Goal: Ask a question: Seek information or help from site administrators or community

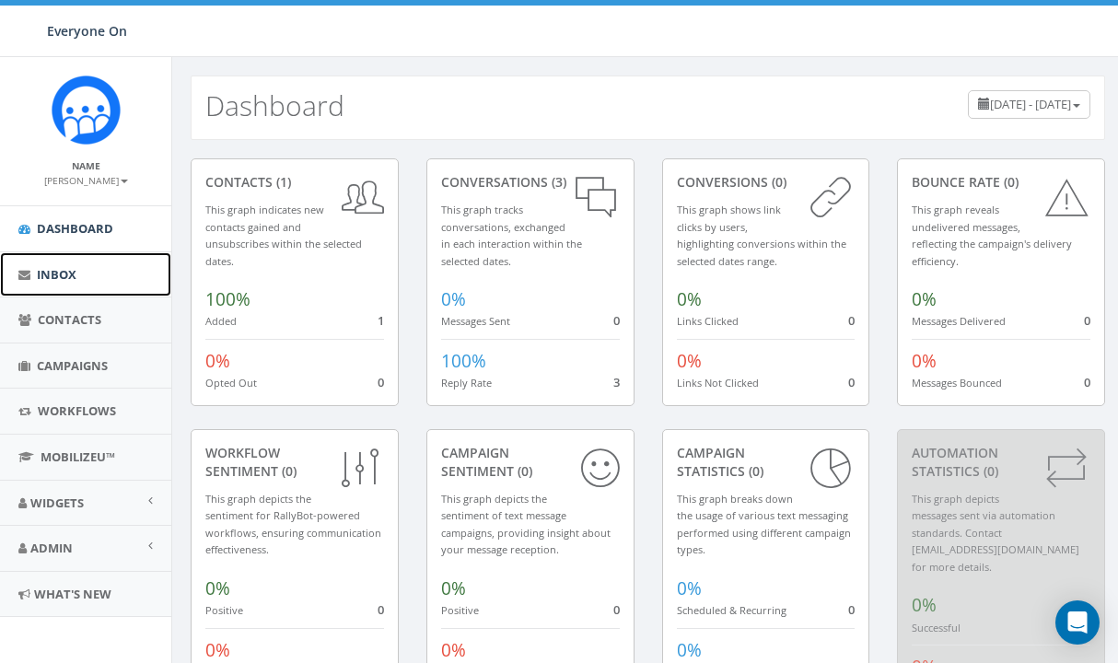
click at [88, 296] on link "Inbox" at bounding box center [85, 274] width 171 height 45
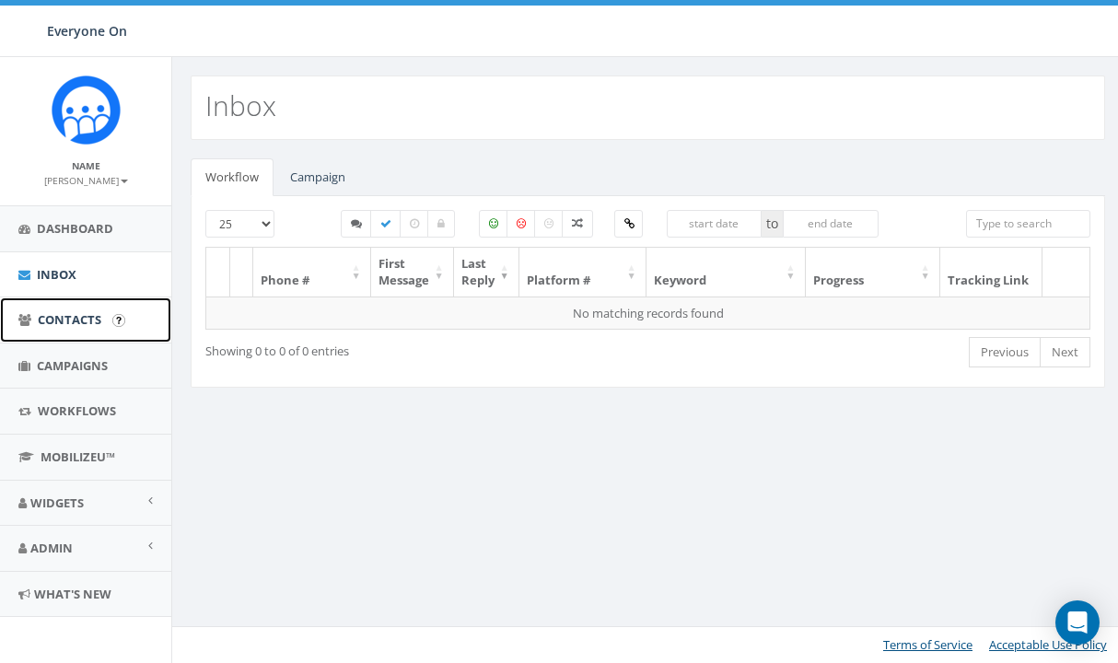
click at [89, 329] on link "Contacts" at bounding box center [85, 320] width 171 height 45
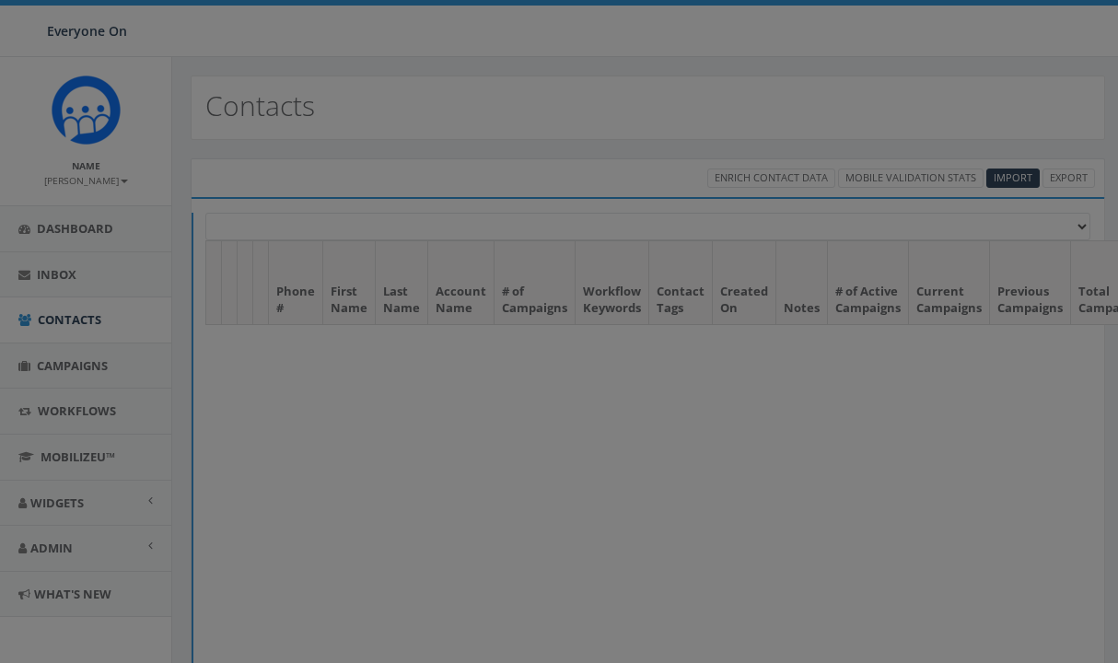
select select
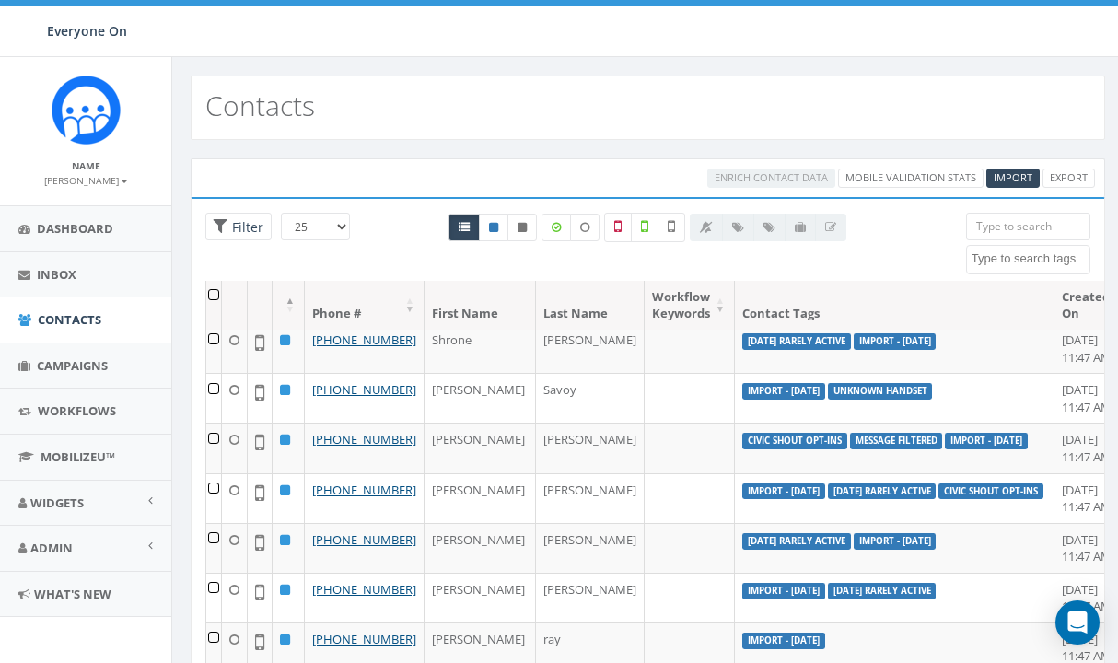
scroll to position [110, 0]
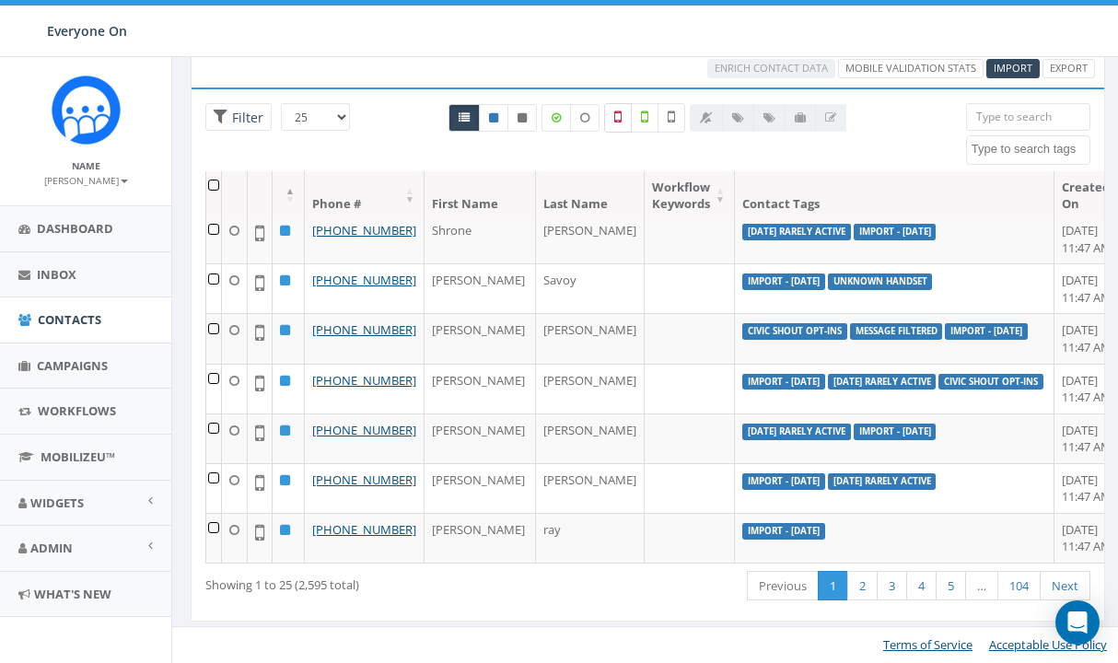
click at [626, 119] on label at bounding box center [618, 117] width 28 height 29
checkbox input "true"
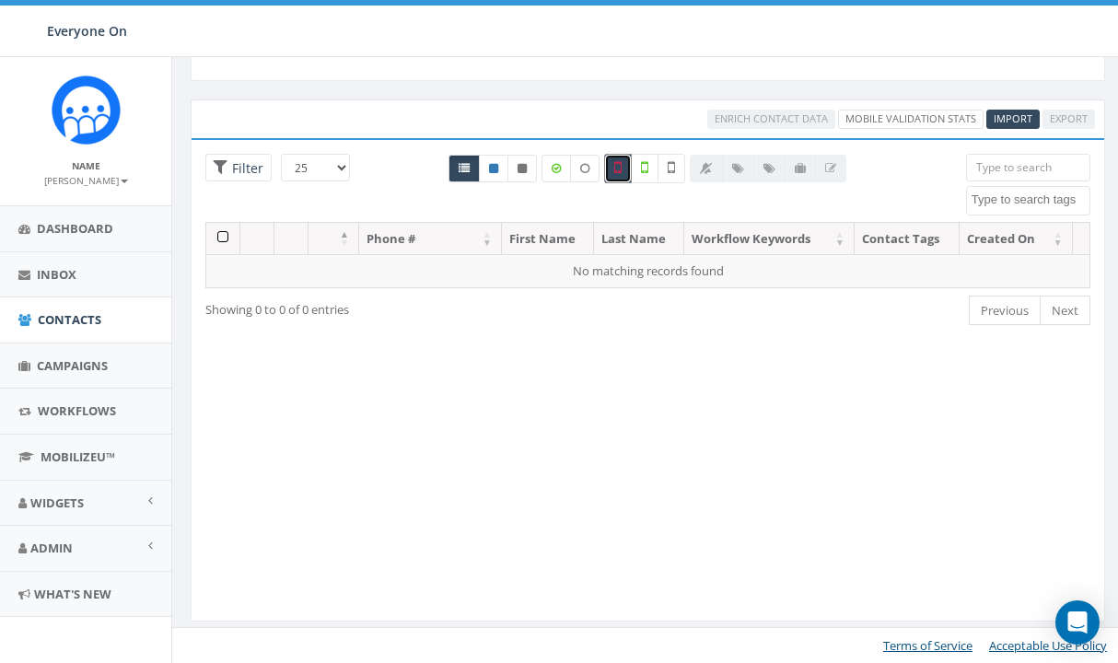
scroll to position [59, 0]
click at [646, 168] on icon at bounding box center [644, 167] width 7 height 17
checkbox input "true"
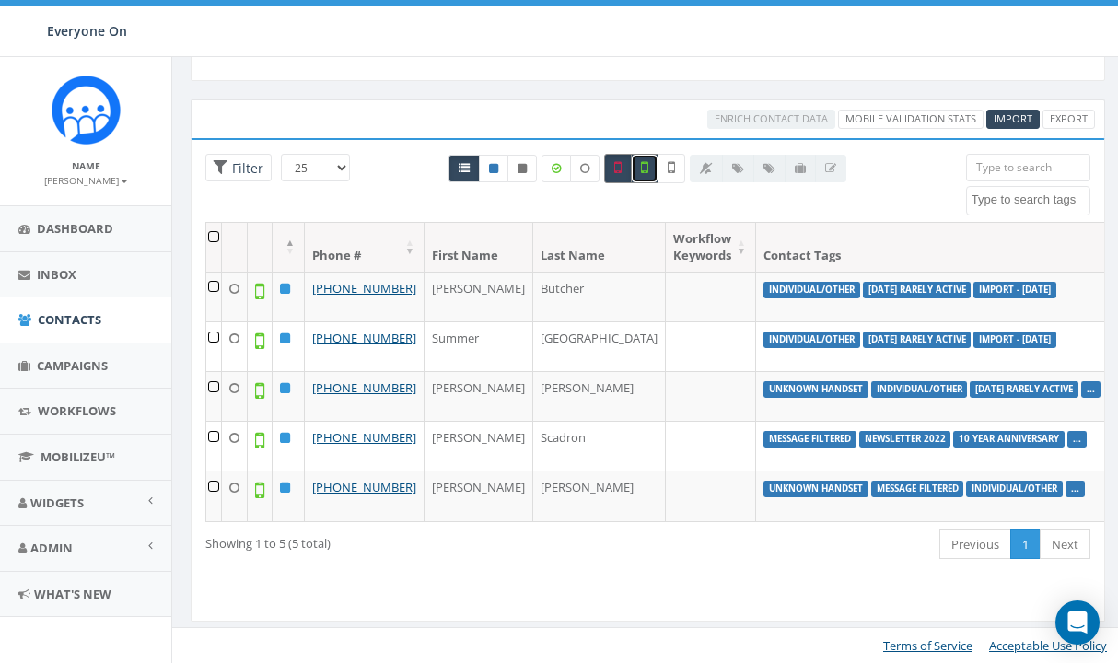
click at [619, 172] on icon at bounding box center [617, 167] width 7 height 17
checkbox input "false"
click at [649, 171] on icon at bounding box center [644, 167] width 7 height 17
checkbox input "false"
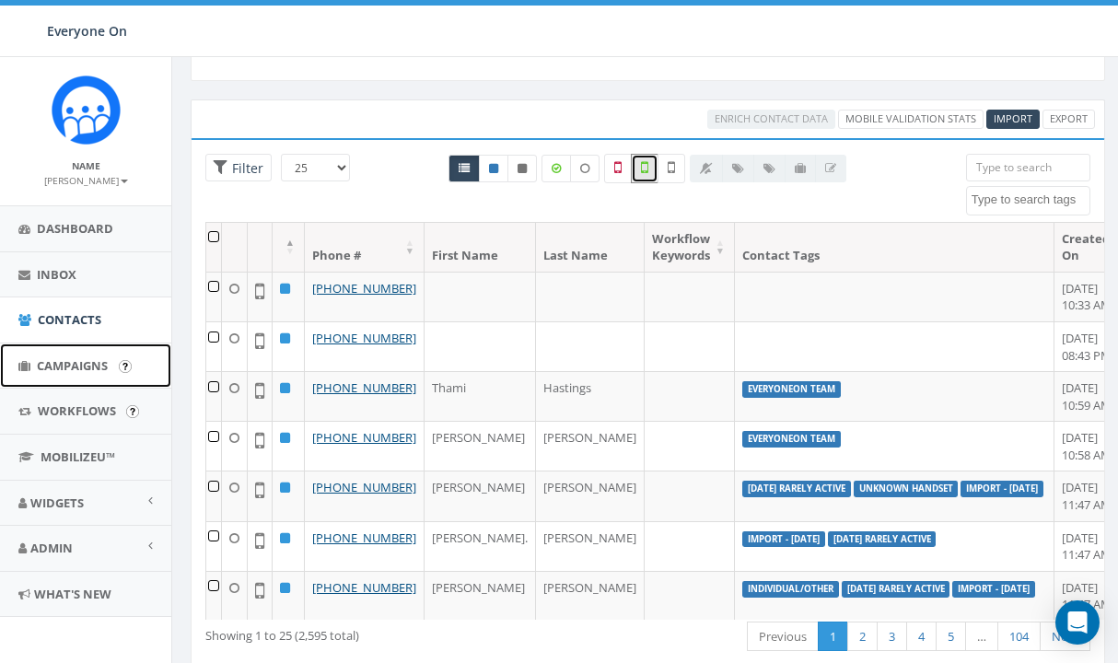
click at [120, 362] on body "Everyone On Everyone On Profile Sign Out 0.00 % of Available Amount Used You ha…" at bounding box center [559, 272] width 1118 height 663
click at [81, 368] on span "Campaigns" at bounding box center [72, 365] width 71 height 17
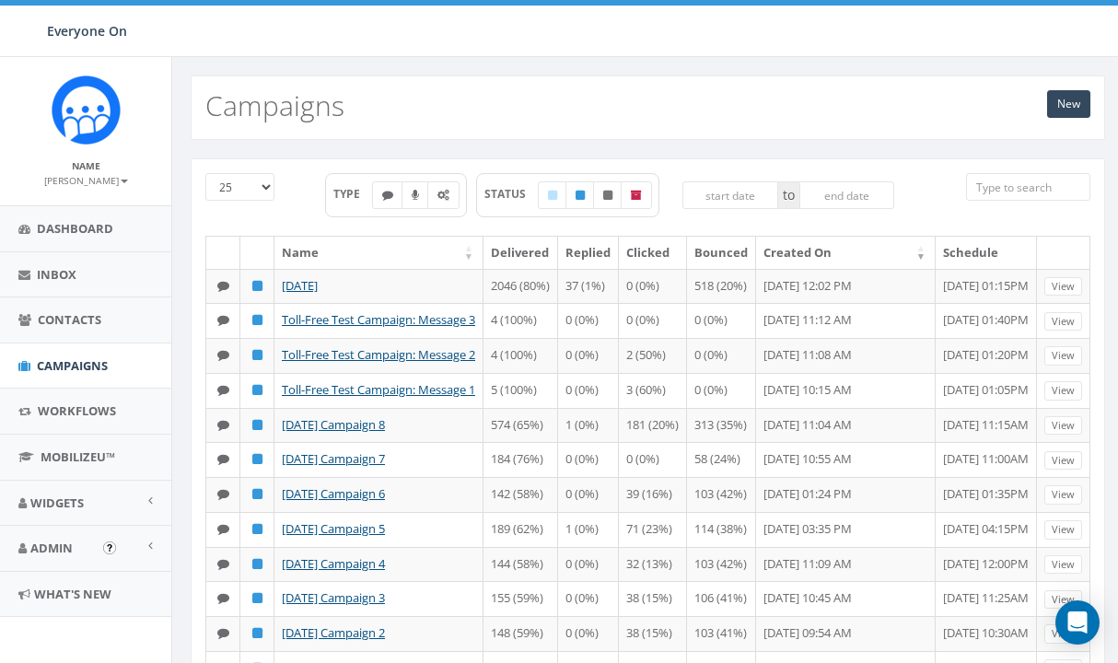
click at [104, 551] on img "Open In-App Guide" at bounding box center [109, 548] width 13 height 13
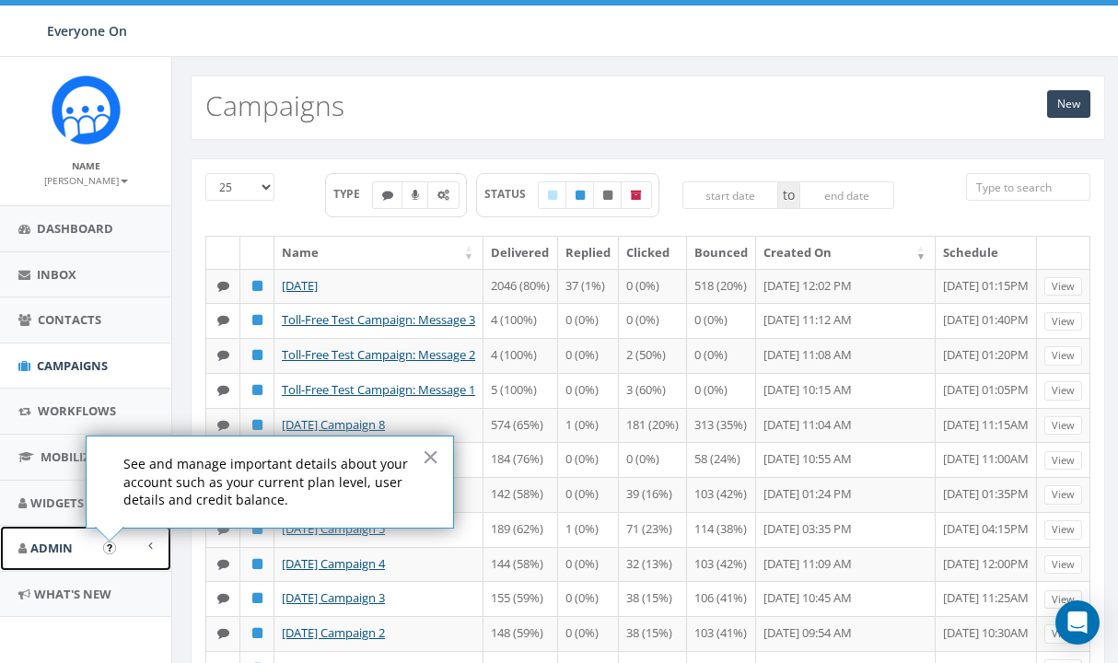
click at [52, 556] on span "Admin" at bounding box center [51, 548] width 42 height 17
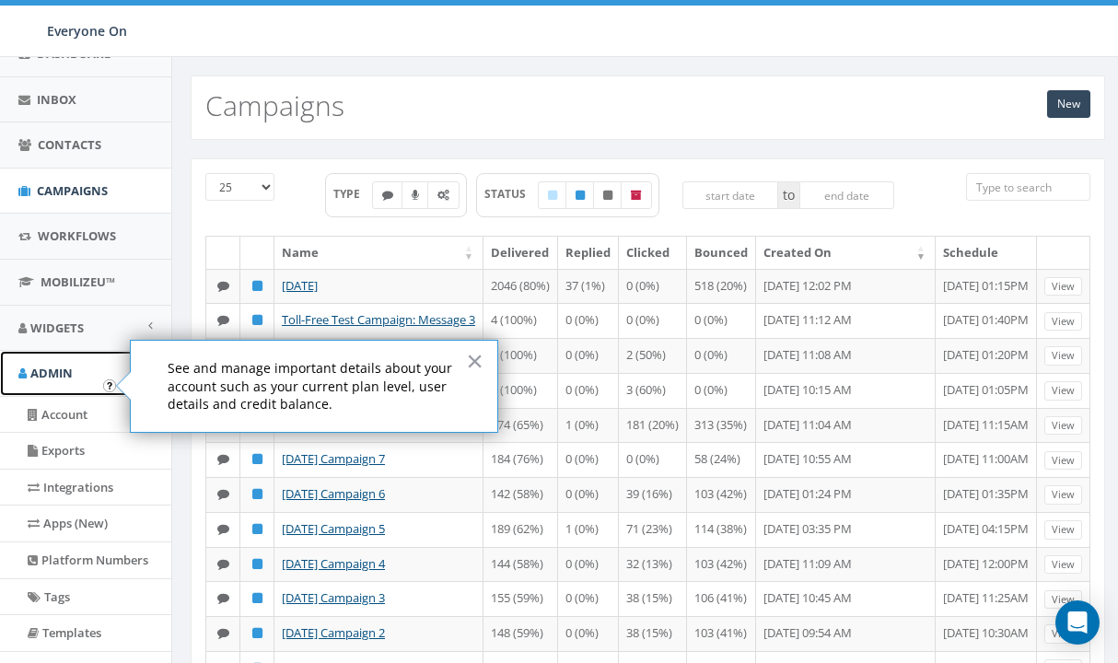
scroll to position [184, 0]
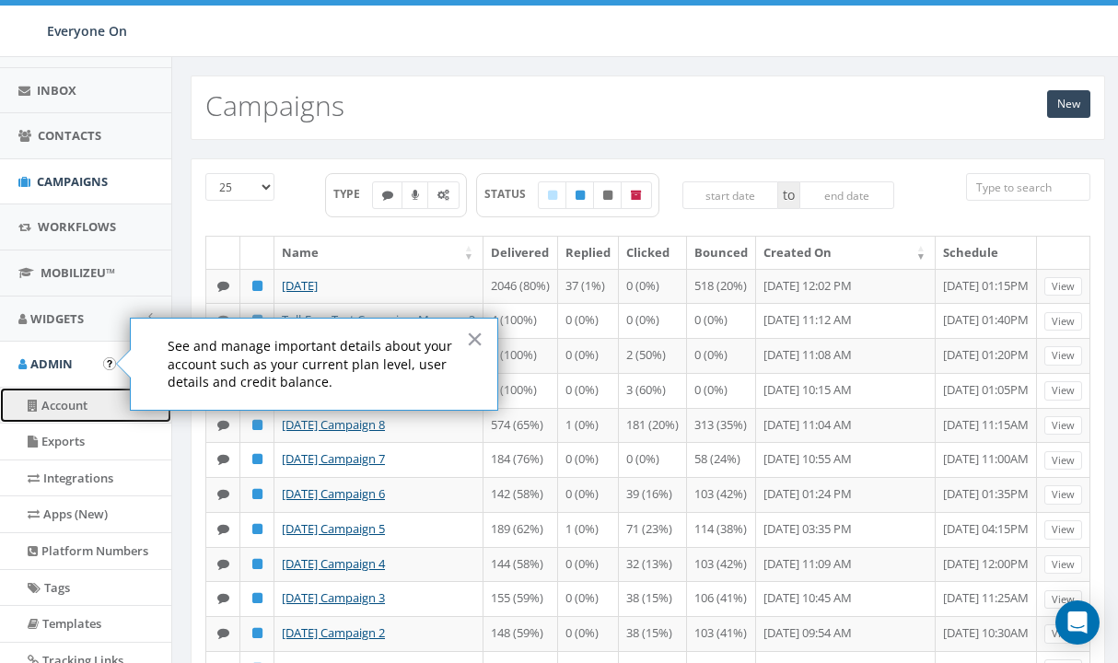
click at [77, 407] on link "Account" at bounding box center [85, 406] width 171 height 36
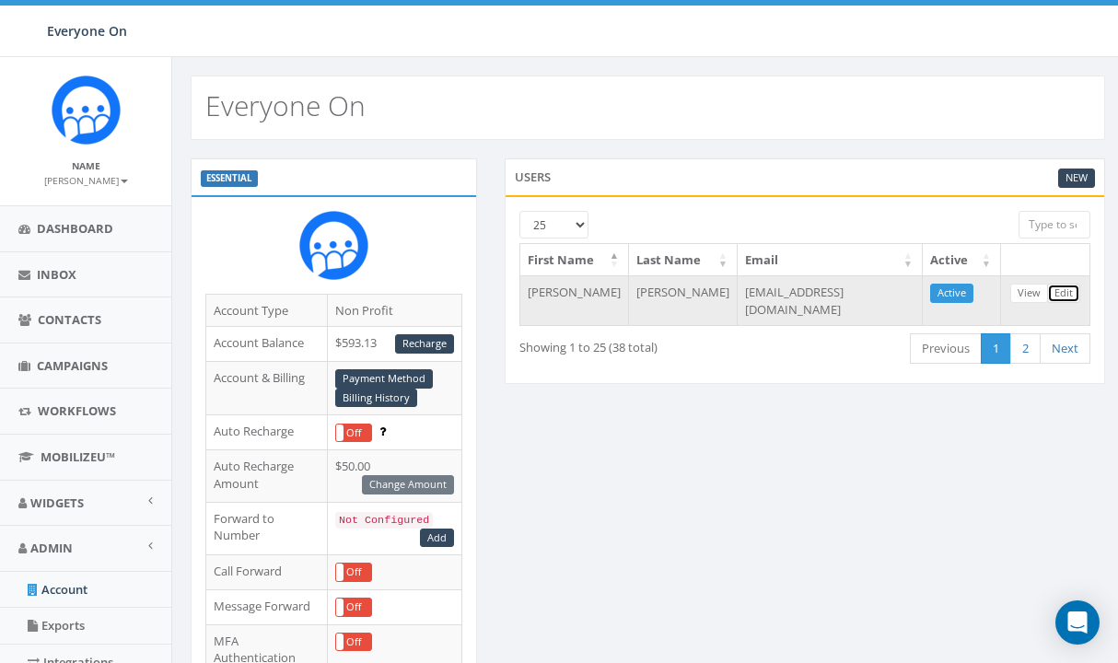
click at [1070, 291] on link "Edit" at bounding box center [1063, 293] width 33 height 19
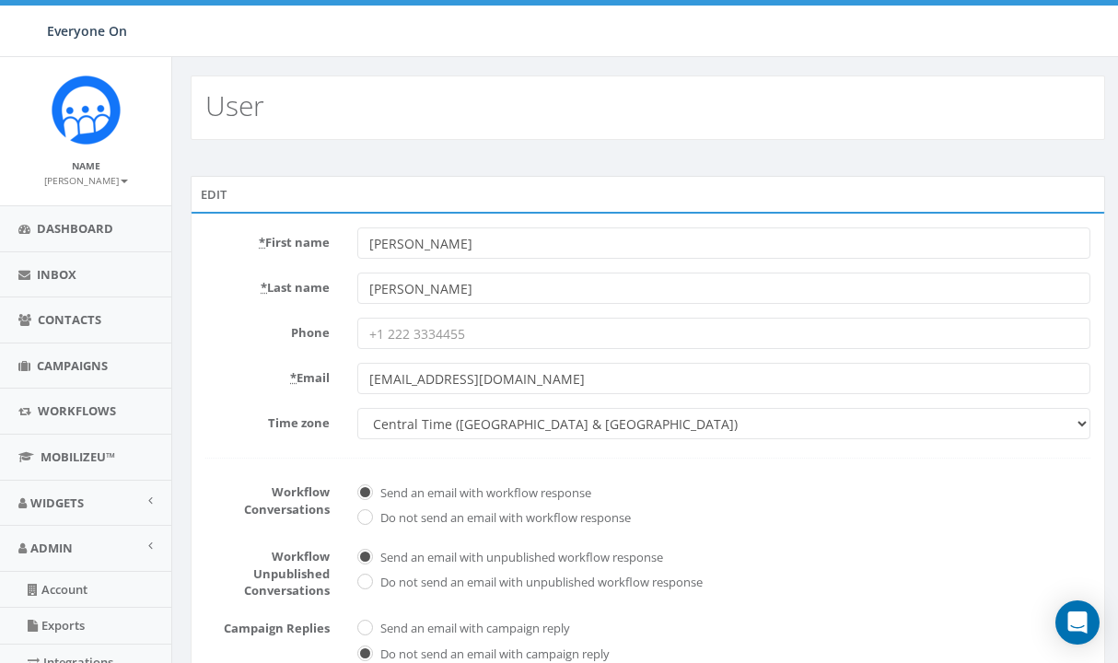
click at [478, 225] on div "* First name Russell * Last name Hartley Phone * Email comm@everyoneon.org Time…" at bounding box center [648, 519] width 915 height 614
click at [469, 240] on input "Russell" at bounding box center [723, 243] width 733 height 31
type input "Everyone On"
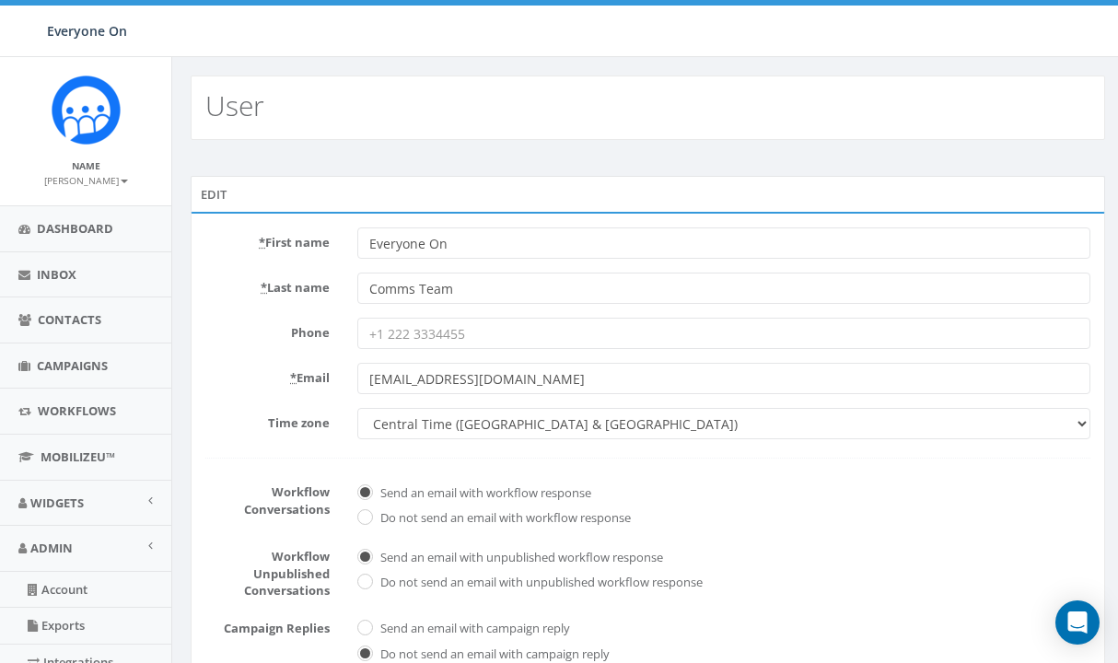
type input "Comms Team"
click at [579, 182] on div "Edit" at bounding box center [648, 194] width 915 height 37
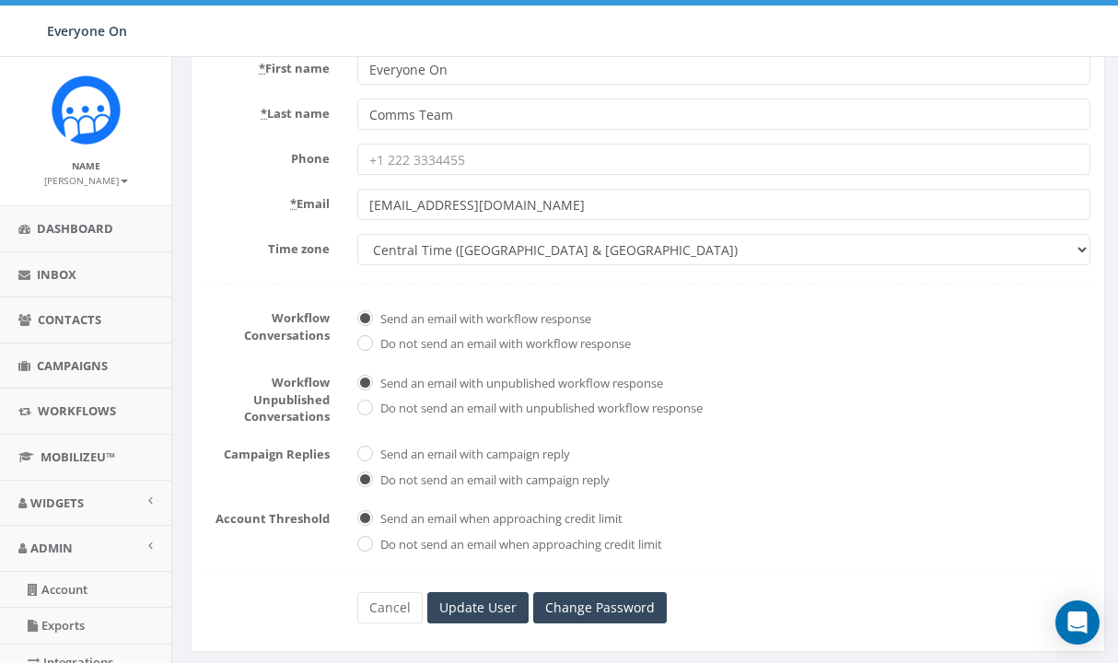
scroll to position [171, 0]
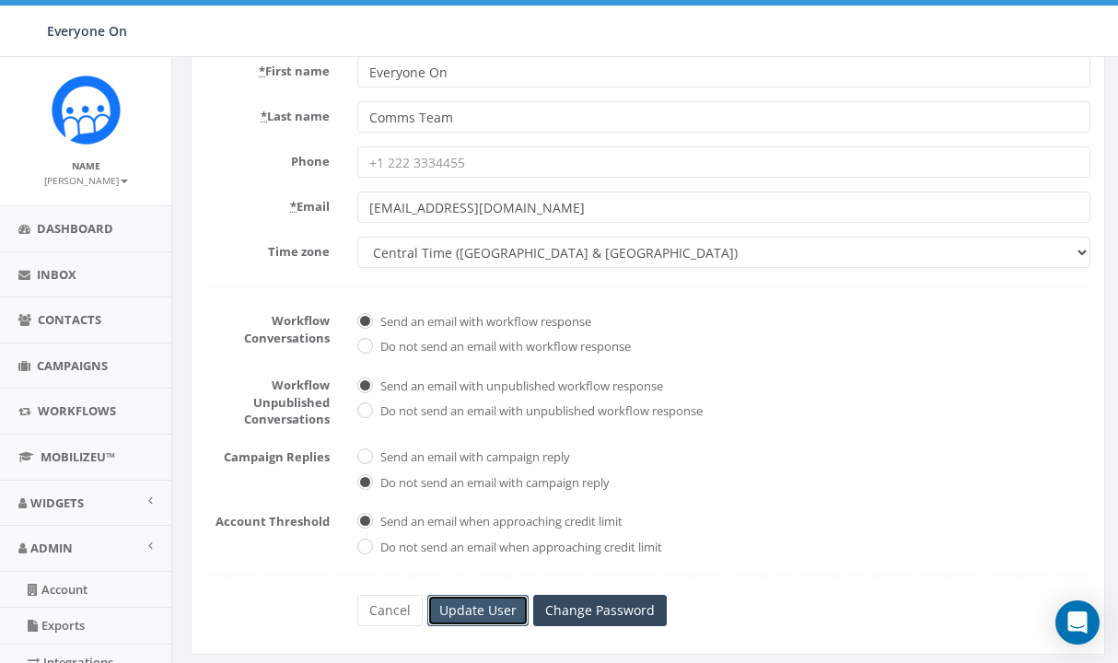
click at [492, 616] on input "Update User" at bounding box center [477, 610] width 101 height 31
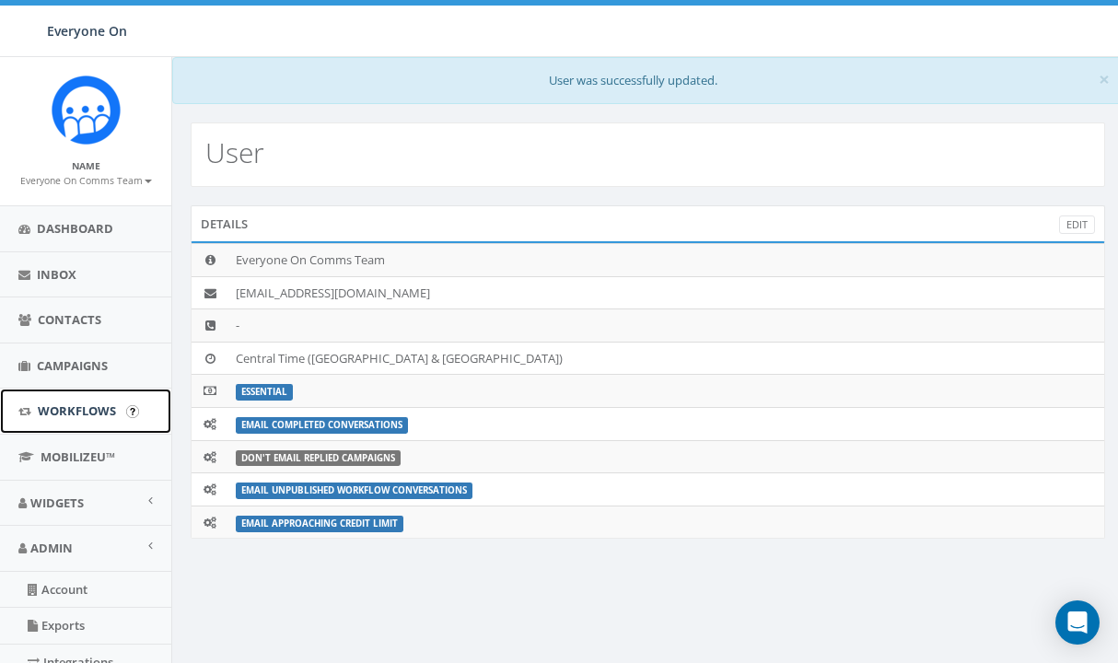
click at [99, 414] on span "Workflows" at bounding box center [77, 411] width 78 height 17
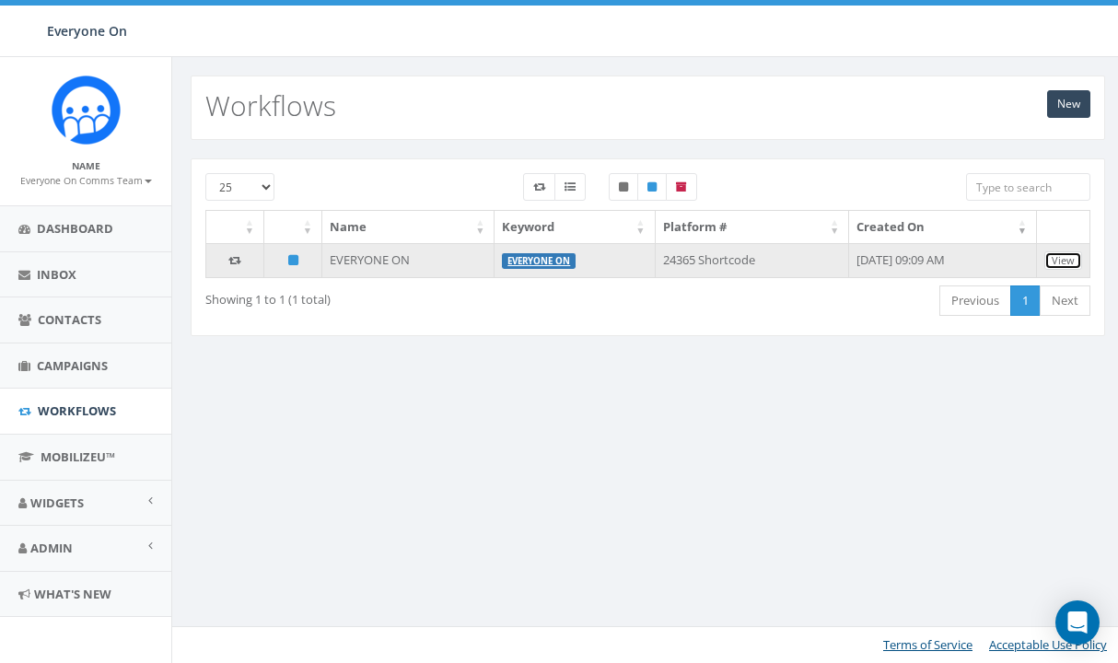
click at [1066, 260] on link "View" at bounding box center [1064, 260] width 38 height 19
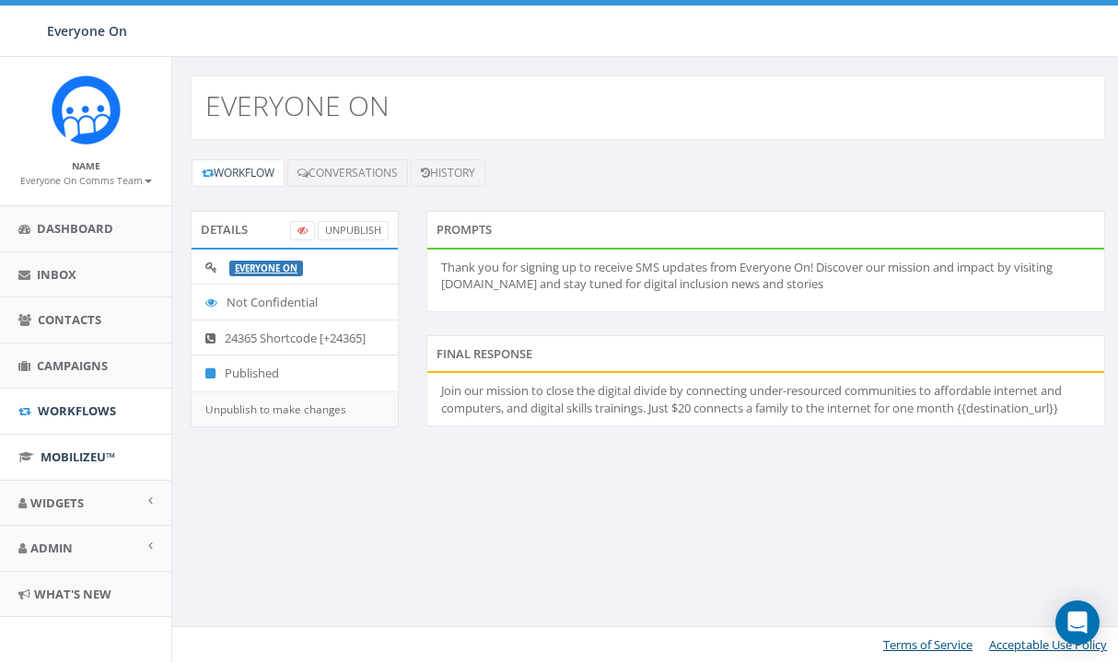
scroll to position [6, 0]
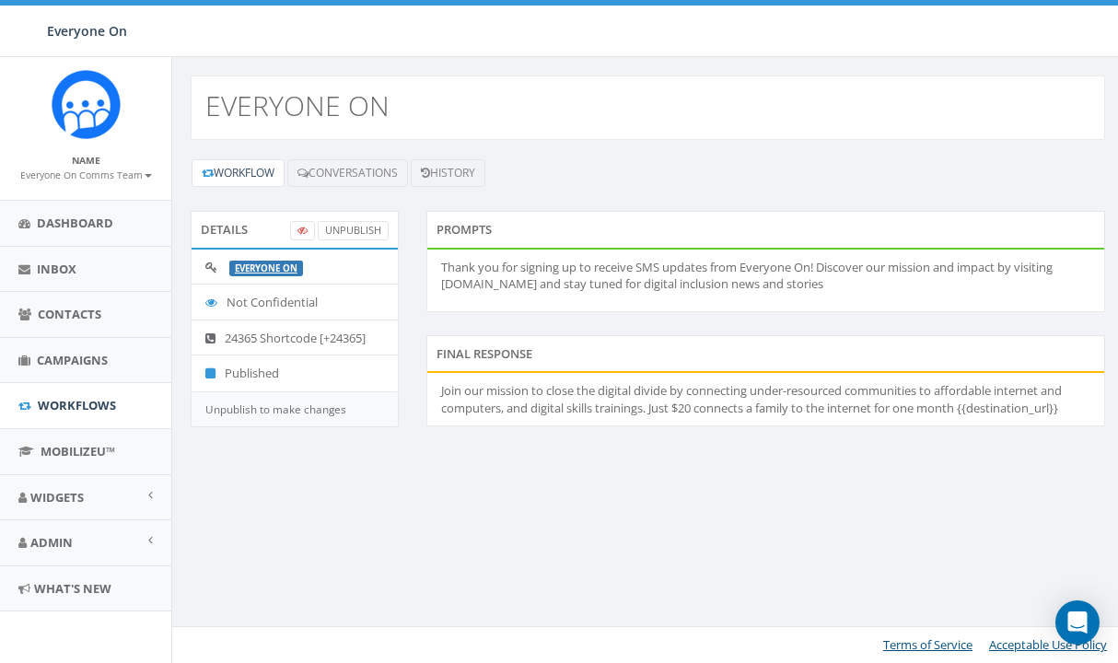
click at [315, 340] on li "24365 Shortcode [+24365]" at bounding box center [295, 338] width 206 height 37
click at [74, 225] on span "Dashboard" at bounding box center [75, 223] width 76 height 17
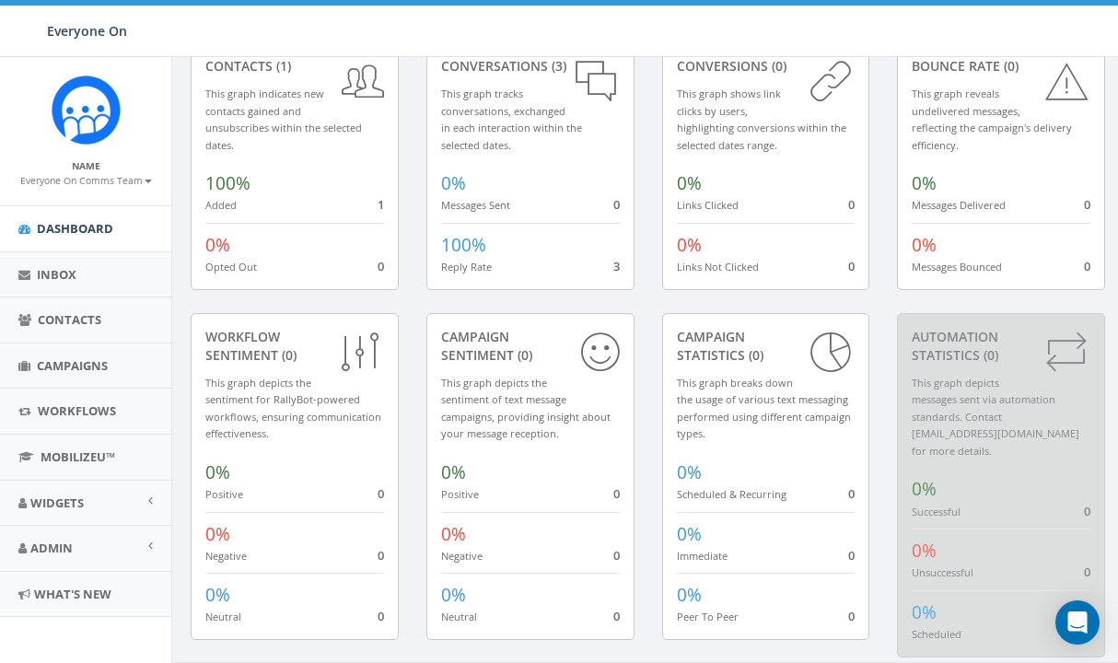
scroll to position [151, 0]
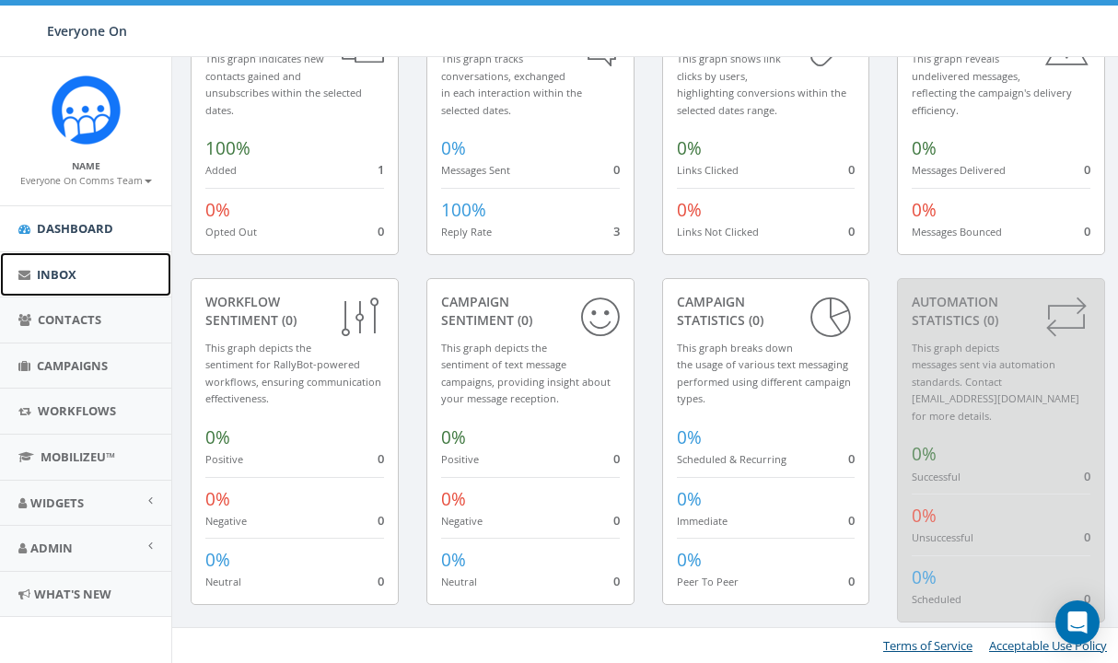
click at [90, 279] on link "Inbox" at bounding box center [85, 274] width 171 height 45
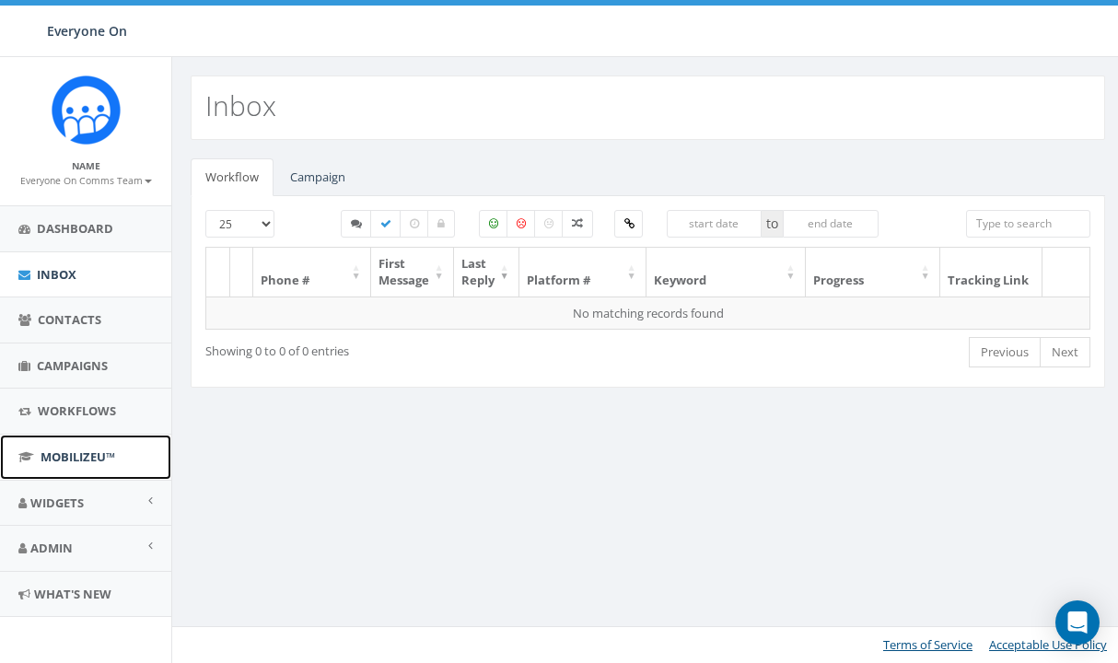
click at [115, 457] on span "MobilizeU™" at bounding box center [78, 457] width 75 height 17
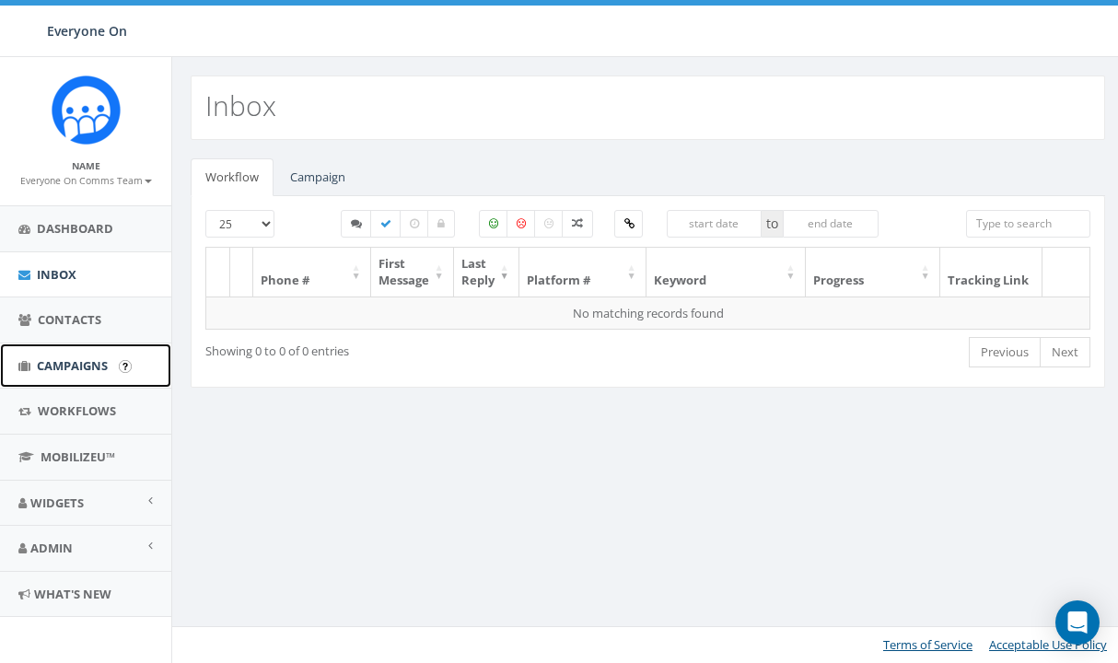
click at [113, 370] on link "Campaigns" at bounding box center [85, 366] width 171 height 45
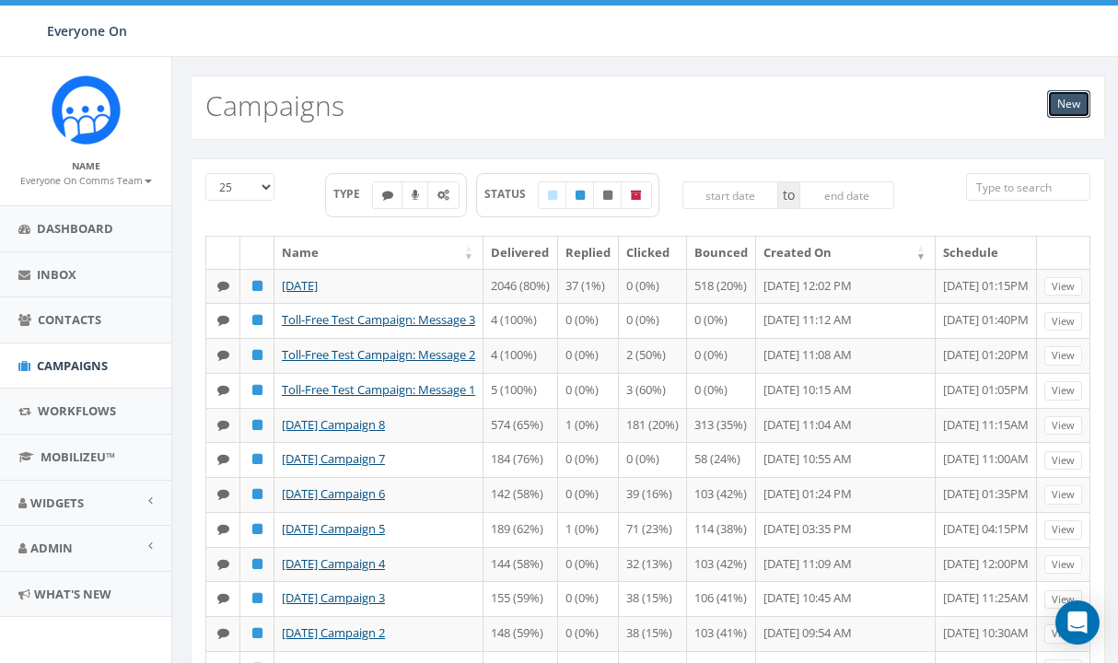
click at [1067, 107] on link "New" at bounding box center [1068, 104] width 43 height 28
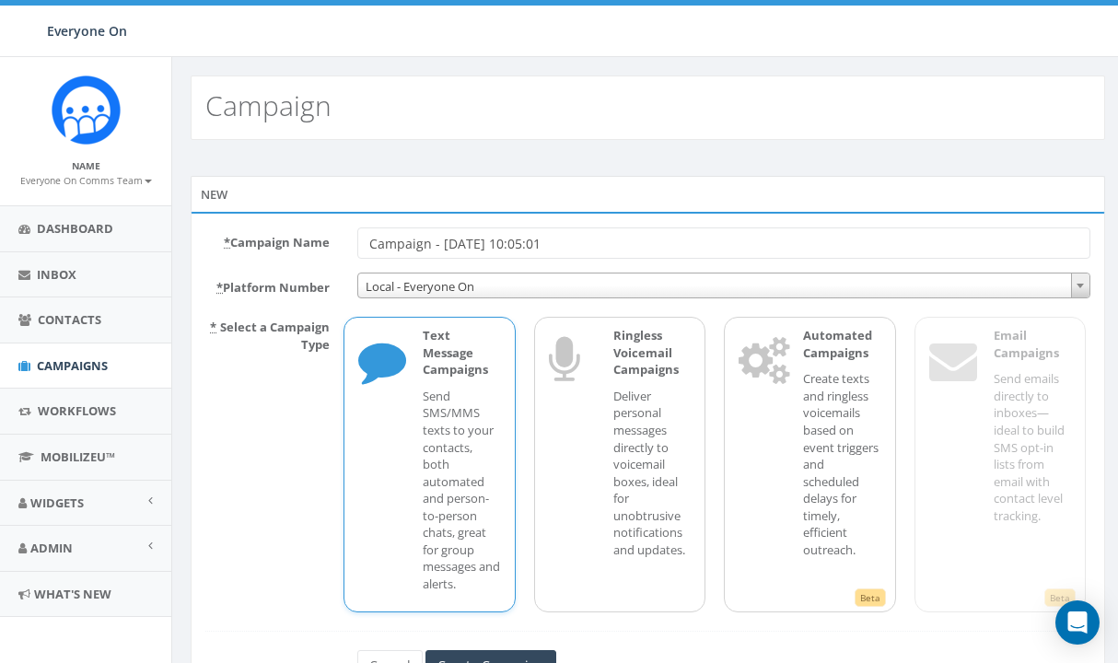
click at [792, 297] on span "Local - Everyone On" at bounding box center [723, 287] width 731 height 26
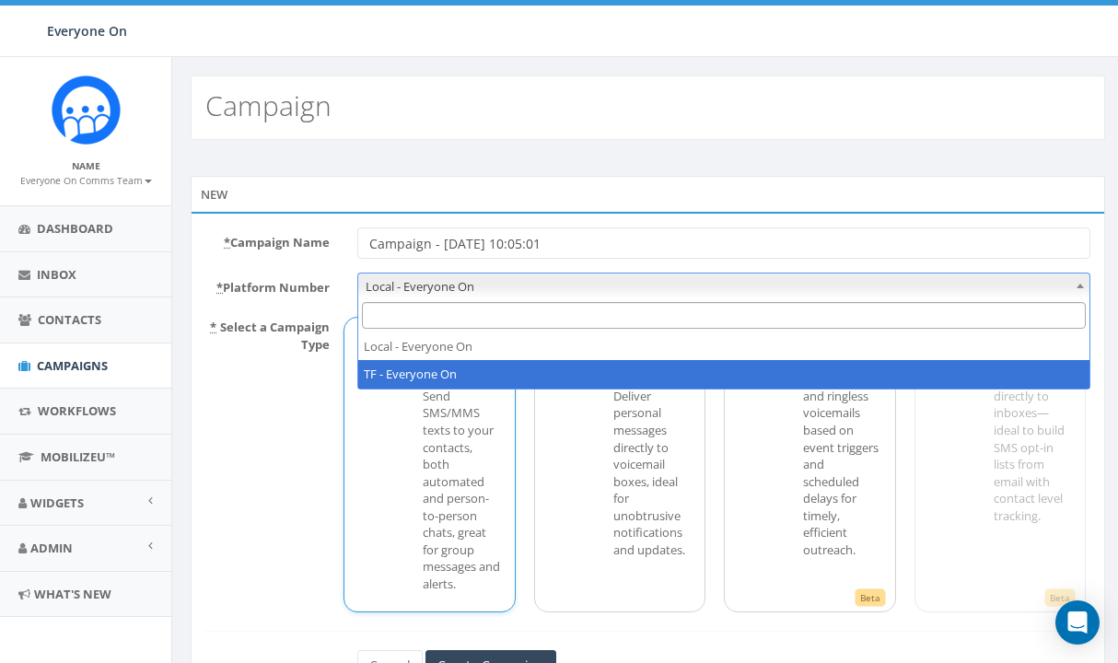
click at [302, 509] on p "* Select a Campaign Type" at bounding box center [268, 461] width 152 height 299
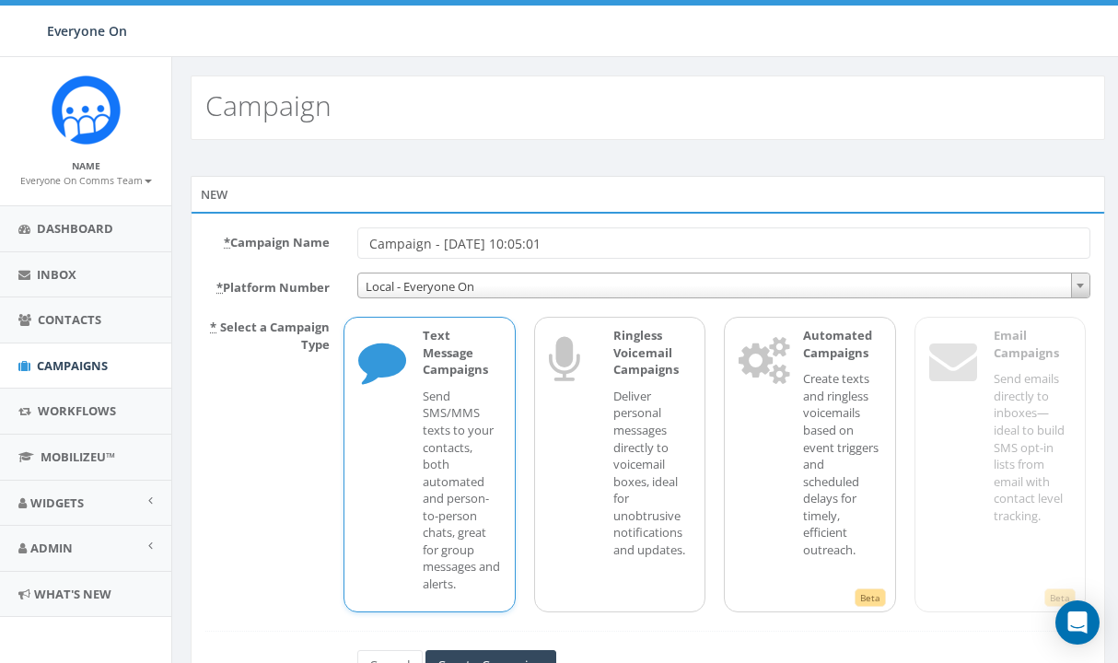
click at [403, 291] on span "Local - Everyone On" at bounding box center [723, 287] width 731 height 26
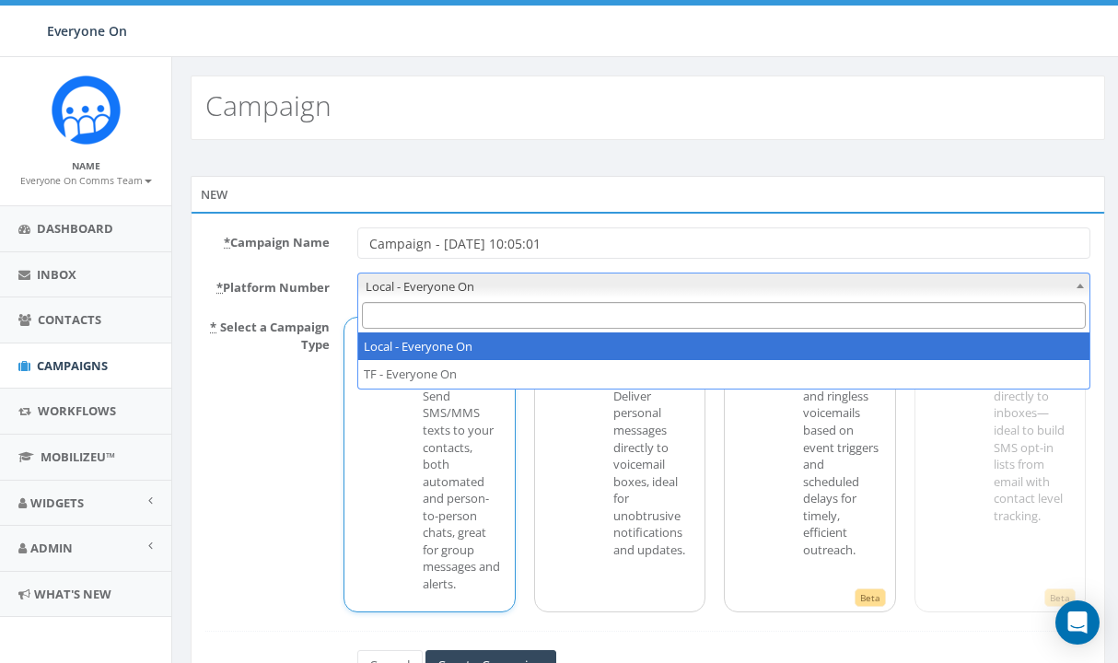
click at [435, 292] on span "Local - Everyone On" at bounding box center [723, 287] width 731 height 26
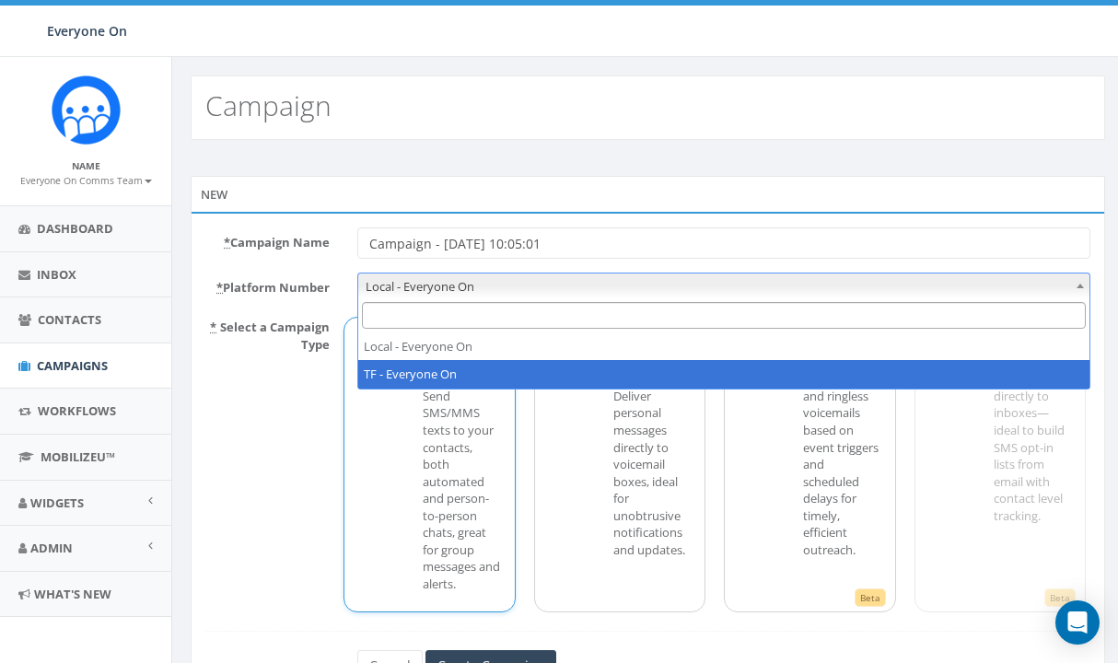
select select "7380880"
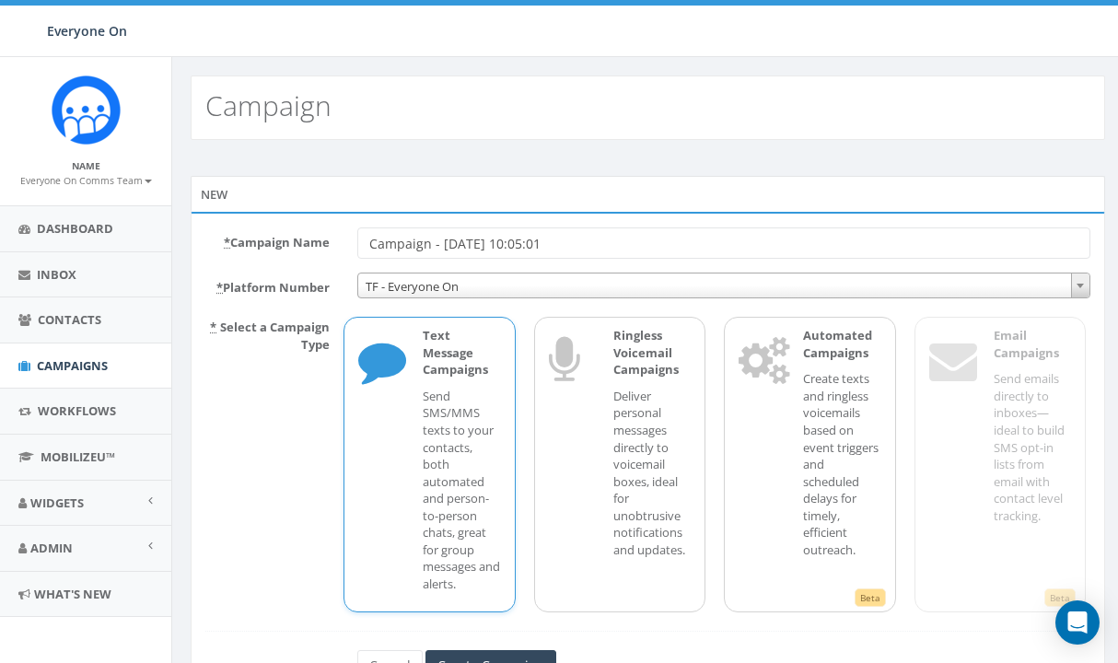
click at [454, 378] on p "Text Message Campaigns" at bounding box center [461, 353] width 77 height 52
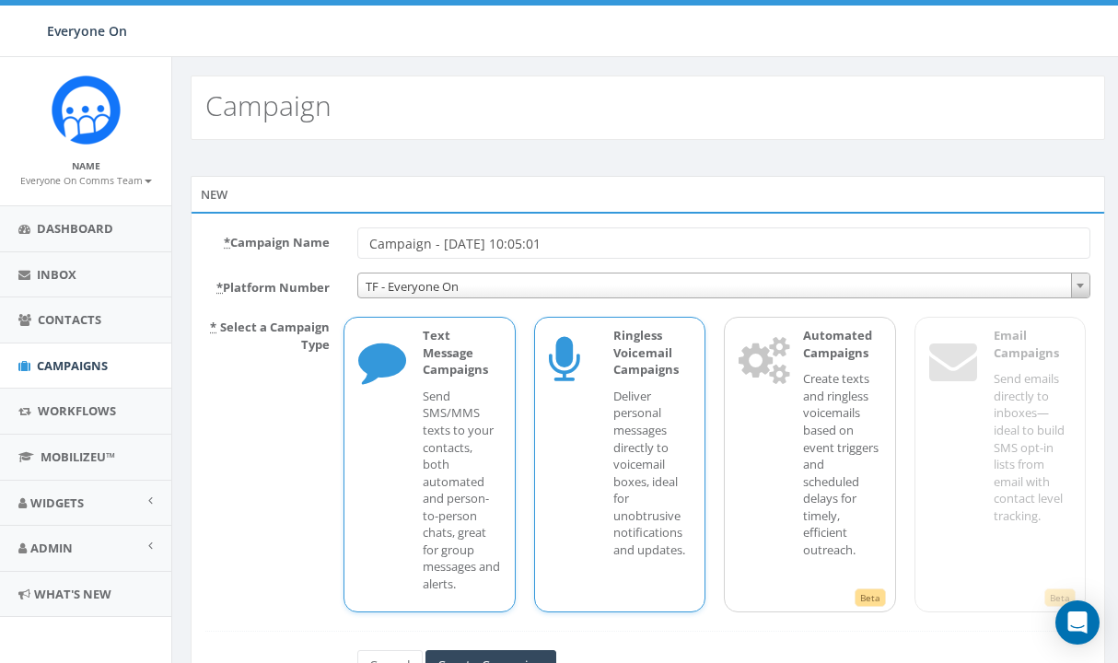
scroll to position [88, 0]
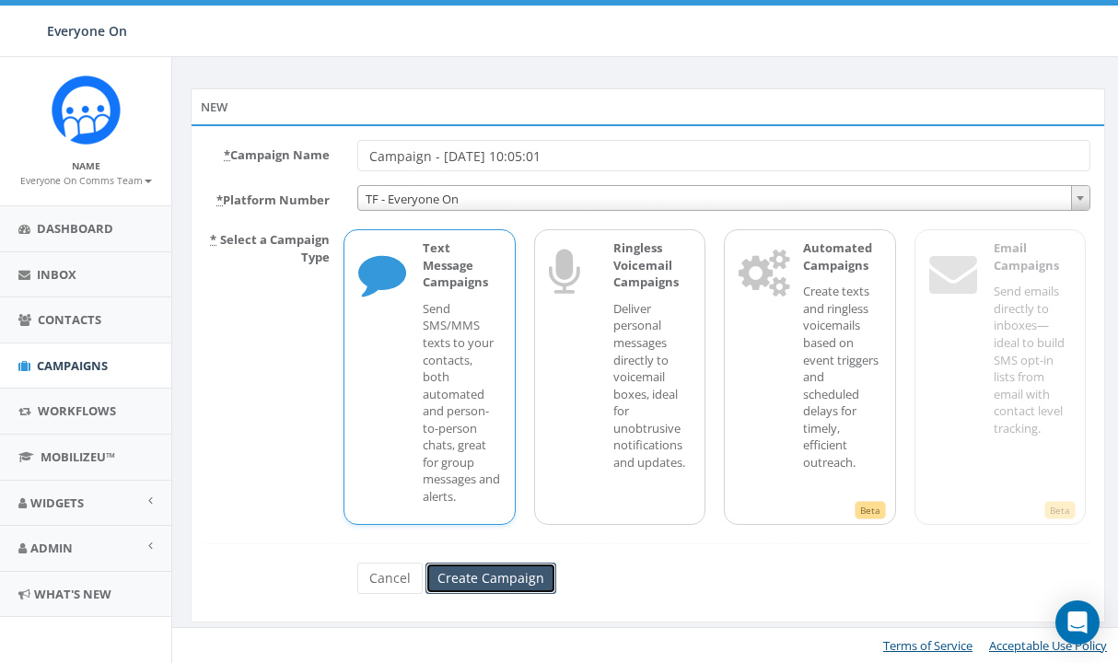
click at [532, 576] on input "Create Campaign" at bounding box center [491, 578] width 131 height 31
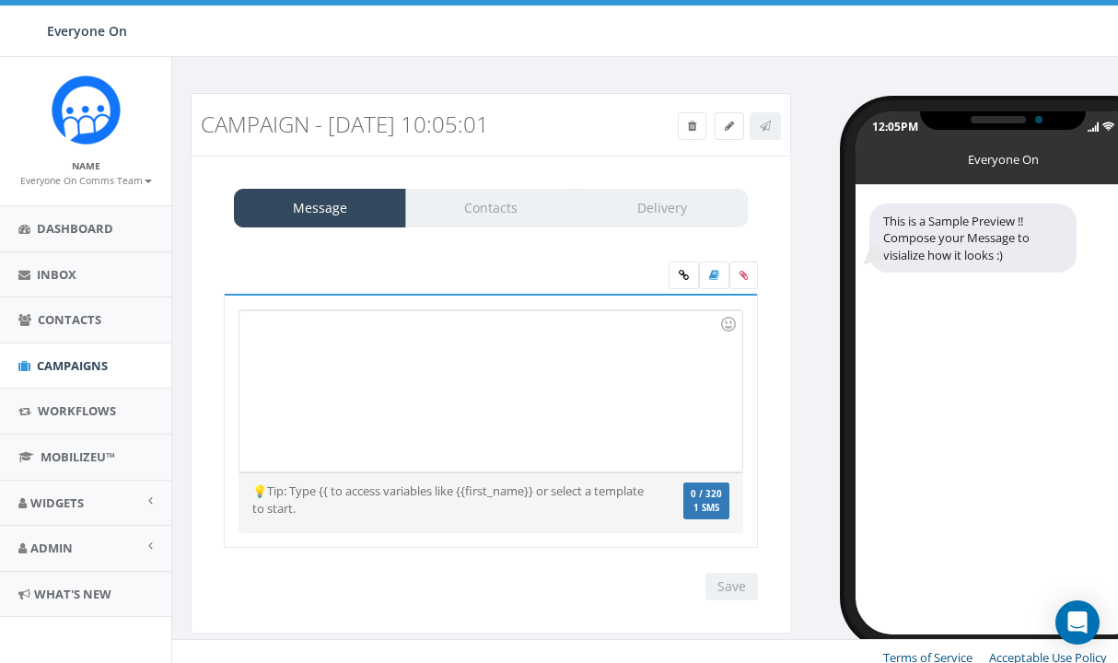
click at [489, 208] on div "Message Contacts Delivery" at bounding box center [491, 208] width 514 height 39
click at [726, 131] on icon at bounding box center [729, 126] width 9 height 11
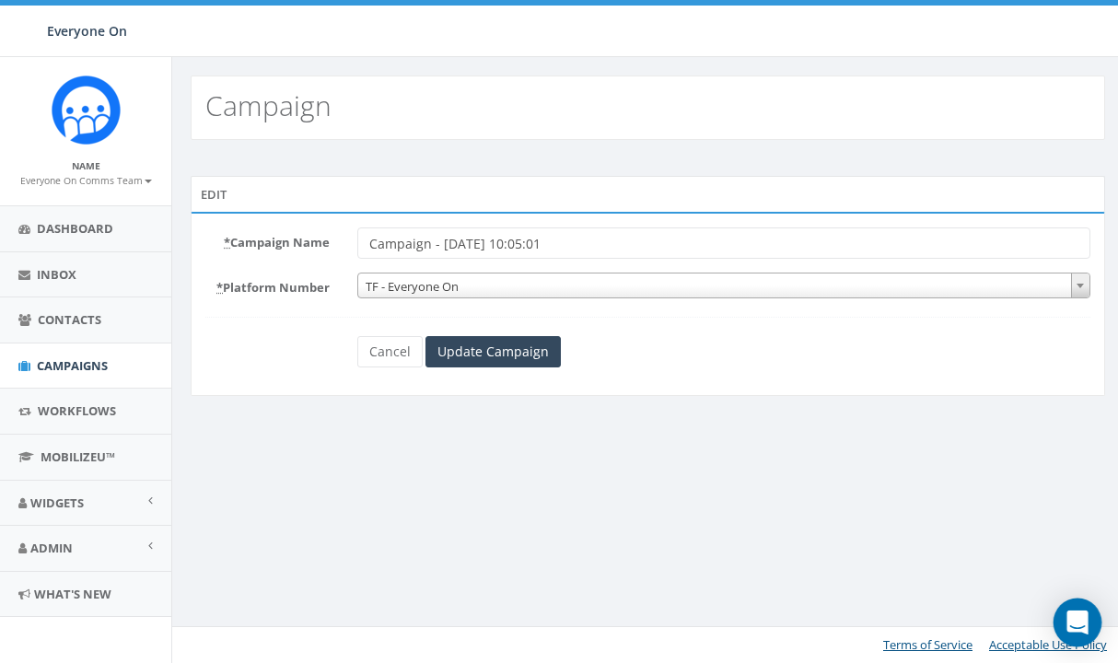
click at [1080, 624] on icon "Open Intercom Messenger" at bounding box center [1077, 623] width 21 height 24
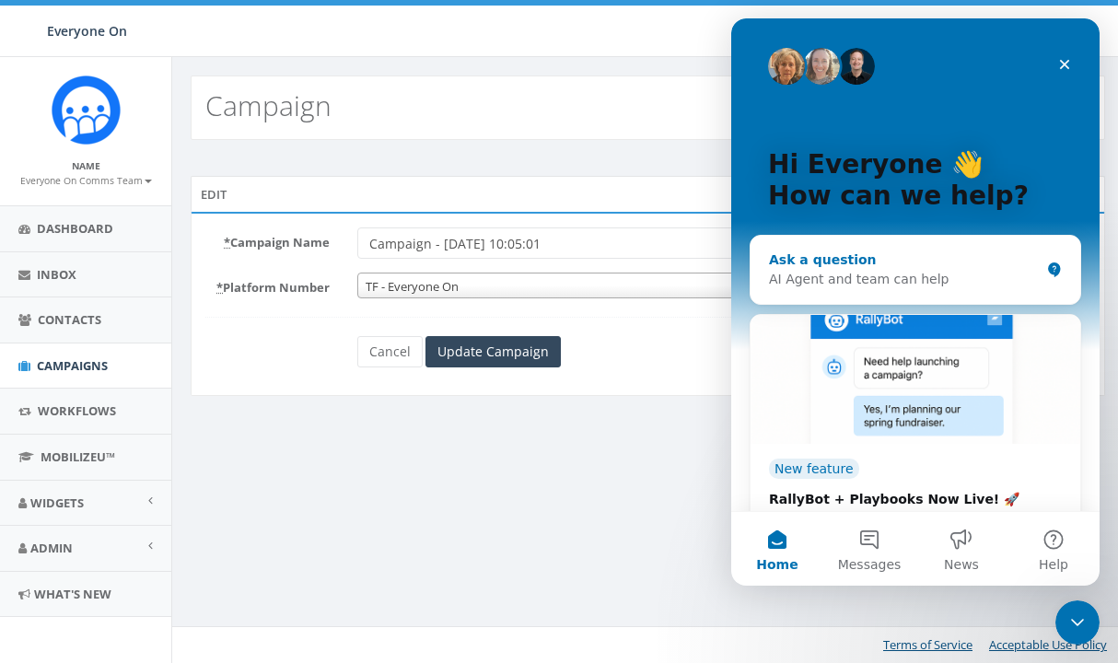
click at [856, 273] on div "AI Agent and team can help" at bounding box center [904, 279] width 271 height 19
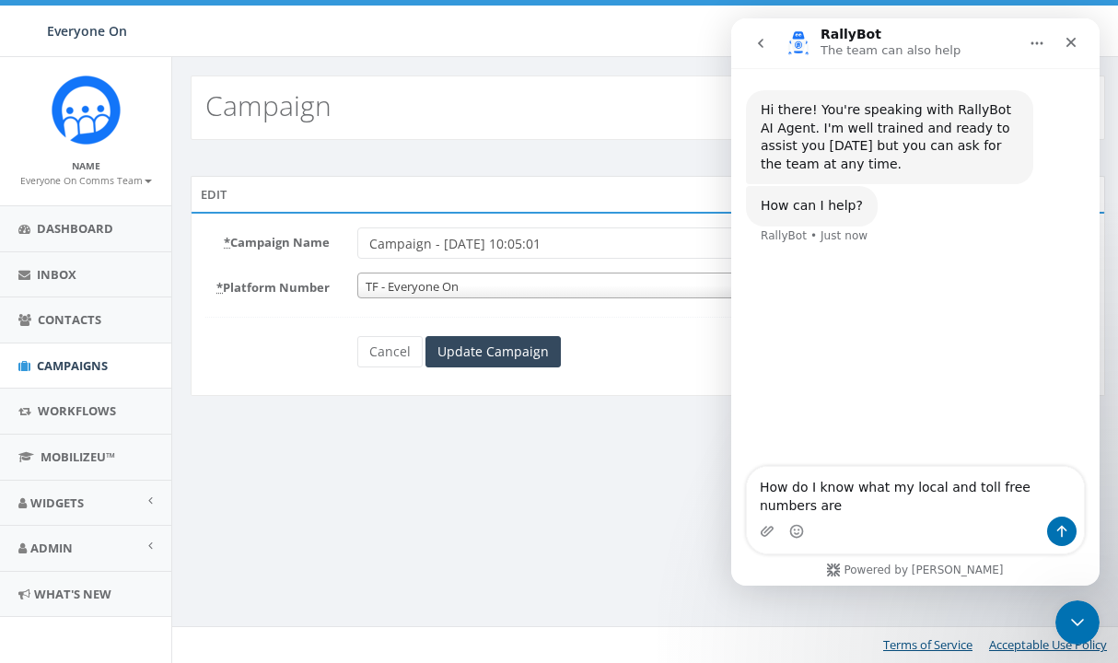
type textarea "How do I know what my local and toll free numbers are?"
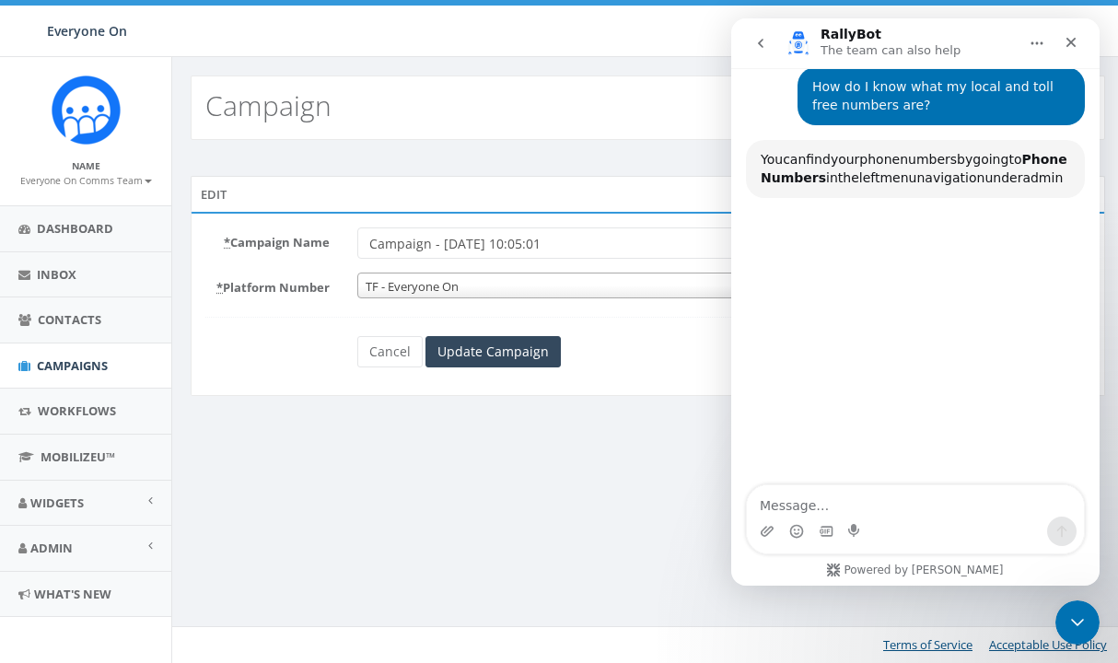
scroll to position [178, 0]
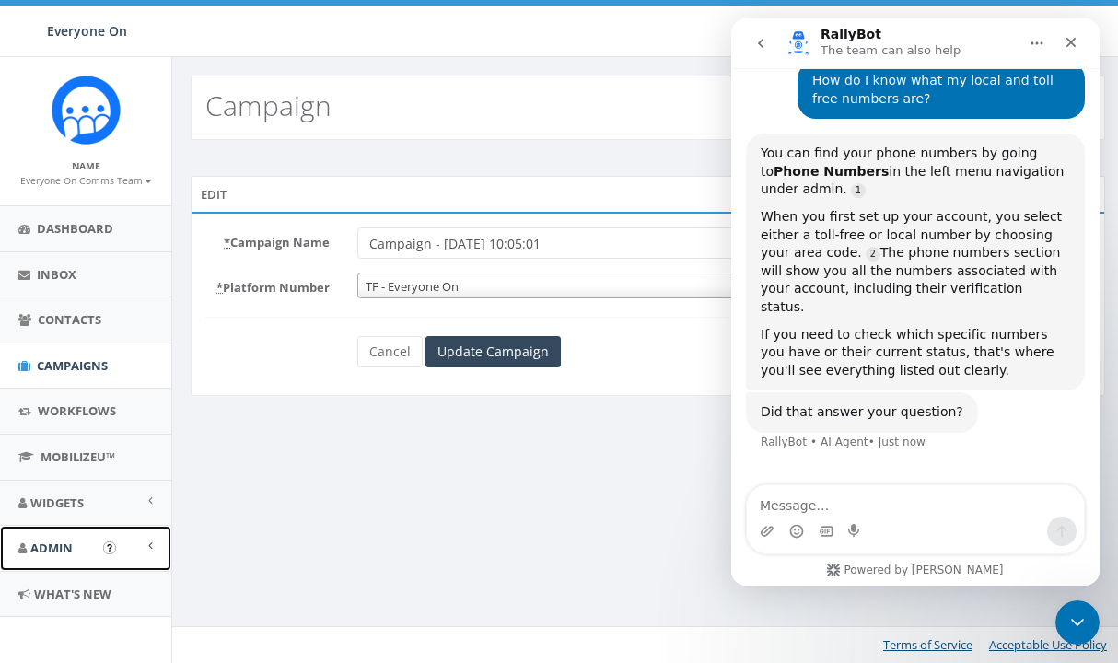
click at [69, 550] on span "Admin" at bounding box center [51, 548] width 42 height 17
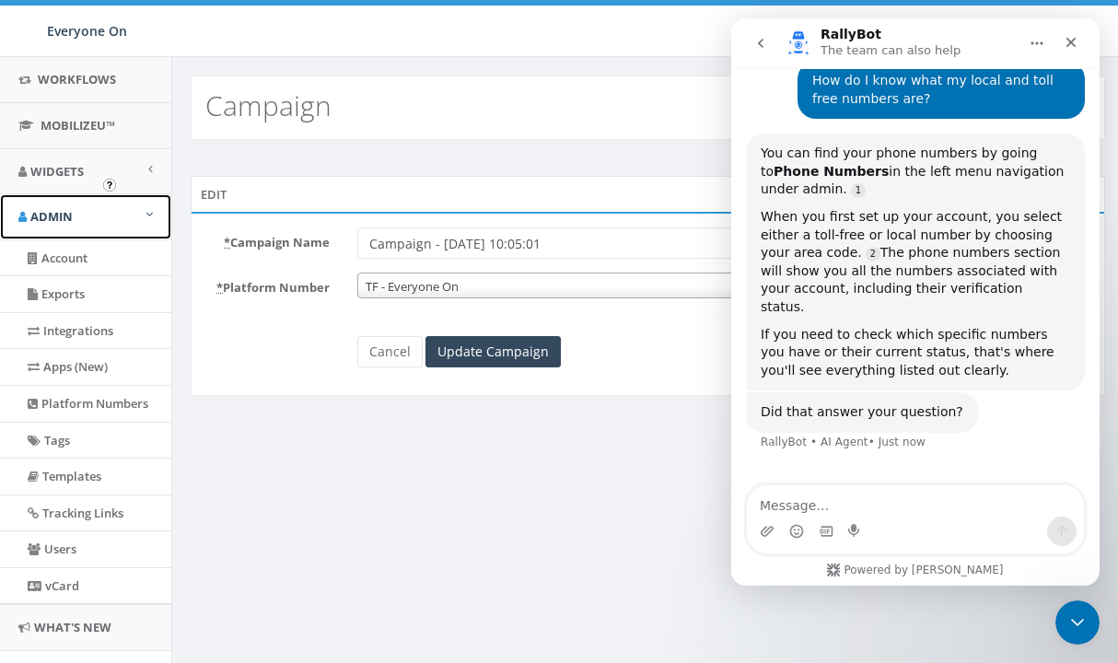
scroll to position [370, 0]
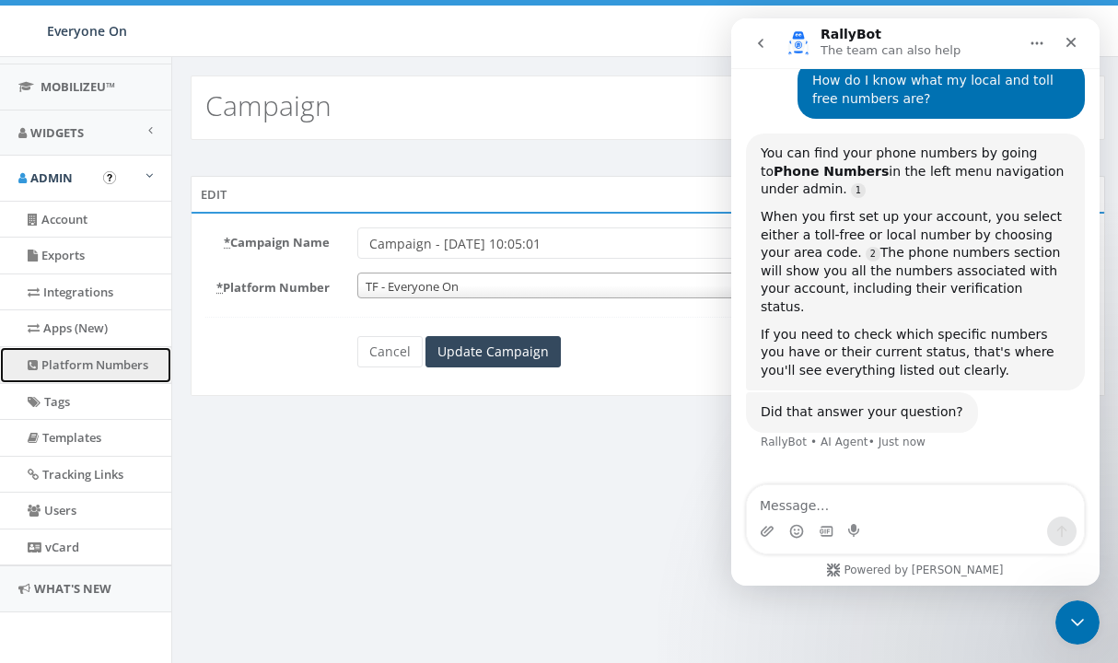
click at [124, 372] on link "Platform Numbers" at bounding box center [85, 365] width 171 height 36
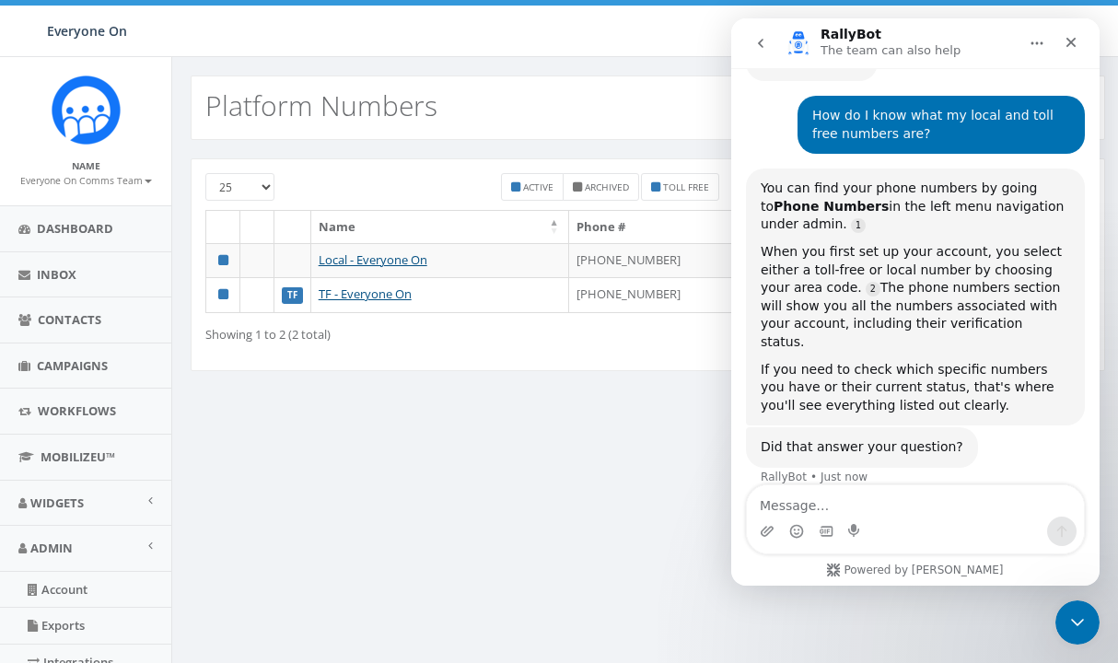
scroll to position [148, 0]
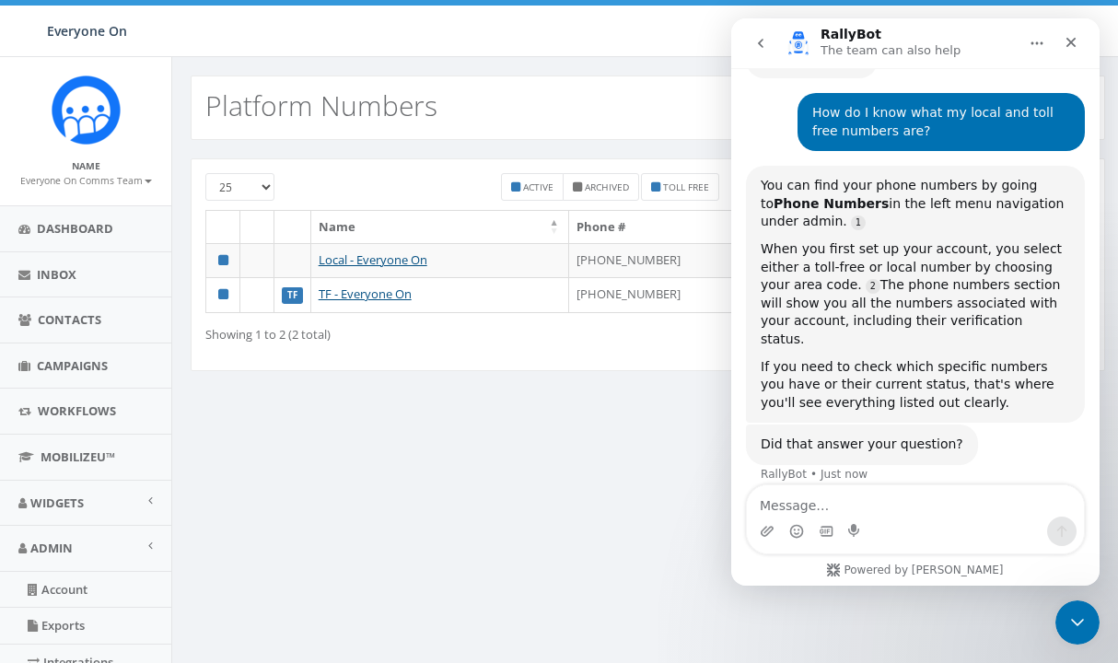
click at [1039, 44] on icon "Home" at bounding box center [1037, 43] width 15 height 15
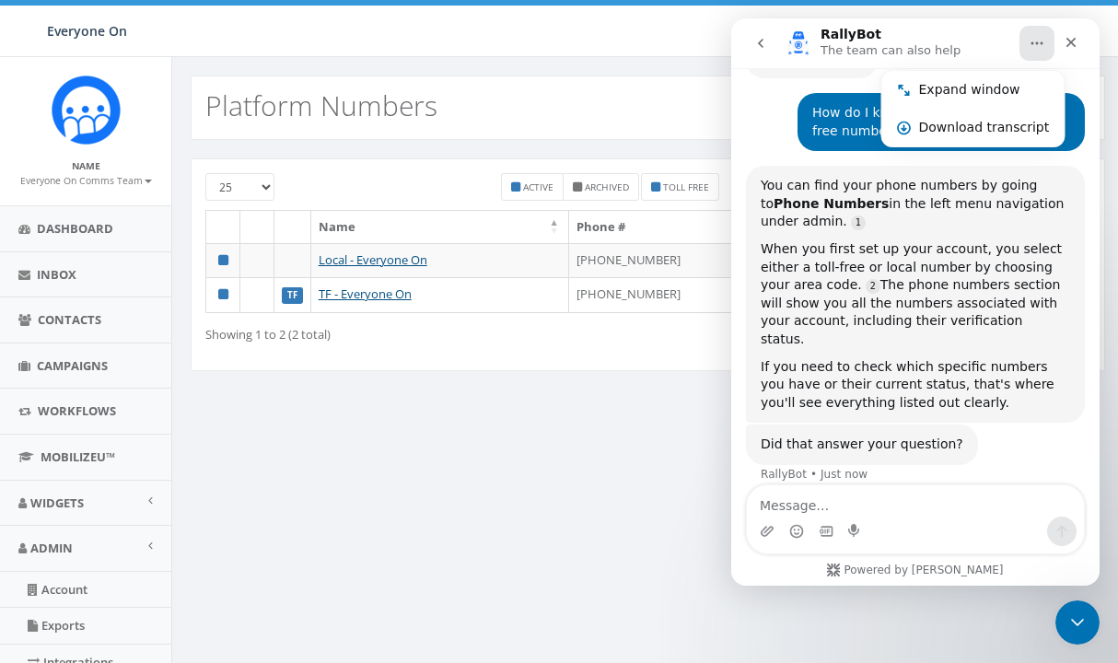
click at [680, 469] on div "New Platform Numbers 25 50 100 Active Archived Toll Free Name Phone # Status Lo…" at bounding box center [647, 545] width 953 height 977
click at [759, 38] on icon "go back" at bounding box center [761, 43] width 15 height 15
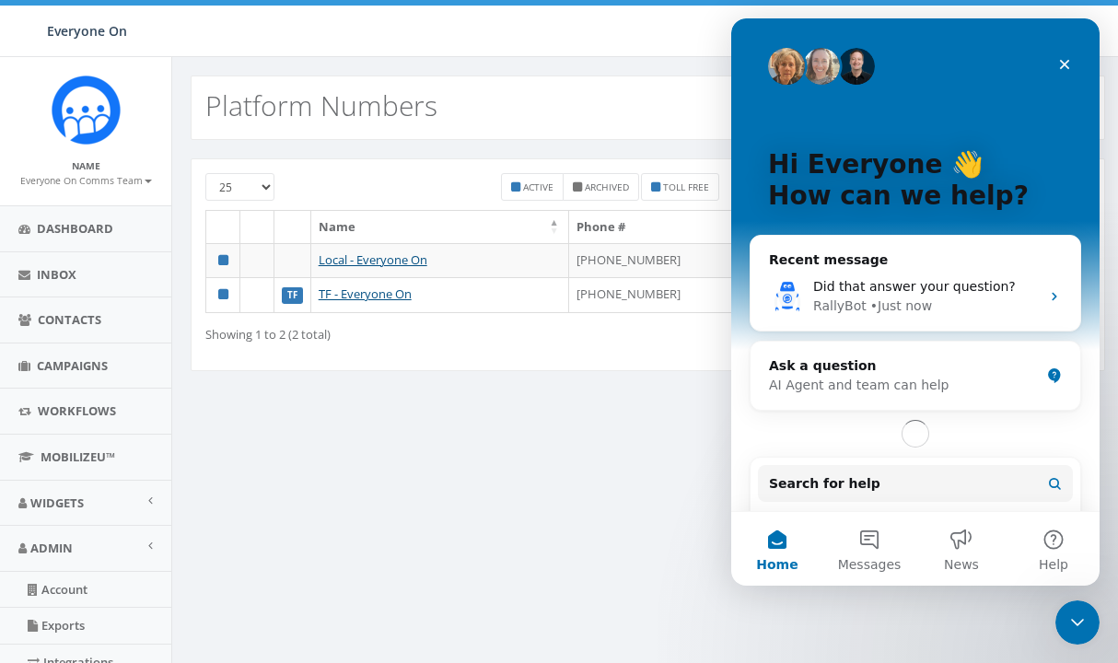
scroll to position [0, 0]
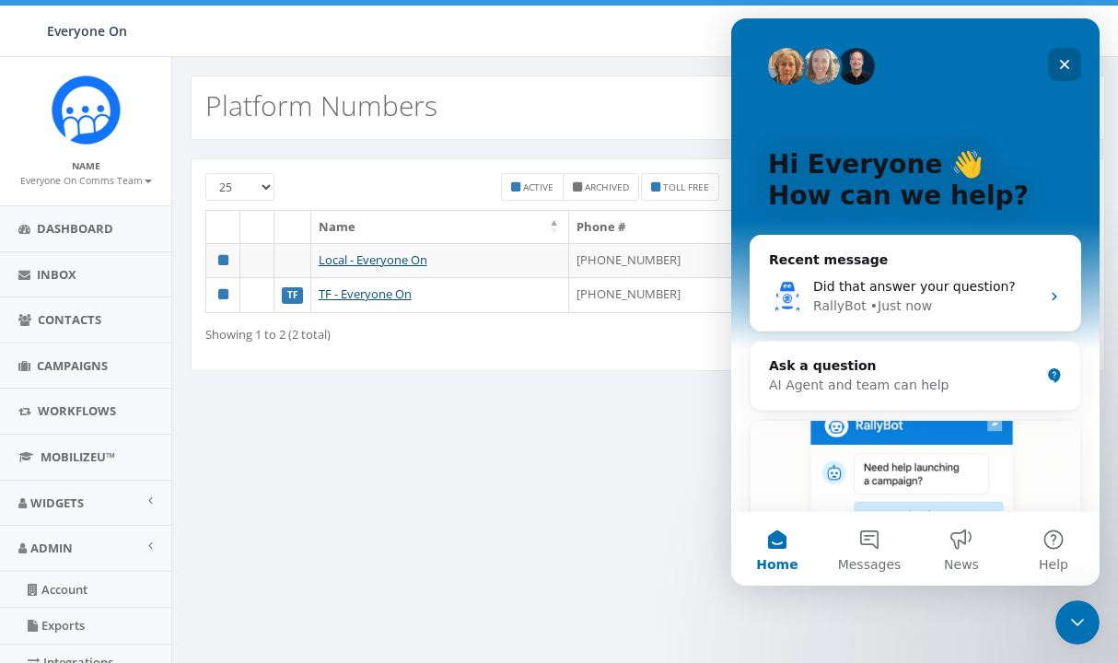
click at [1070, 65] on icon "Close" at bounding box center [1065, 64] width 15 height 15
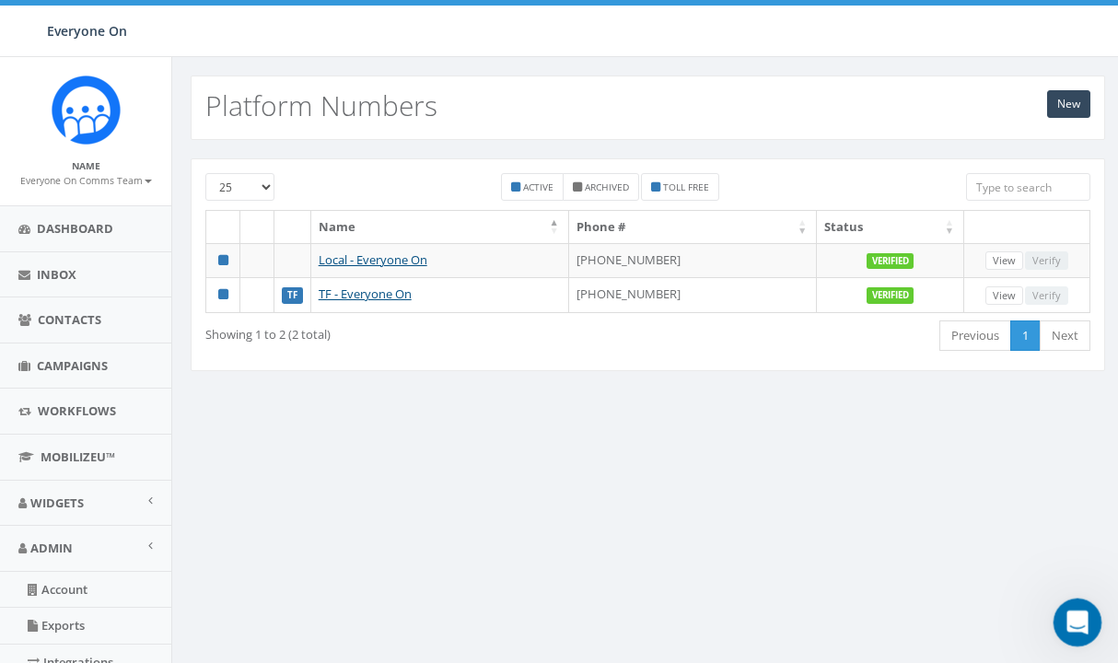
click at [1069, 625] on icon "Open Intercom Messenger" at bounding box center [1075, 620] width 30 height 30
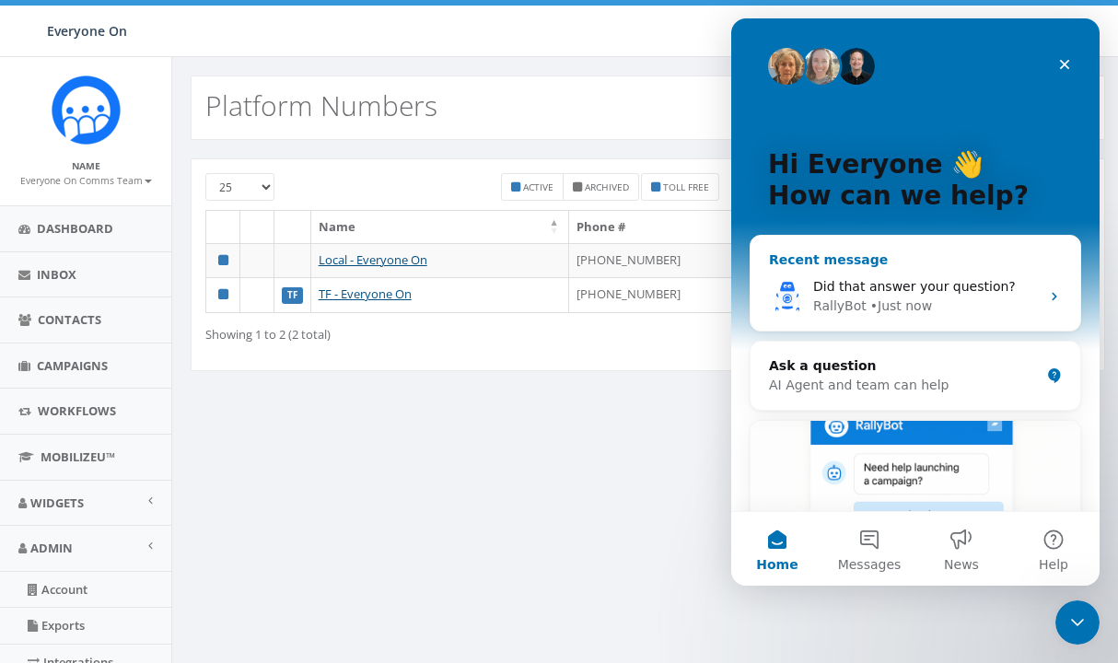
click at [992, 307] on div "RallyBot • Just now" at bounding box center [926, 306] width 227 height 19
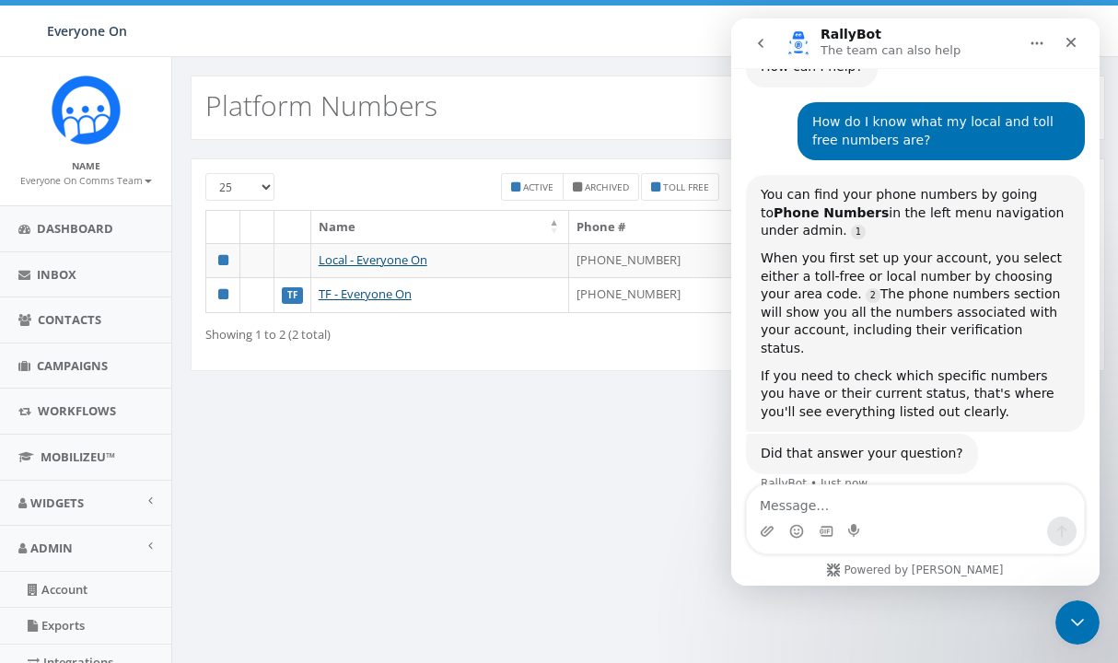
scroll to position [148, 0]
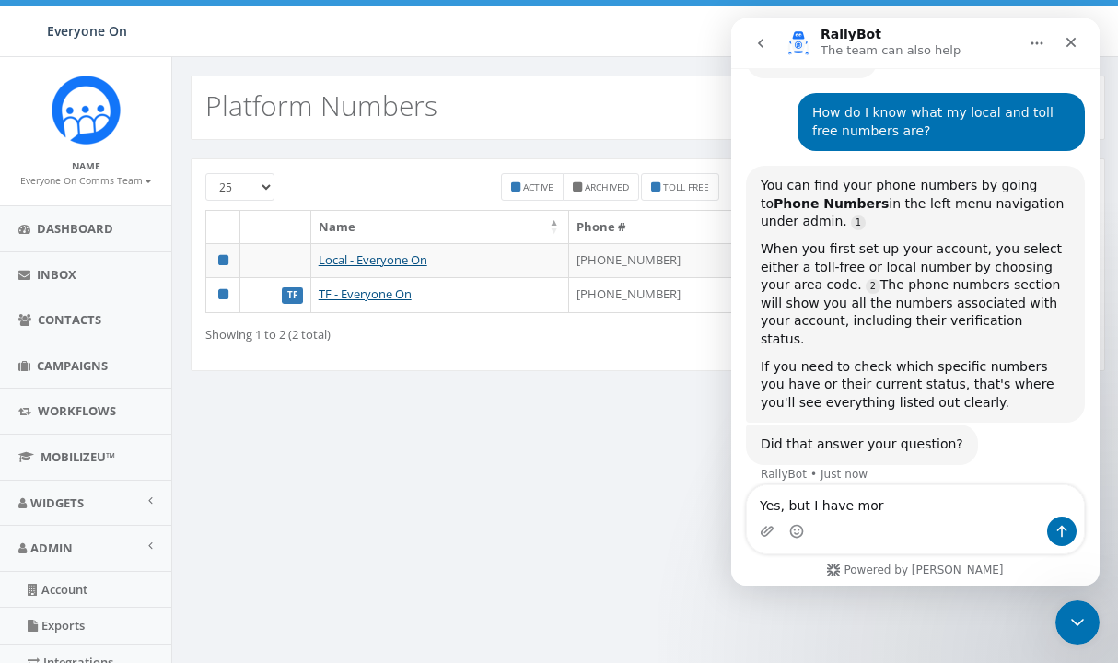
type textarea "Yes, but I have more"
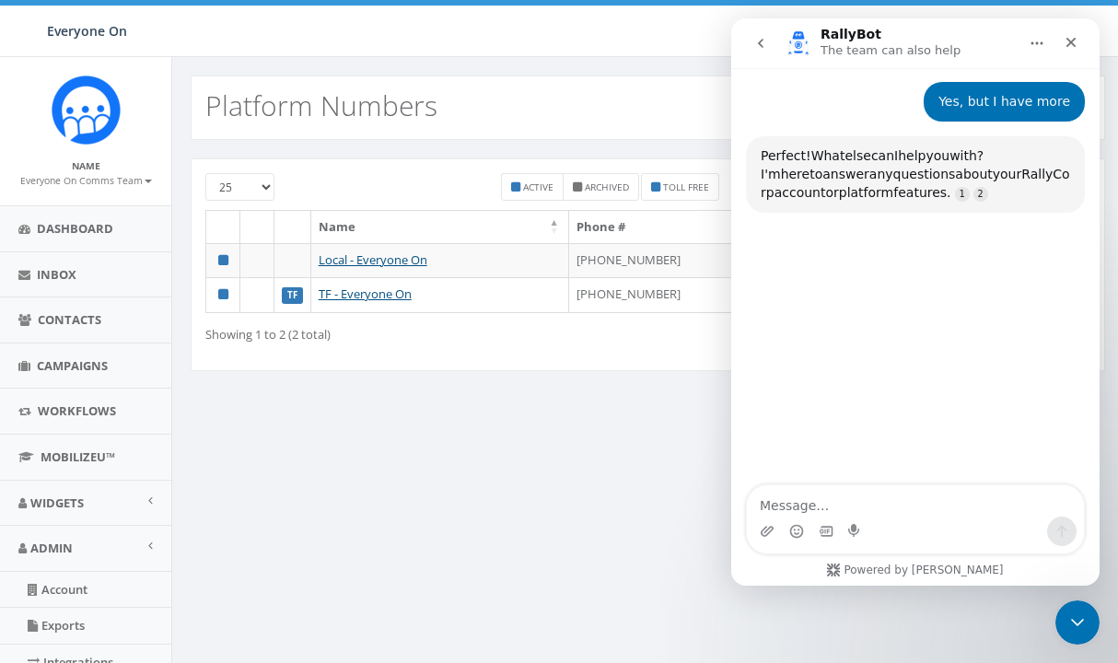
scroll to position [546, 0]
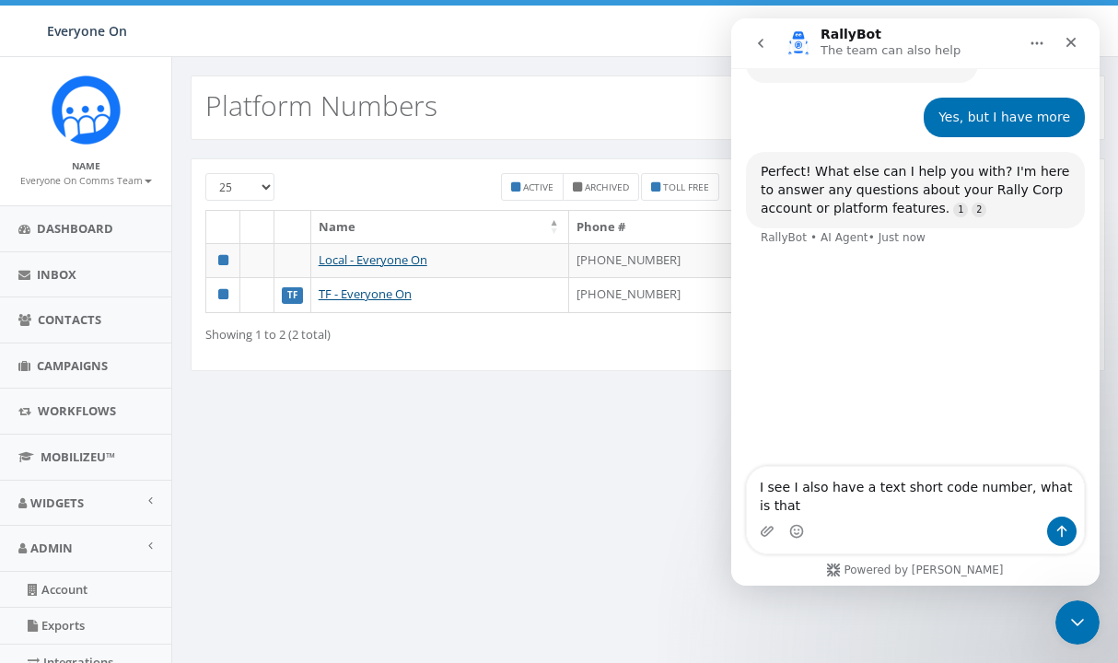
type textarea "I see I also have a text short code number, what is that?"
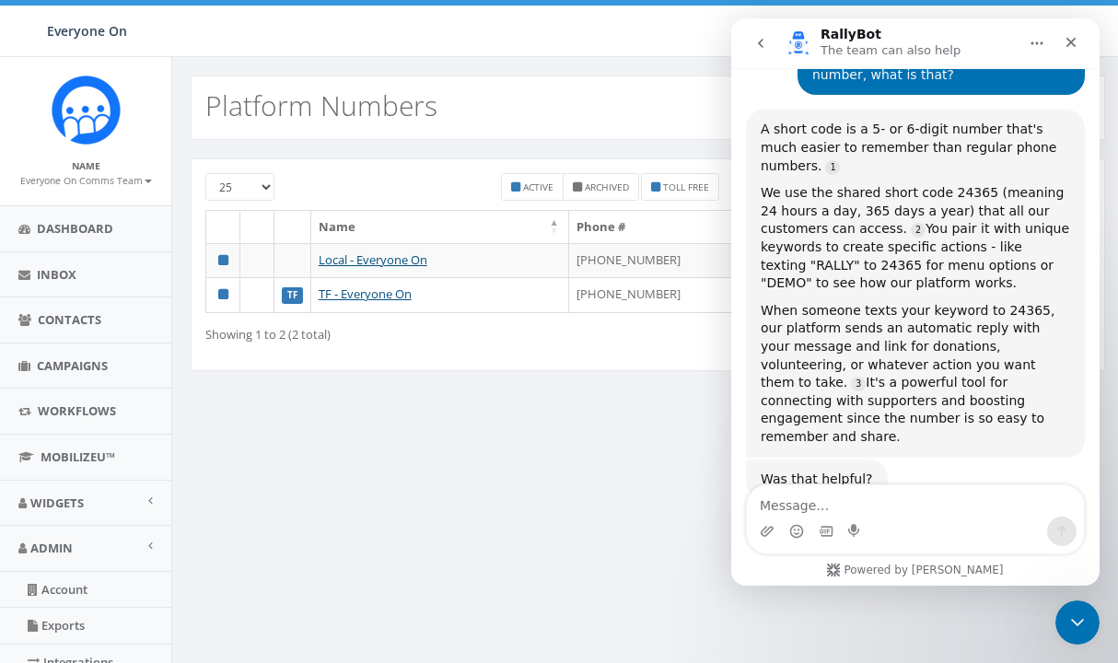
scroll to position [735, 0]
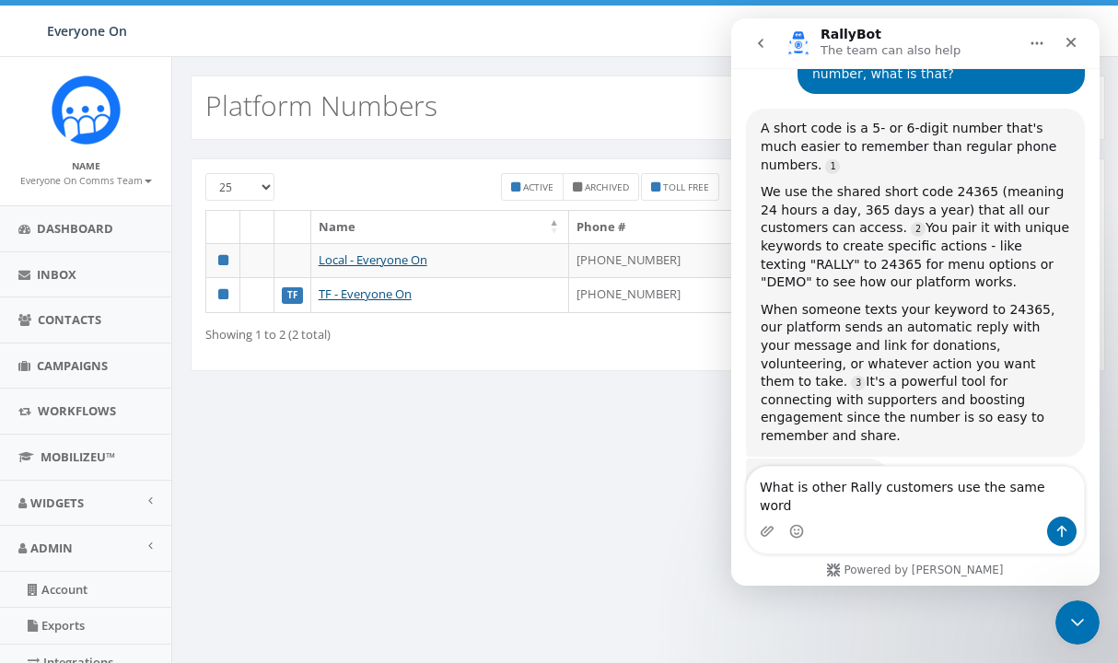
type textarea "What is other Rally customers use the same word?"
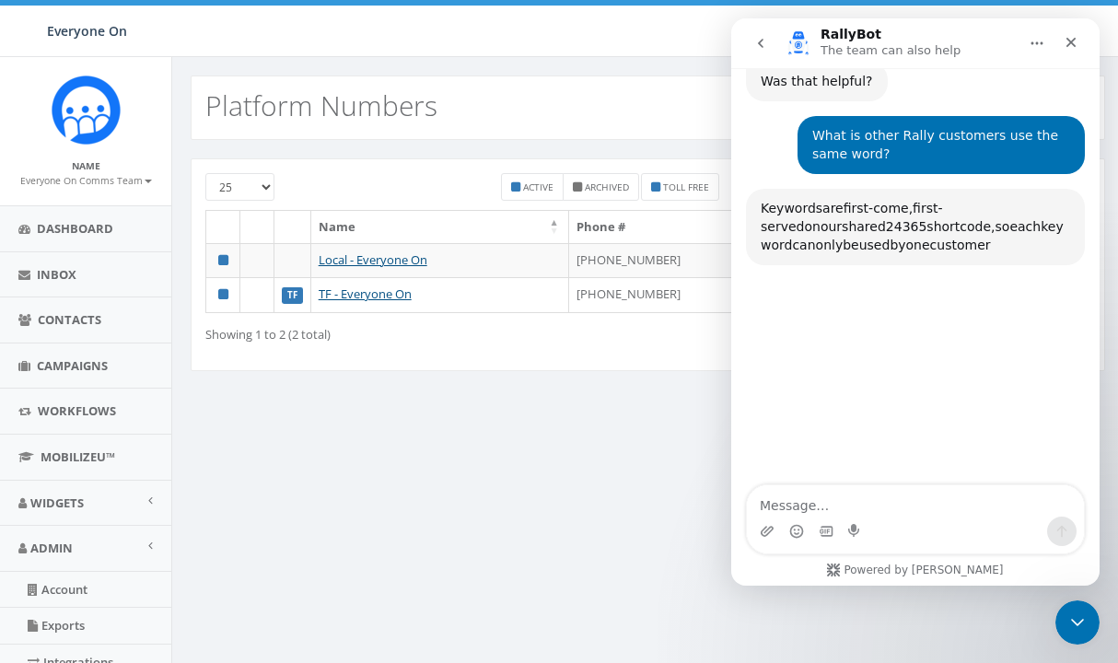
scroll to position [1133, 0]
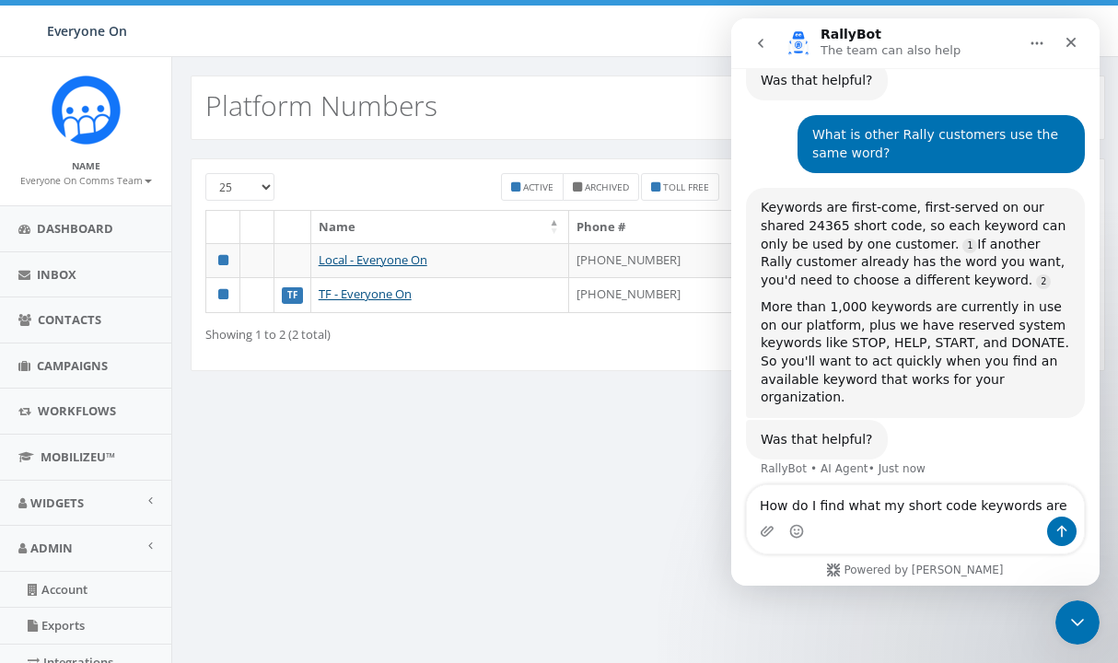
type textarea "How do I find what my short code keywords are?"
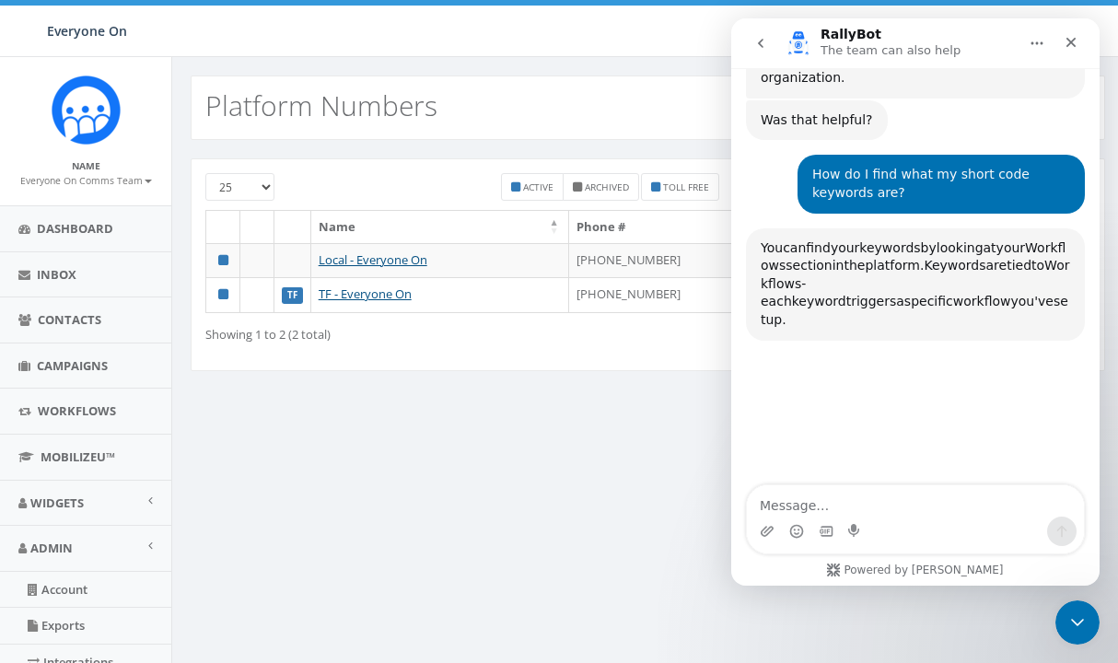
scroll to position [1475, 0]
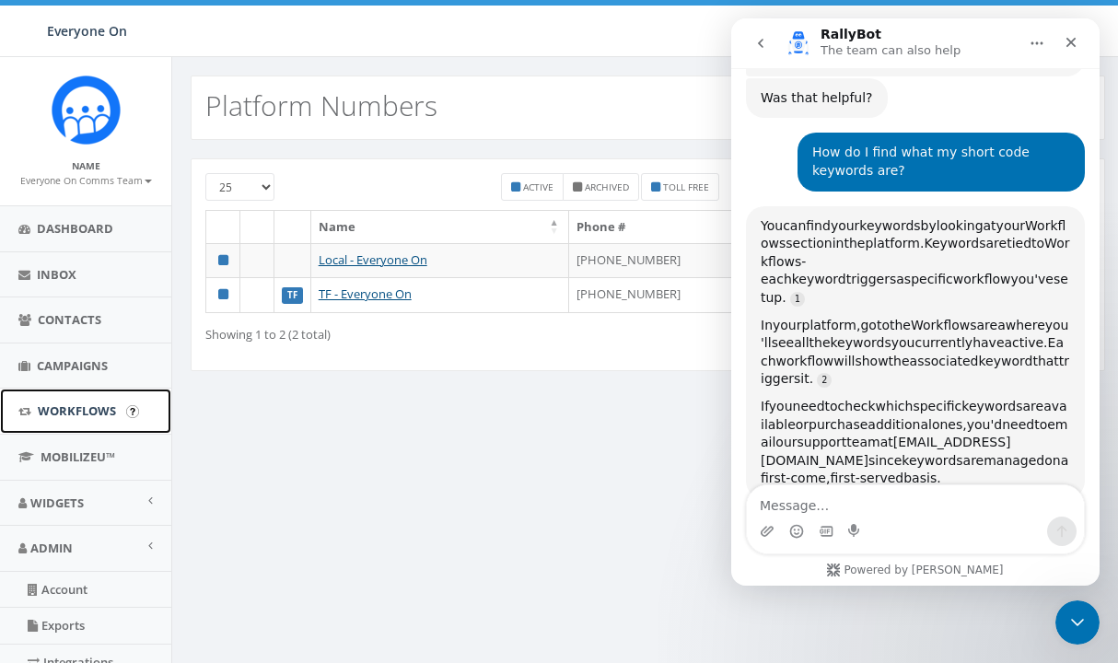
click at [70, 419] on span "Workflows" at bounding box center [77, 411] width 78 height 17
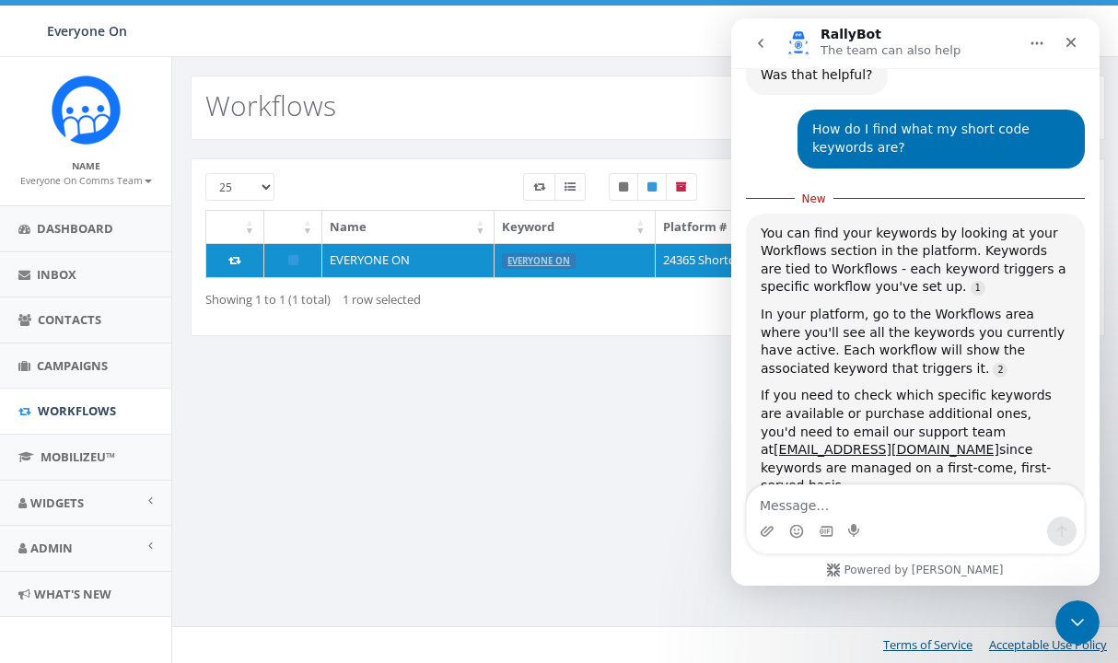
scroll to position [1512, 0]
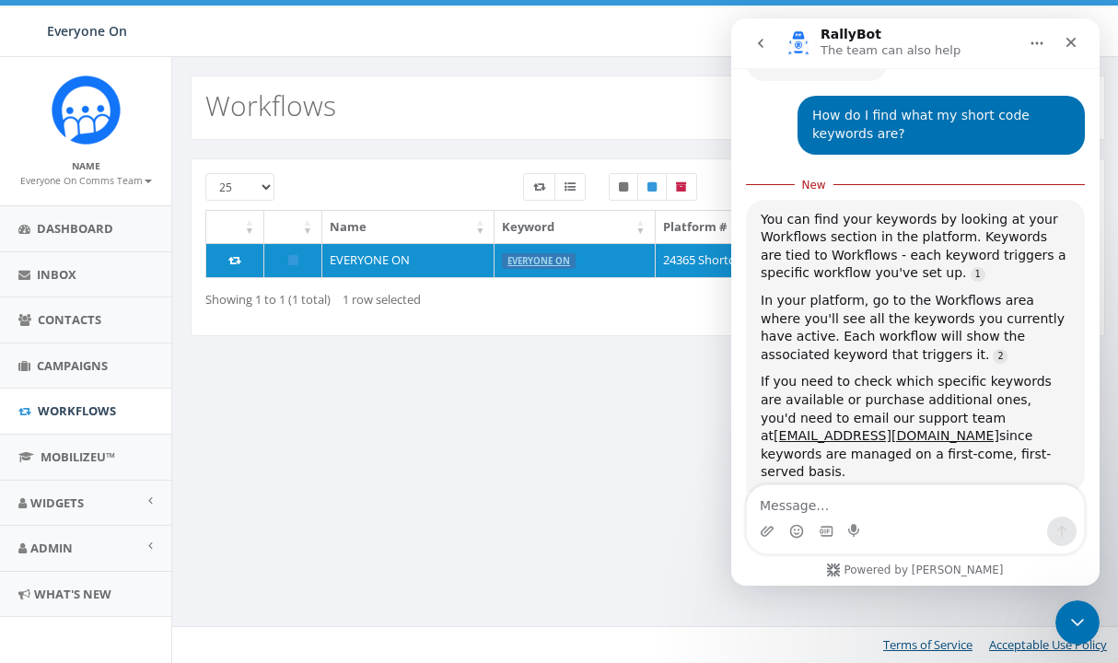
click at [629, 422] on div "New Workflows 25 50 100 Name Keyword Platform # Created On EVERYONE ON EVERYONE…" at bounding box center [647, 360] width 953 height 606
click at [1034, 45] on icon "Home" at bounding box center [1037, 43] width 15 height 15
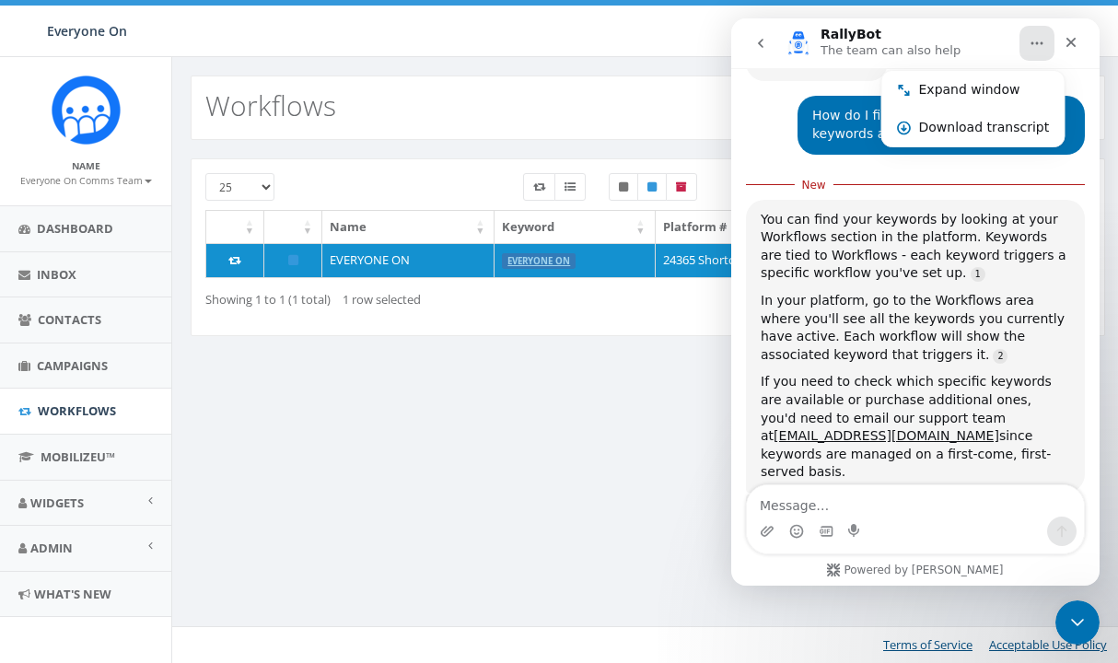
click at [686, 329] on div "25 50 100 Name Keyword Platform # Created On EVERYONE ON EVERYONE ON 24365 Shor…" at bounding box center [648, 247] width 915 height 178
click at [662, 526] on div "New Workflows 25 50 100 Name Keyword Platform # Created On EVERYONE ON EVERYONE…" at bounding box center [647, 360] width 953 height 606
click at [1076, 623] on icon "Close Intercom Messenger" at bounding box center [1075, 620] width 22 height 22
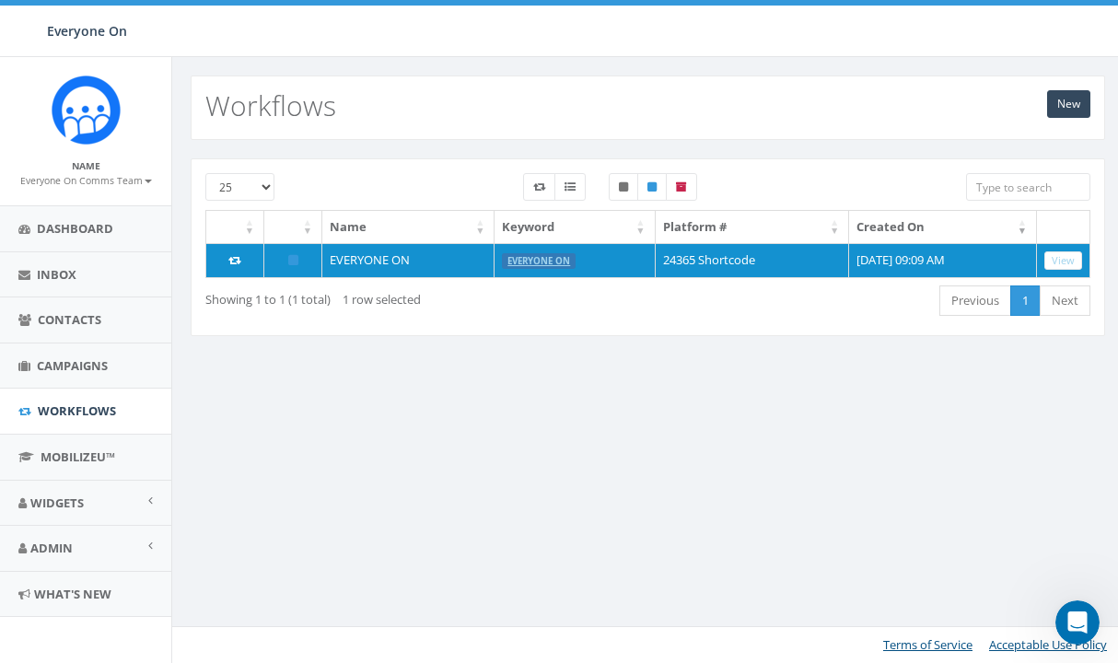
scroll to position [1481, 0]
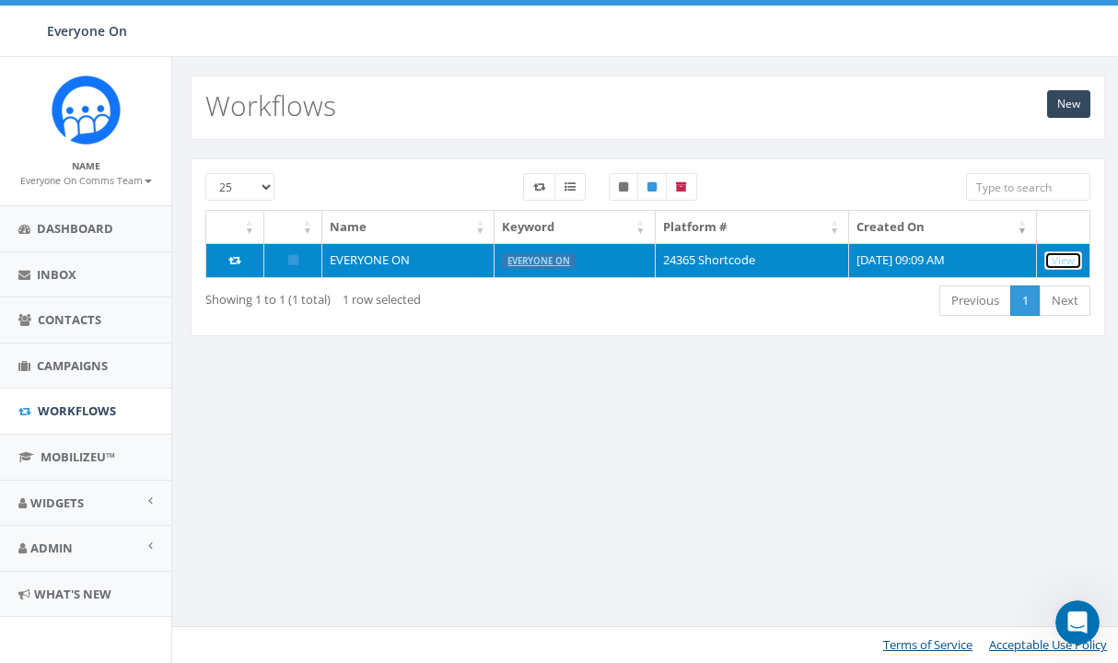
click at [1069, 261] on link "View" at bounding box center [1064, 260] width 38 height 19
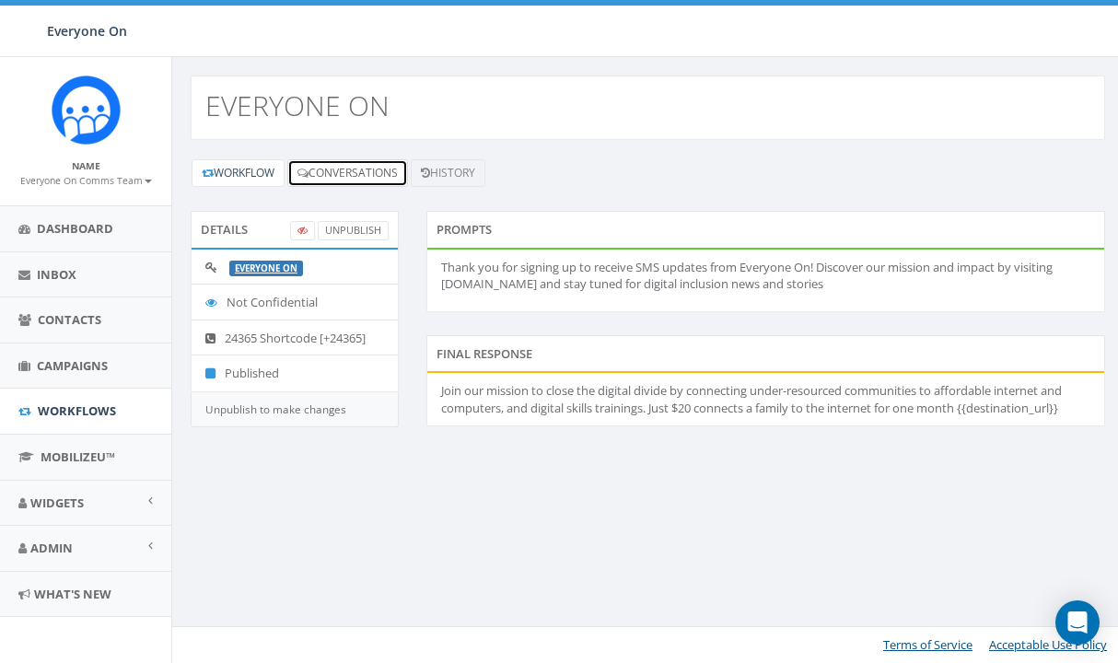
click at [360, 178] on link "Conversations" at bounding box center [347, 173] width 121 height 28
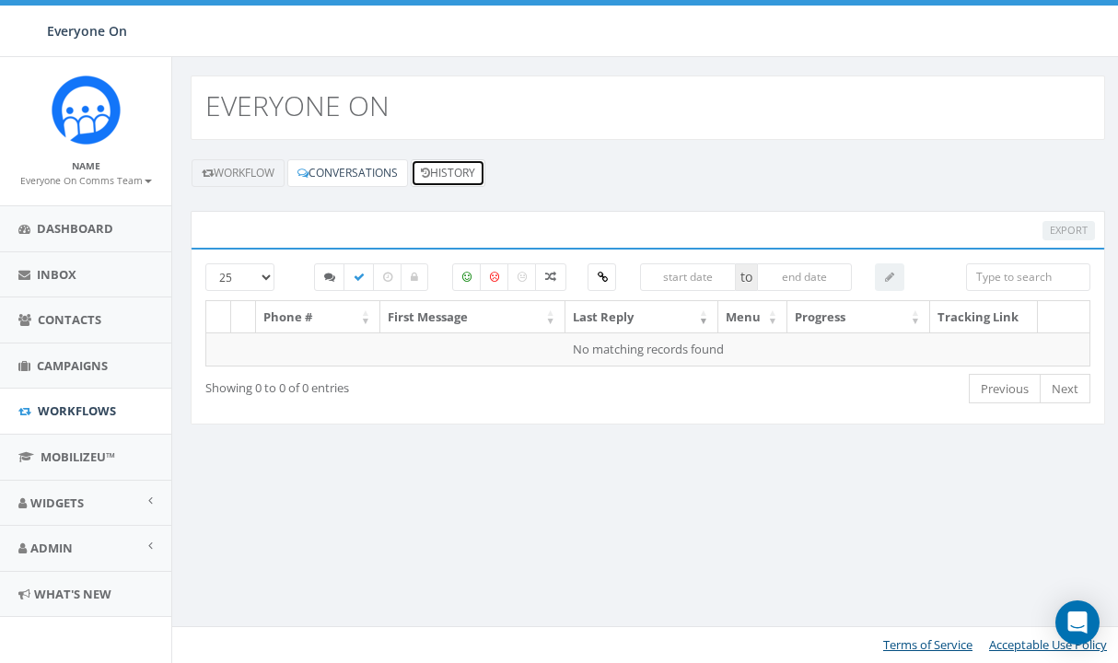
click at [485, 171] on link "History" at bounding box center [448, 173] width 75 height 28
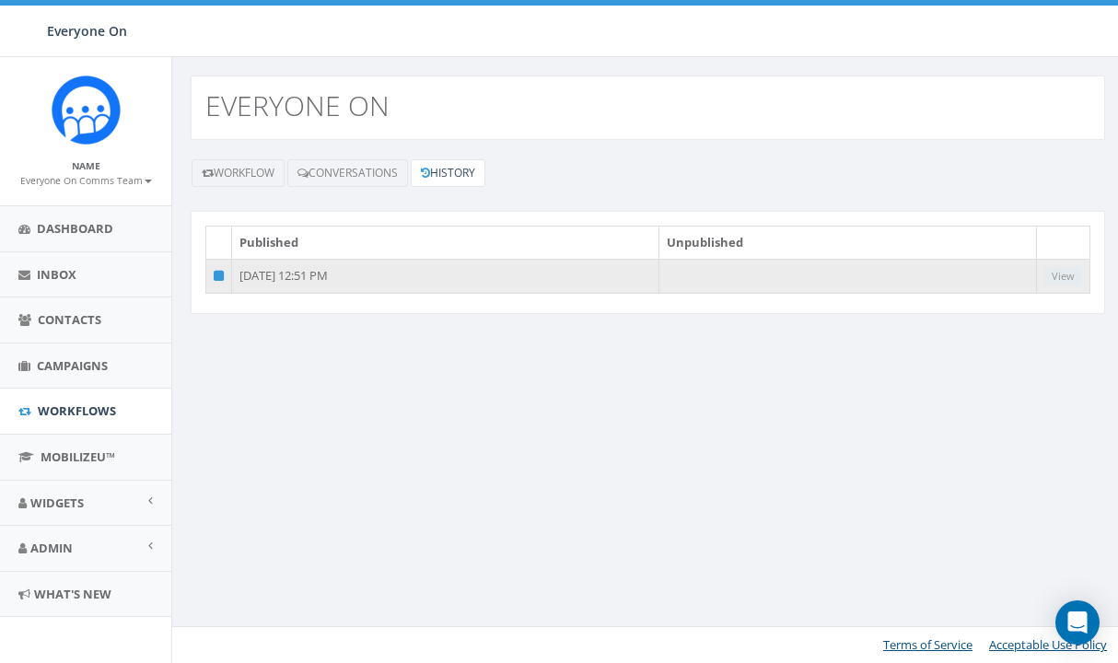
click at [475, 281] on td "[DATE] 12:51 PM" at bounding box center [445, 276] width 427 height 35
click at [330, 274] on td "[DATE] 12:51 PM" at bounding box center [445, 276] width 427 height 35
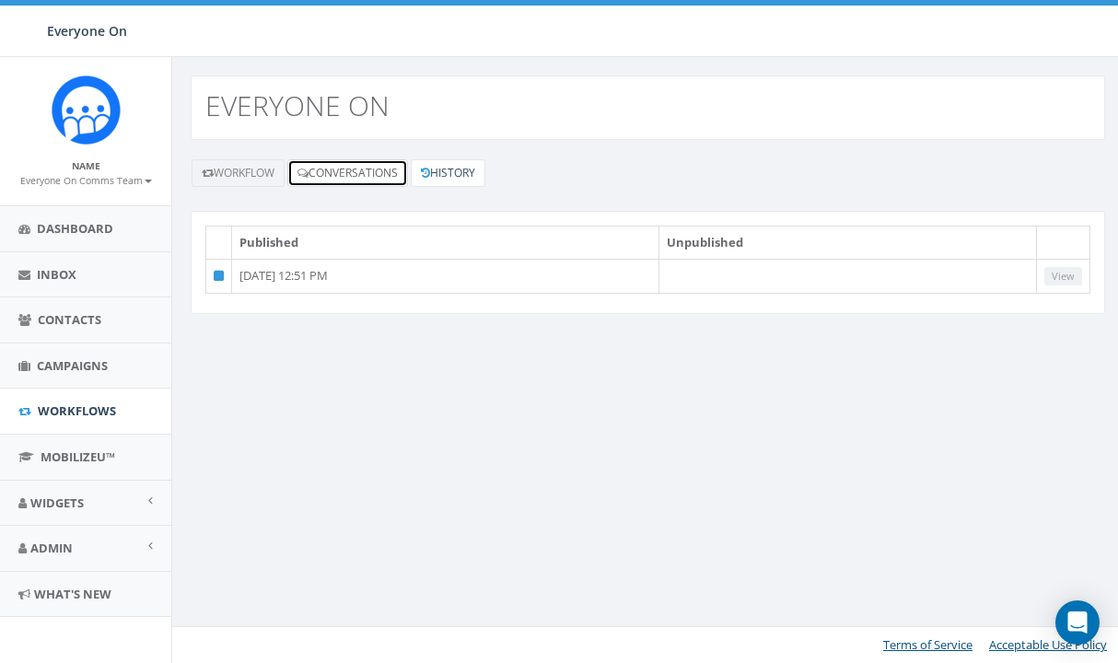
click at [331, 177] on link "Conversations" at bounding box center [347, 173] width 121 height 28
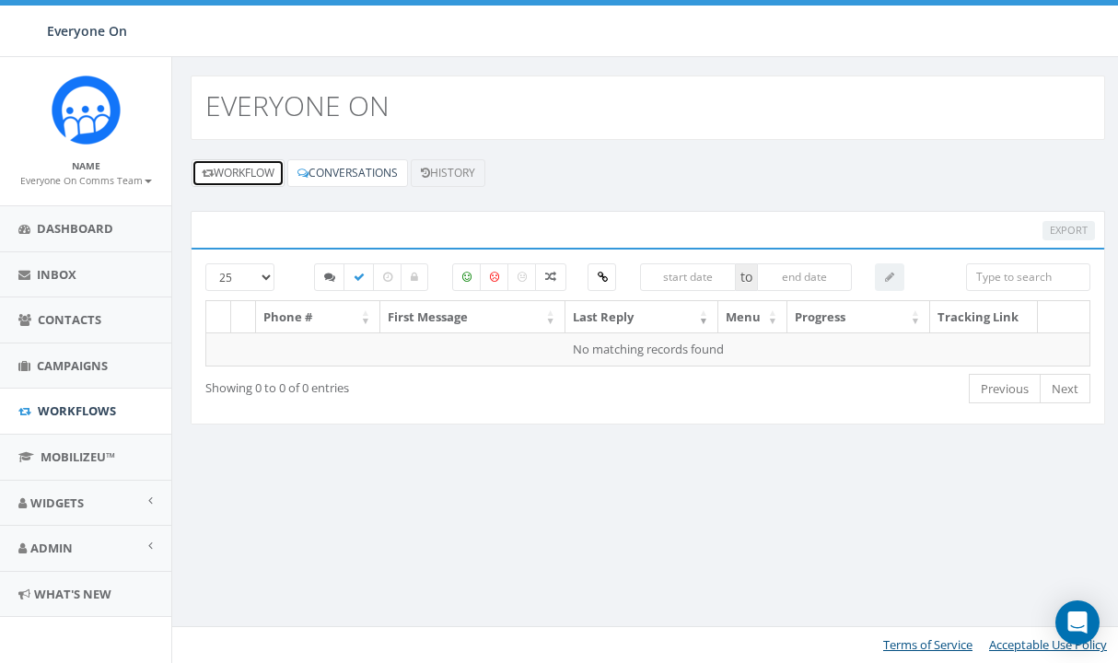
click at [257, 170] on link "Workflow" at bounding box center [238, 173] width 93 height 28
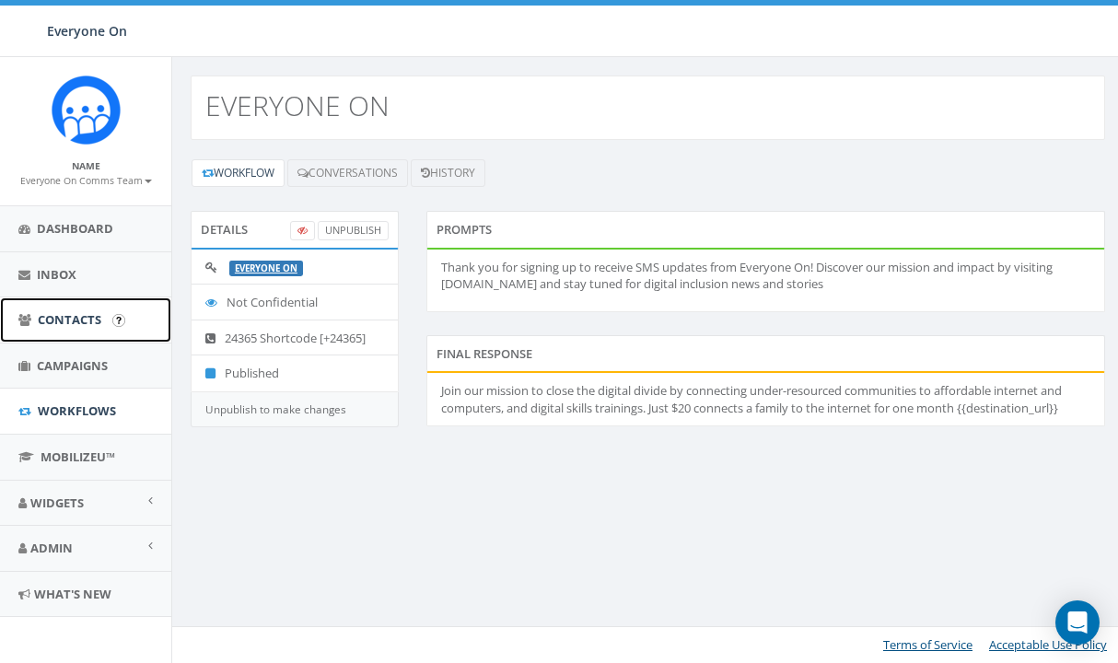
click at [80, 327] on span "Contacts" at bounding box center [70, 319] width 64 height 17
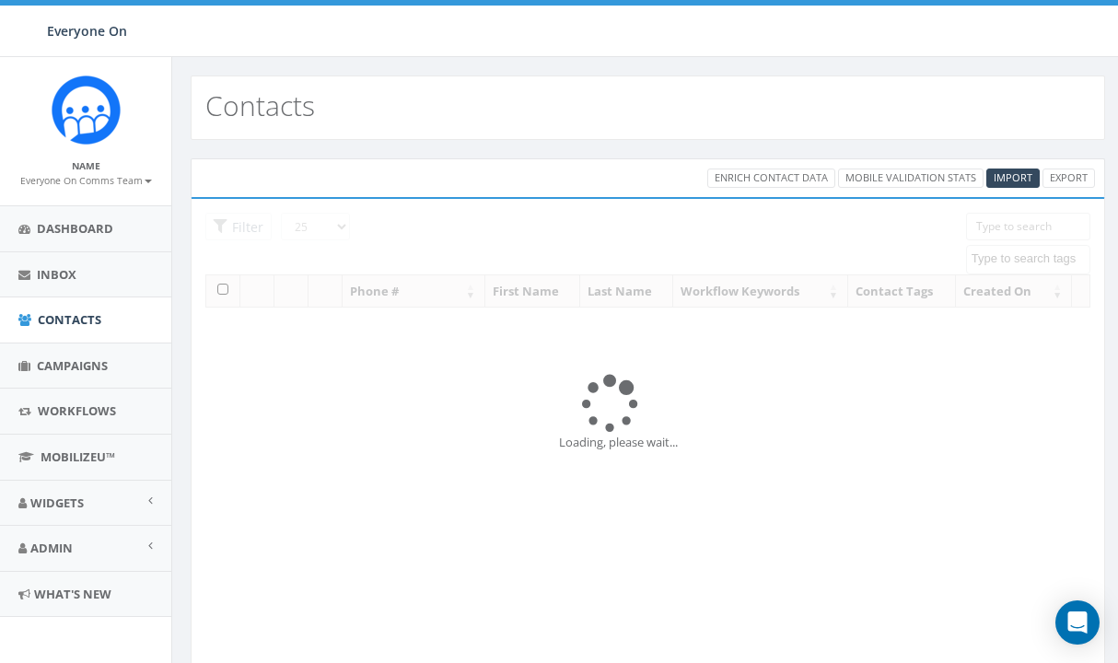
select select
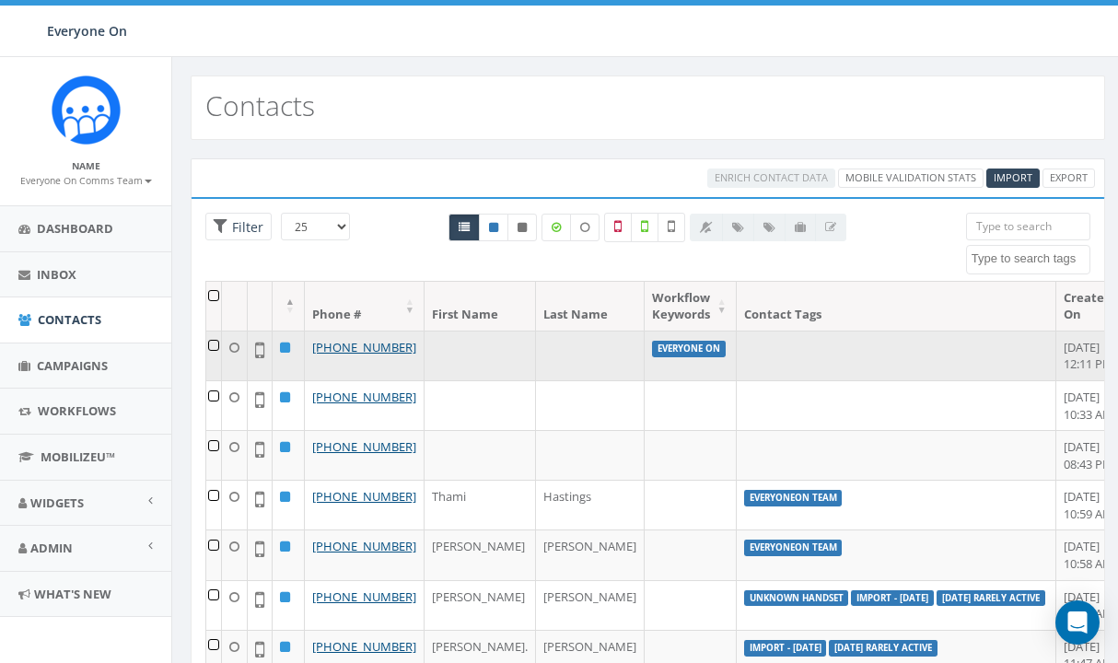
click at [737, 362] on td at bounding box center [897, 356] width 320 height 50
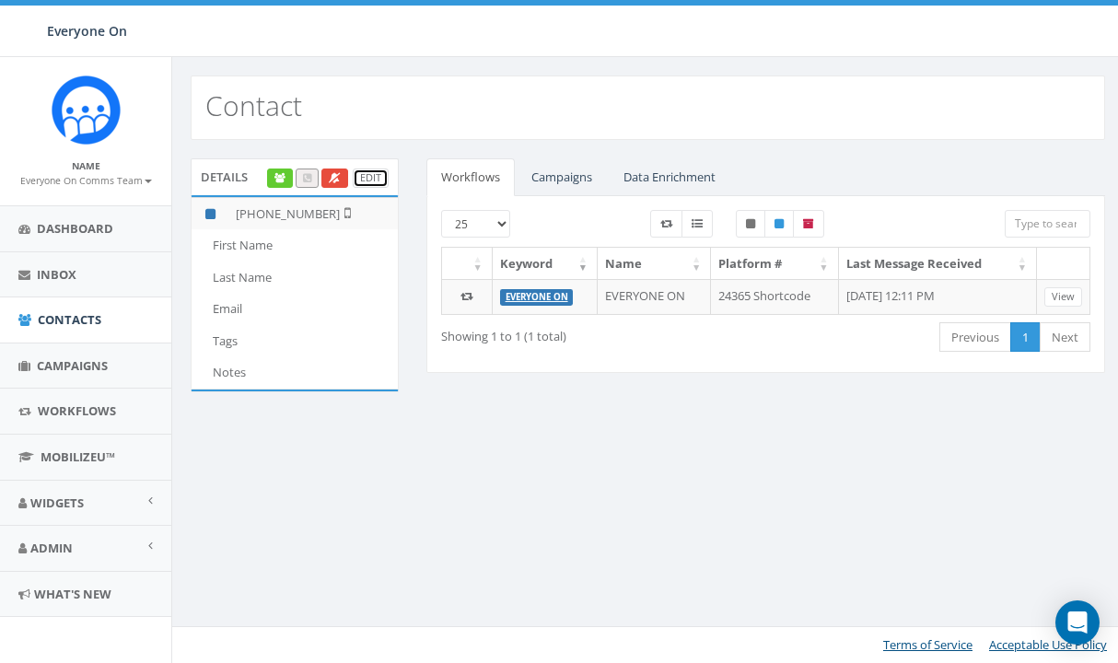
click at [368, 174] on link "Edit" at bounding box center [371, 178] width 36 height 19
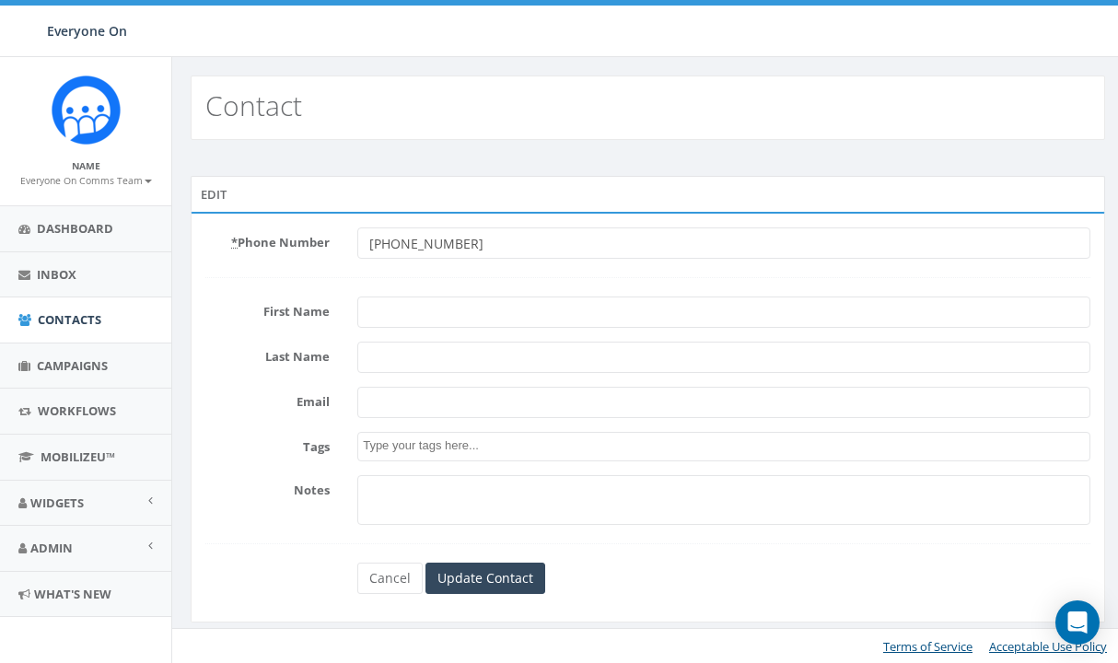
click at [470, 317] on input "First Name" at bounding box center [723, 312] width 733 height 31
type input "[PERSON_NAME]"
click at [541, 457] on span at bounding box center [723, 446] width 733 height 29
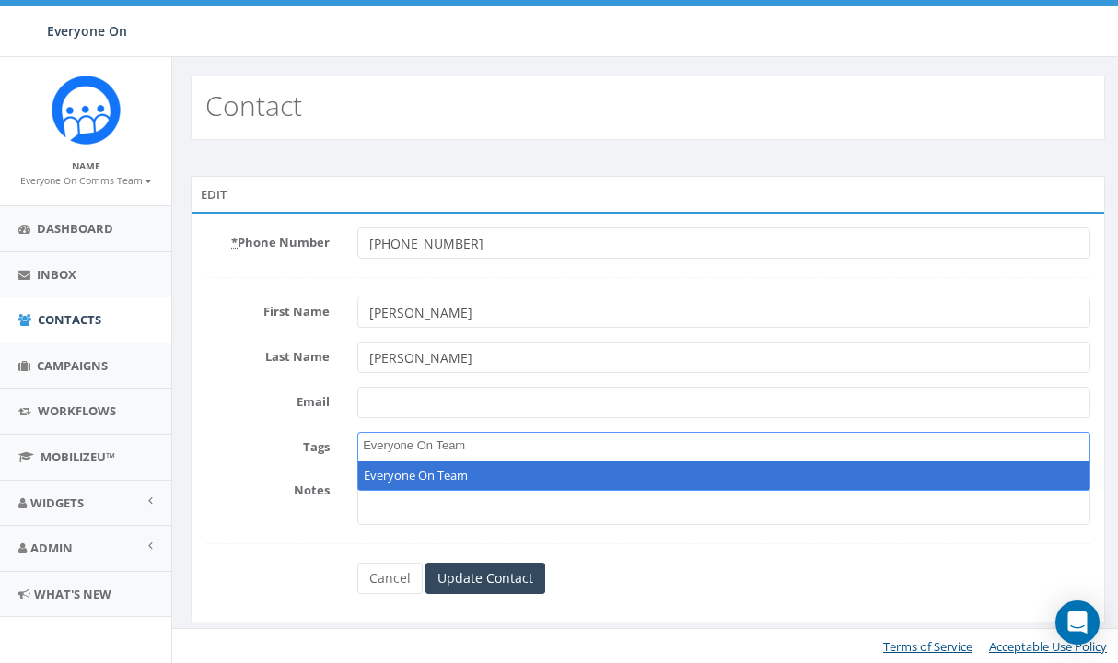
type textarea "Everyone On Team"
select select "Everyone On Team"
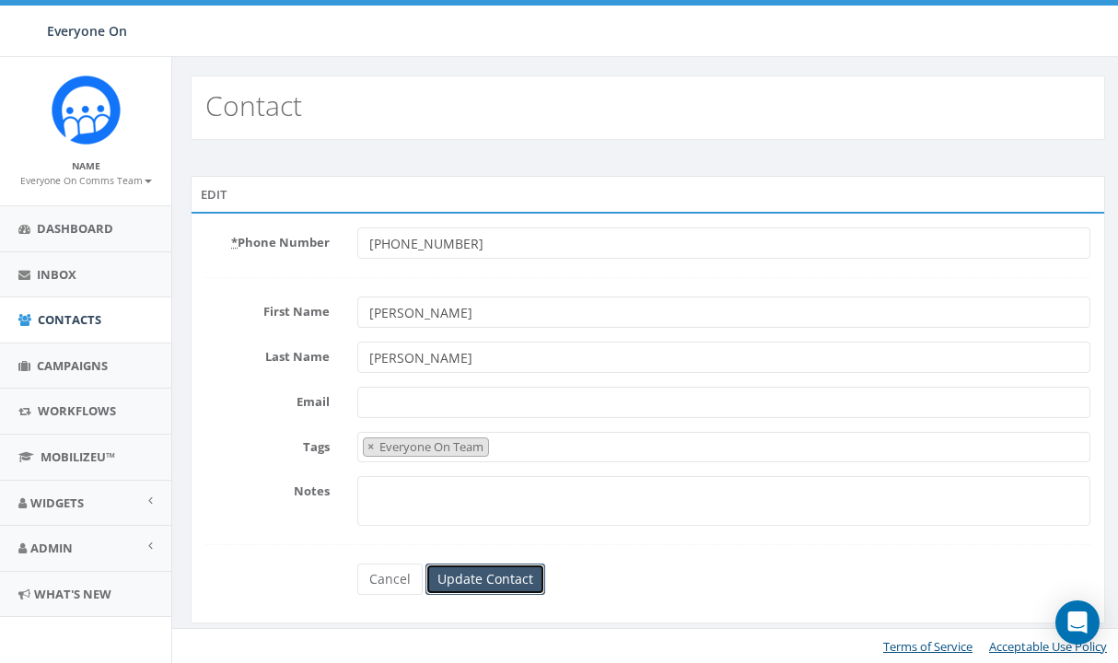
click at [509, 581] on input "Update Contact" at bounding box center [486, 579] width 120 height 31
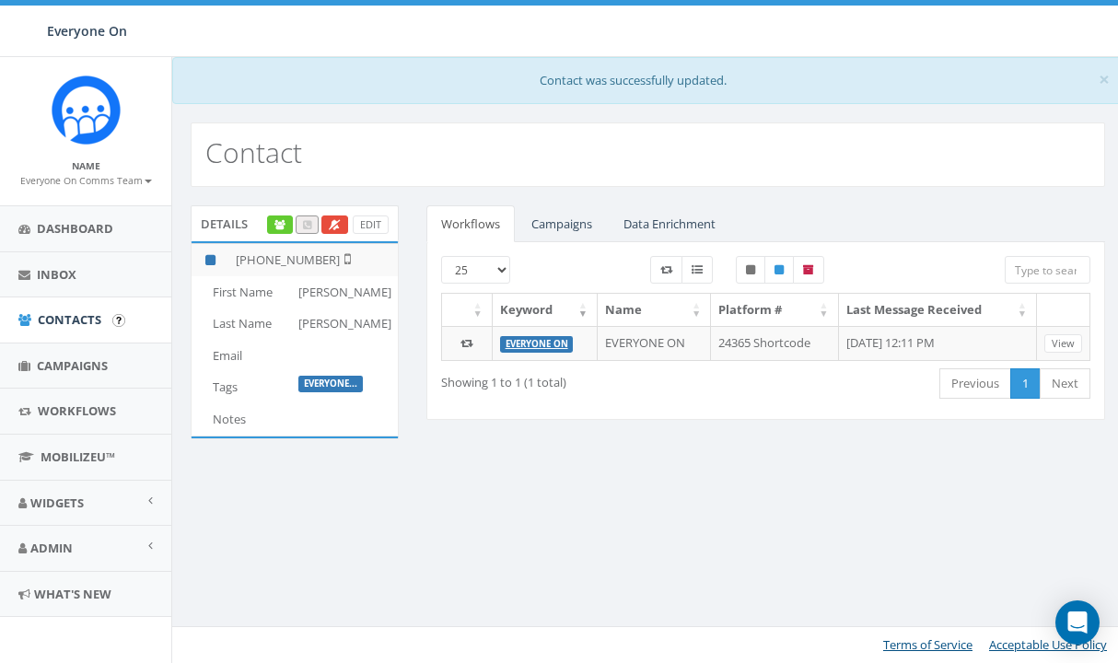
click at [112, 318] on input "image" at bounding box center [118, 320] width 13 height 13
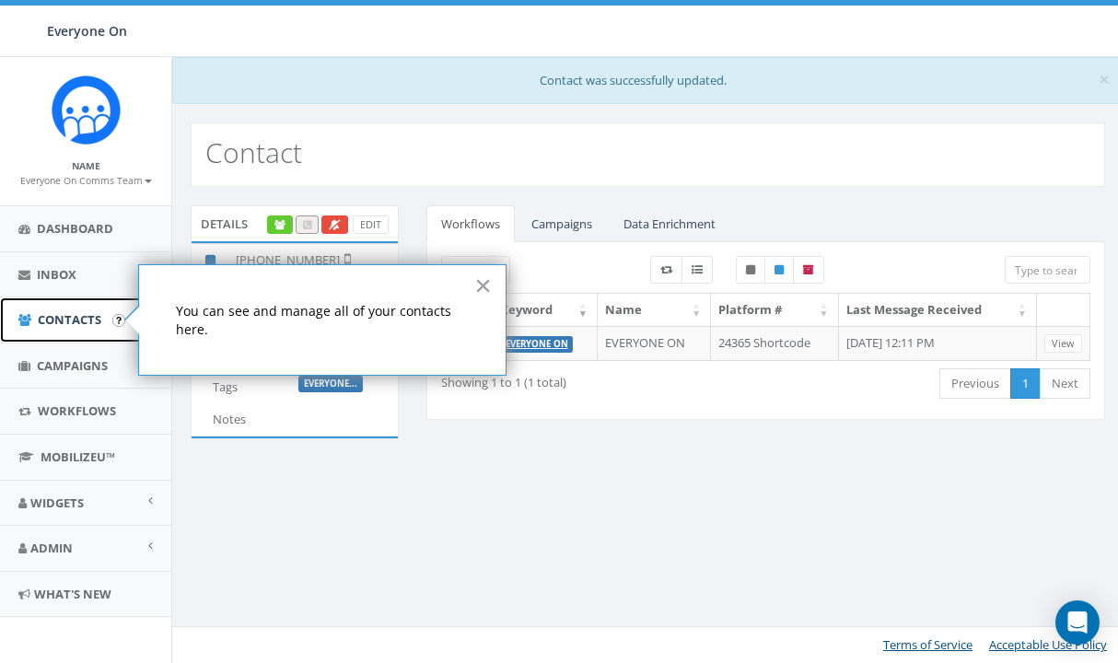
click at [79, 321] on span "Contacts" at bounding box center [70, 319] width 64 height 17
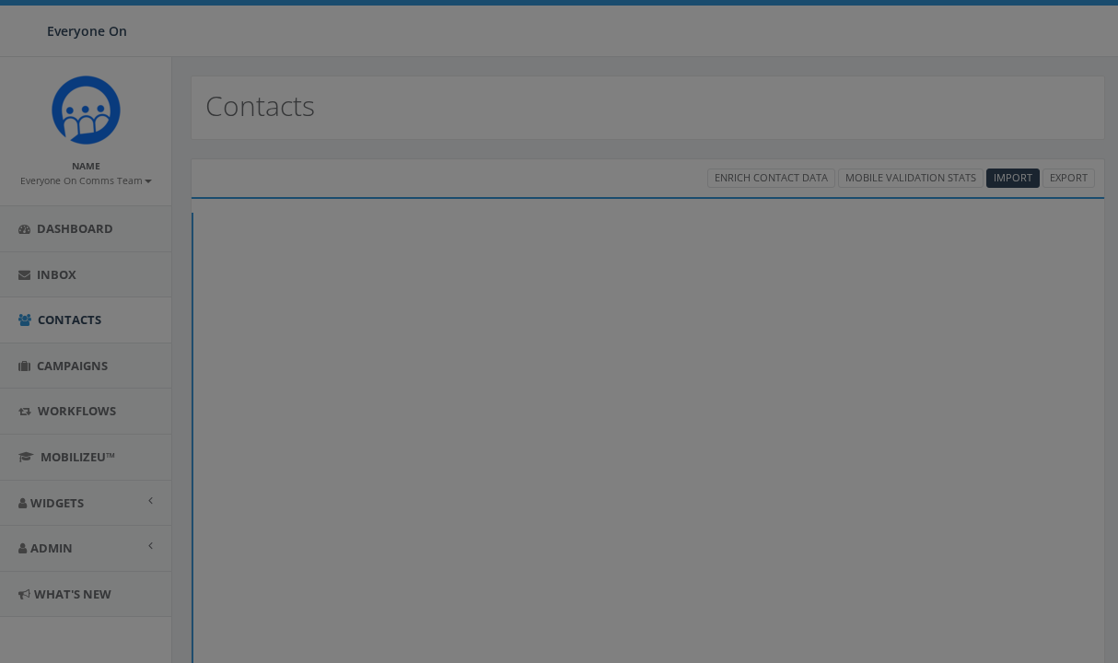
select select
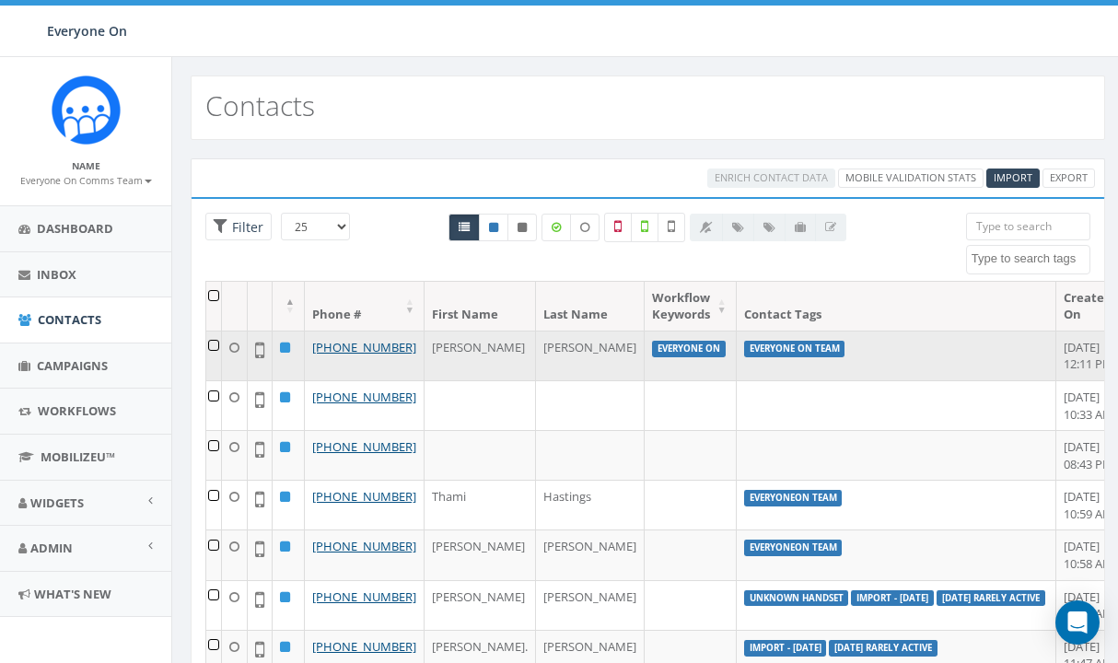
click at [744, 348] on label "Everyone On Team" at bounding box center [794, 349] width 101 height 17
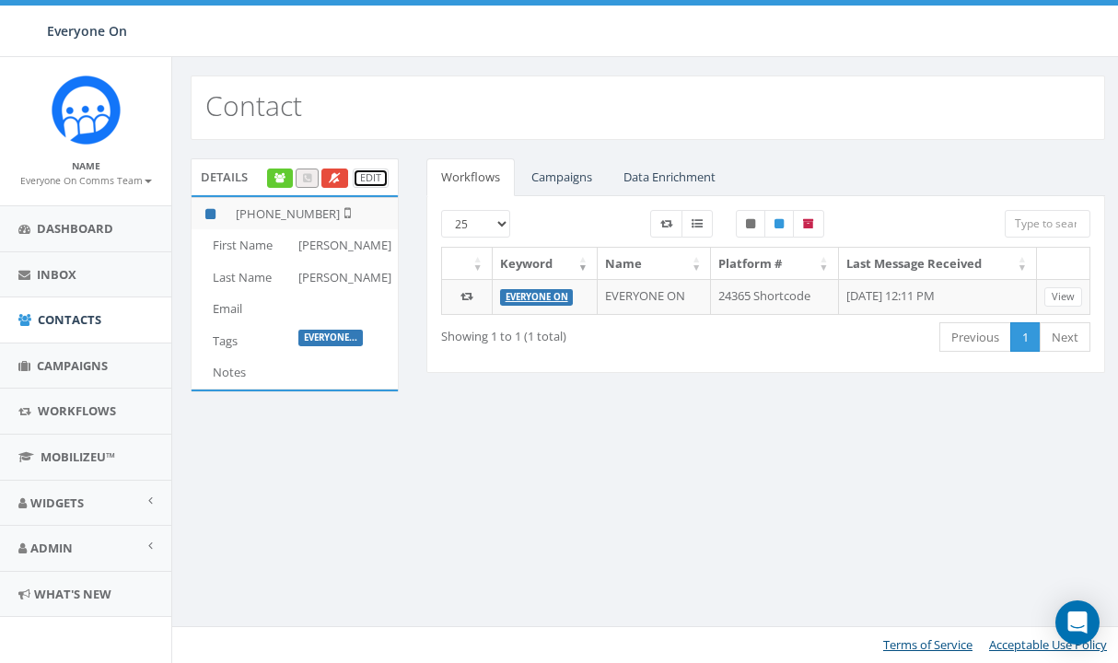
click at [371, 181] on link "Edit" at bounding box center [371, 178] width 36 height 19
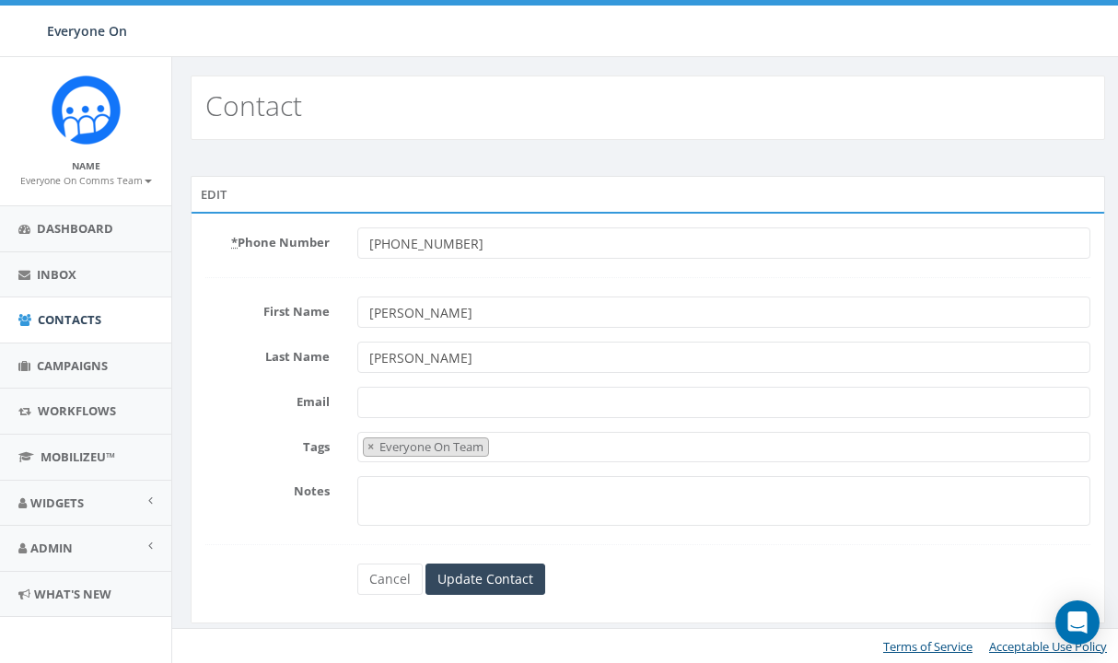
select select "Everyone On Team"
click at [371, 447] on span "×" at bounding box center [371, 447] width 6 height 17
select select
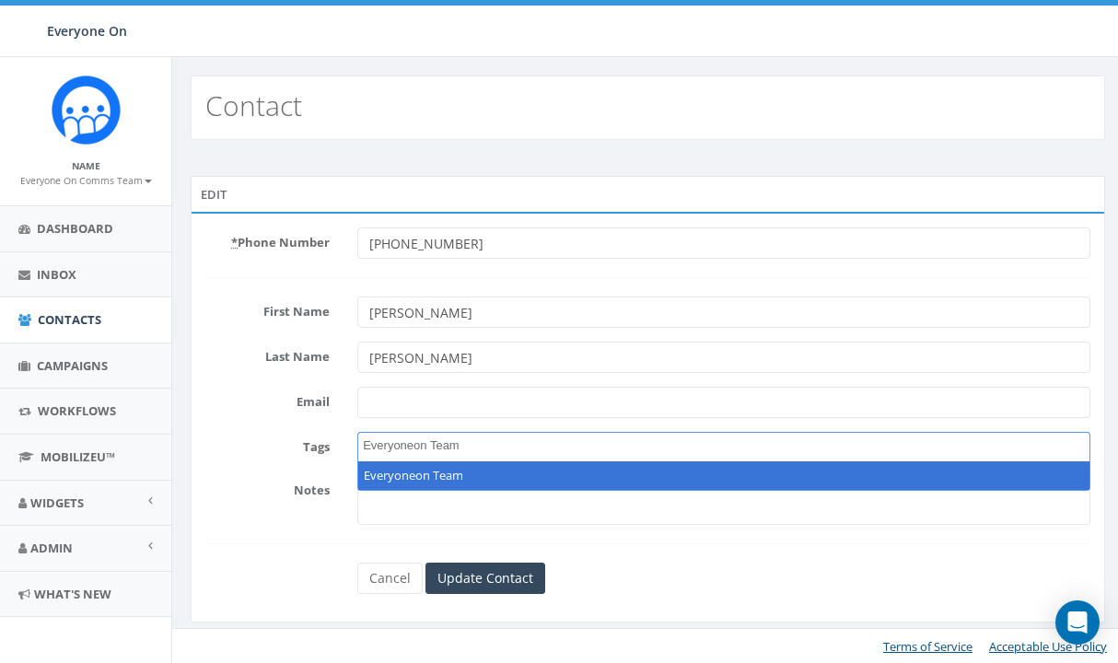
type textarea "Everyoneon Team"
select select "Everyoneon Team"
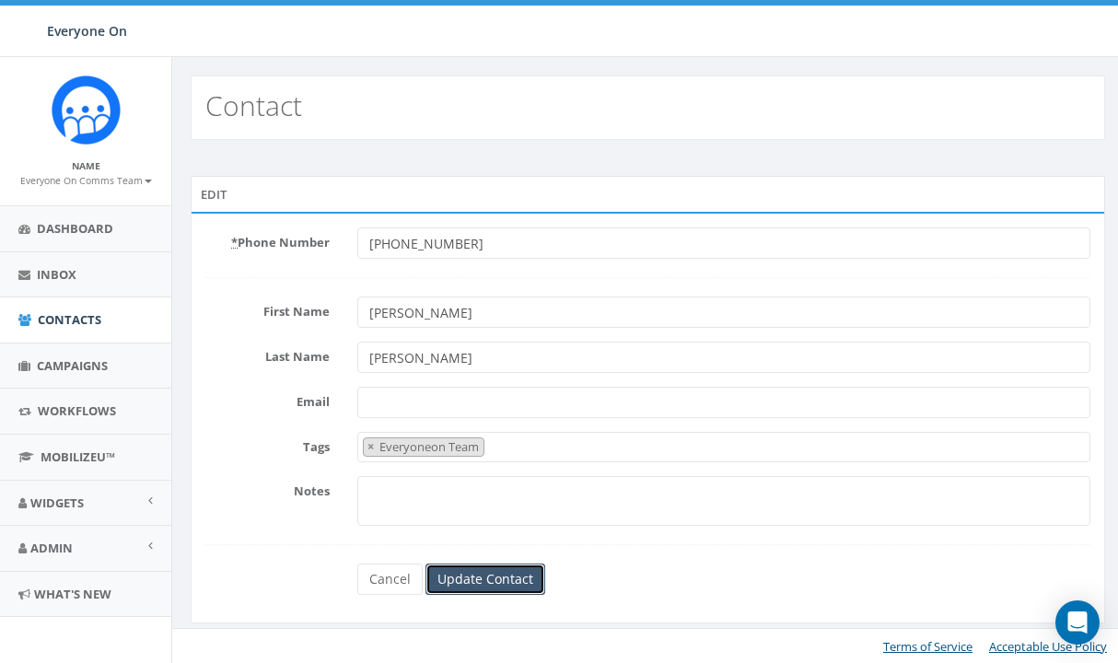
click at [493, 585] on input "Update Contact" at bounding box center [486, 579] width 120 height 31
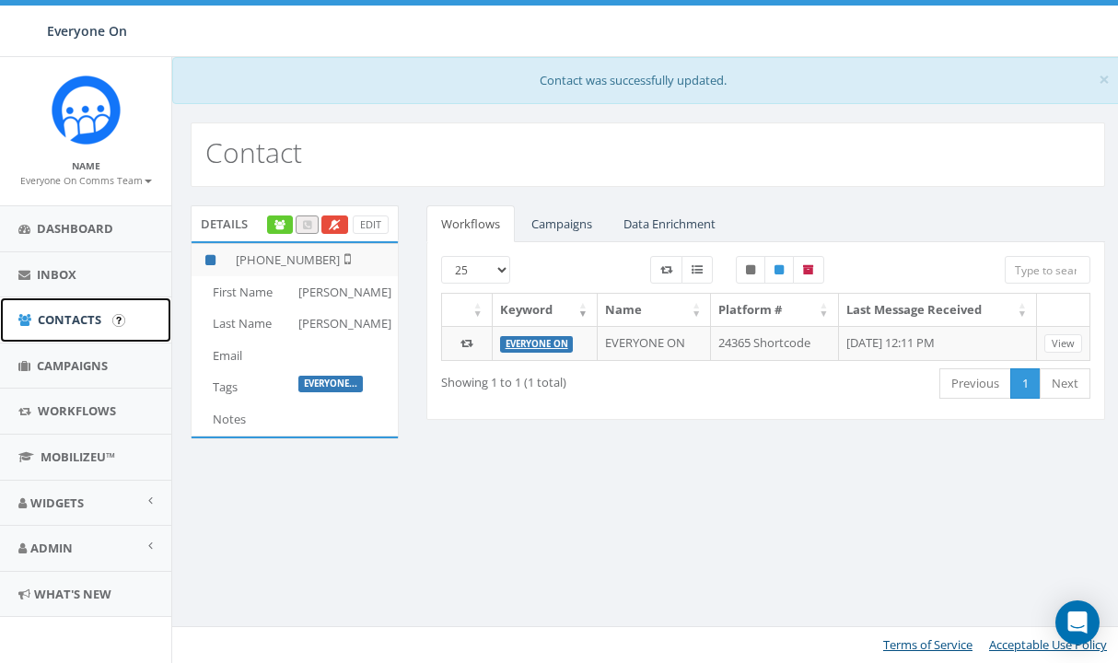
click at [88, 325] on span "Contacts" at bounding box center [70, 319] width 64 height 17
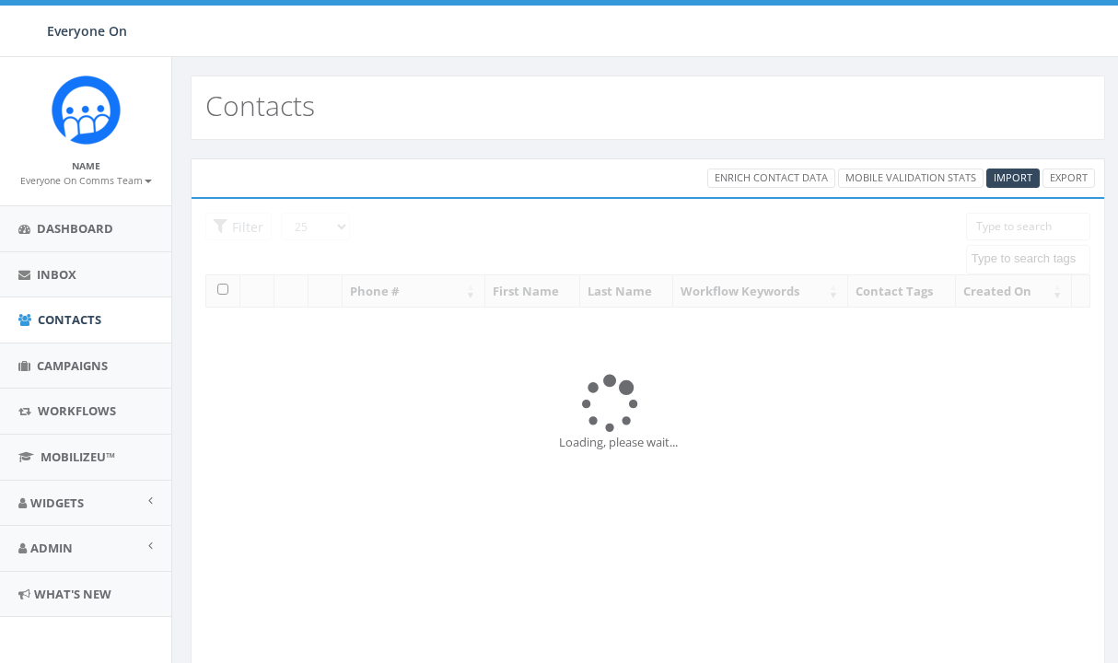
select select
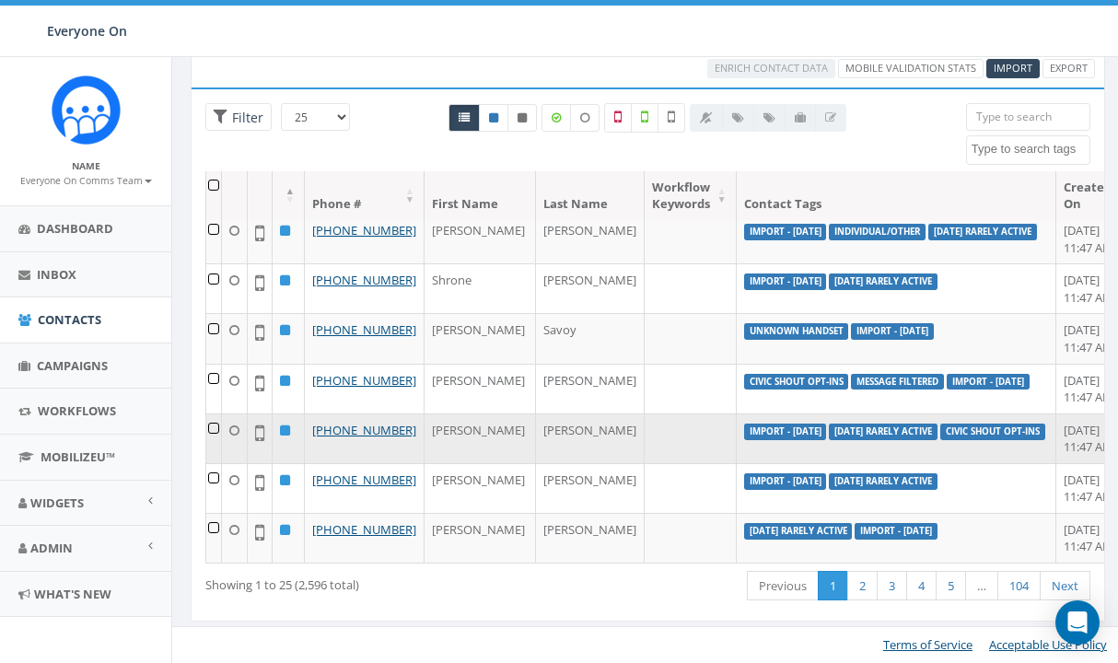
scroll to position [109, 0]
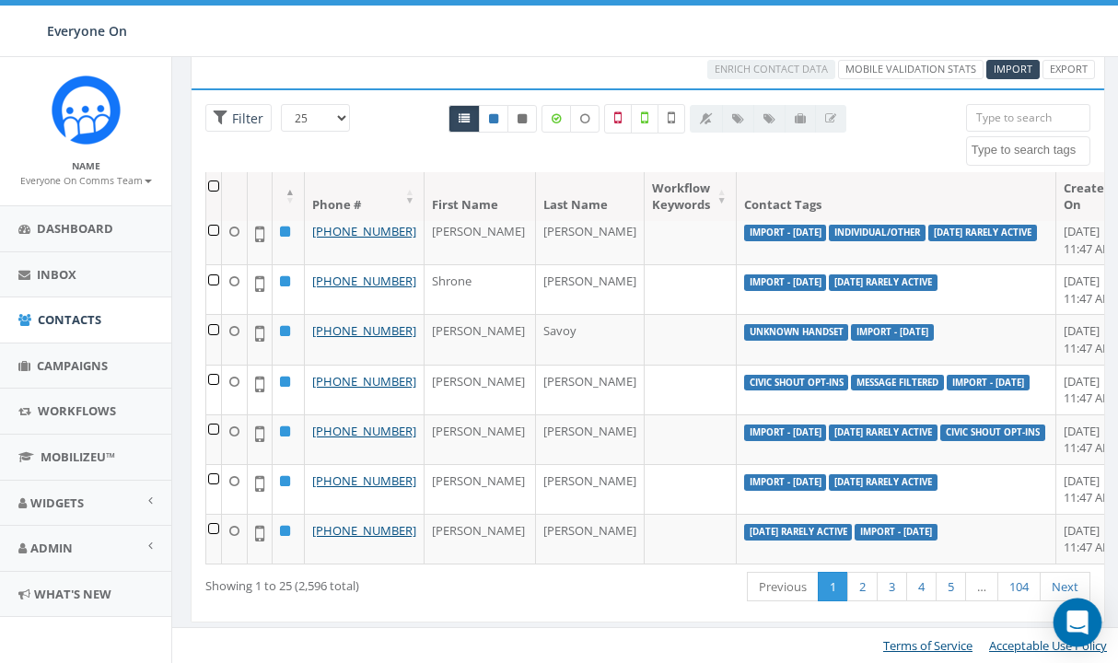
click at [1077, 619] on icon "Open Intercom Messenger" at bounding box center [1077, 623] width 21 height 24
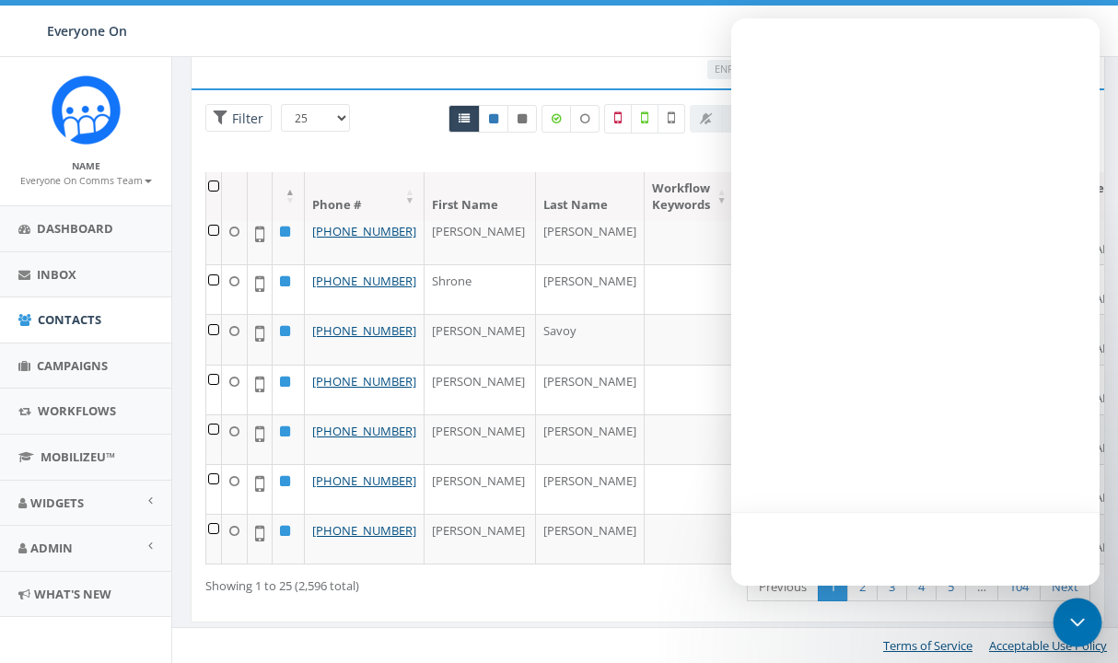
scroll to position [0, 0]
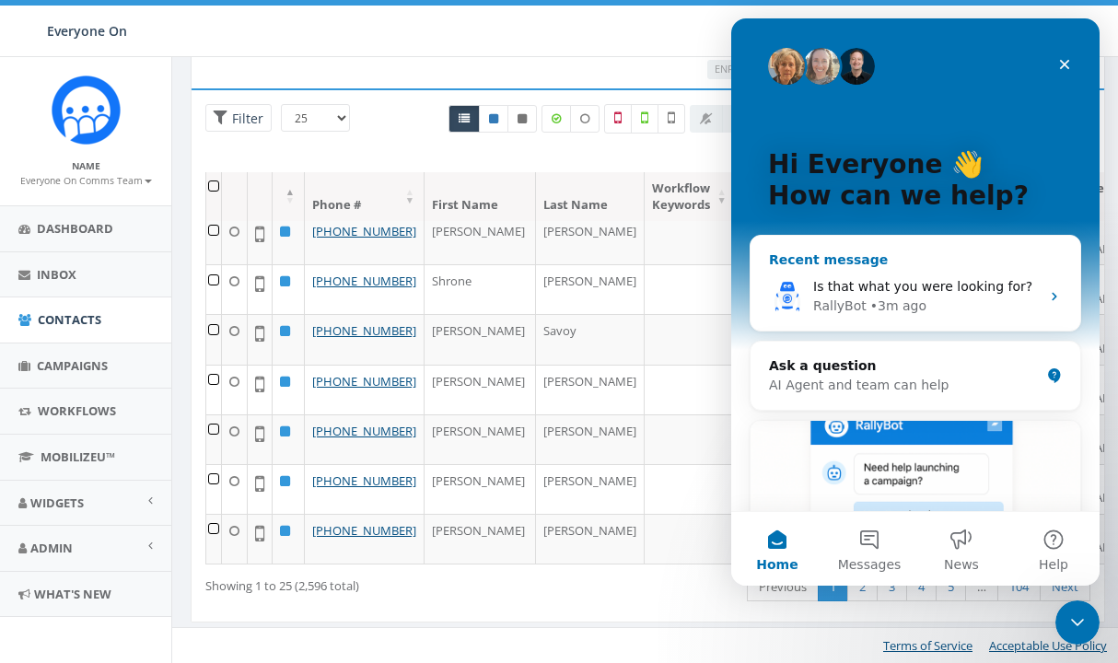
click at [912, 307] on div "• 3m ago" at bounding box center [899, 306] width 56 height 19
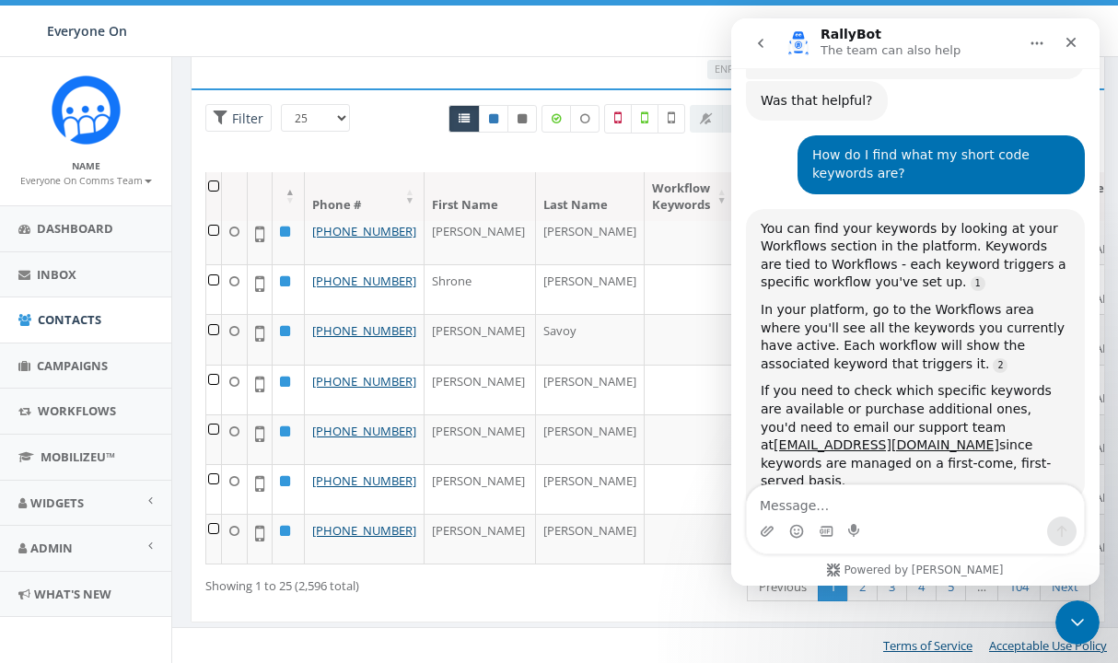
scroll to position [1481, 0]
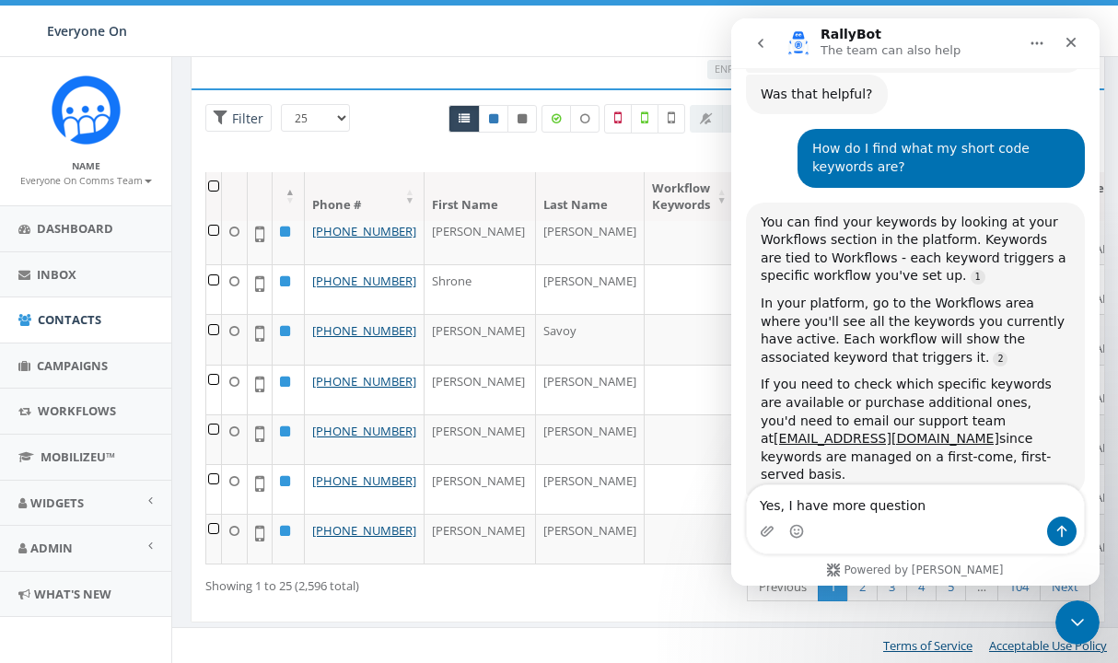
type textarea "Yes, I have more questions"
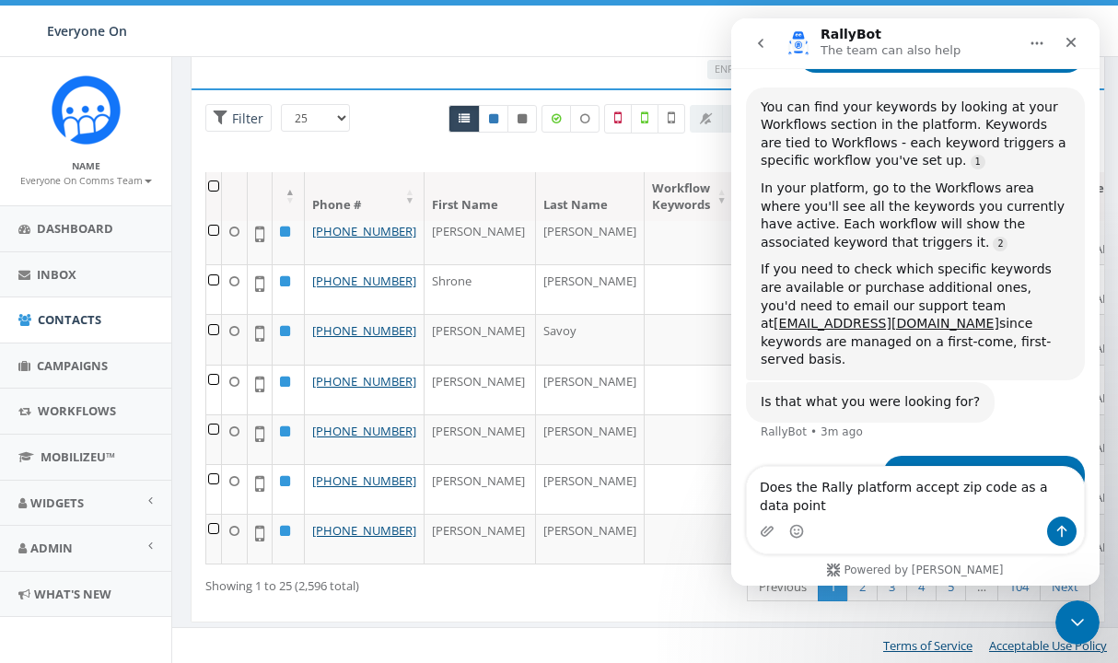
scroll to position [1615, 0]
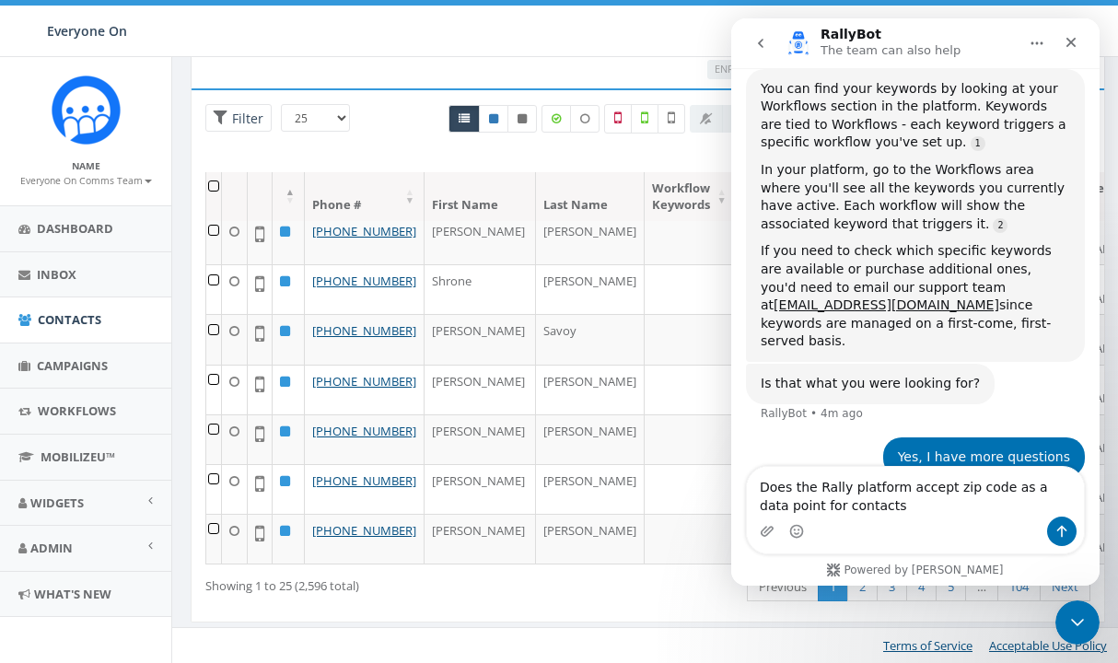
type textarea "Does the Rally platform accept zip code as a data point for contacts?"
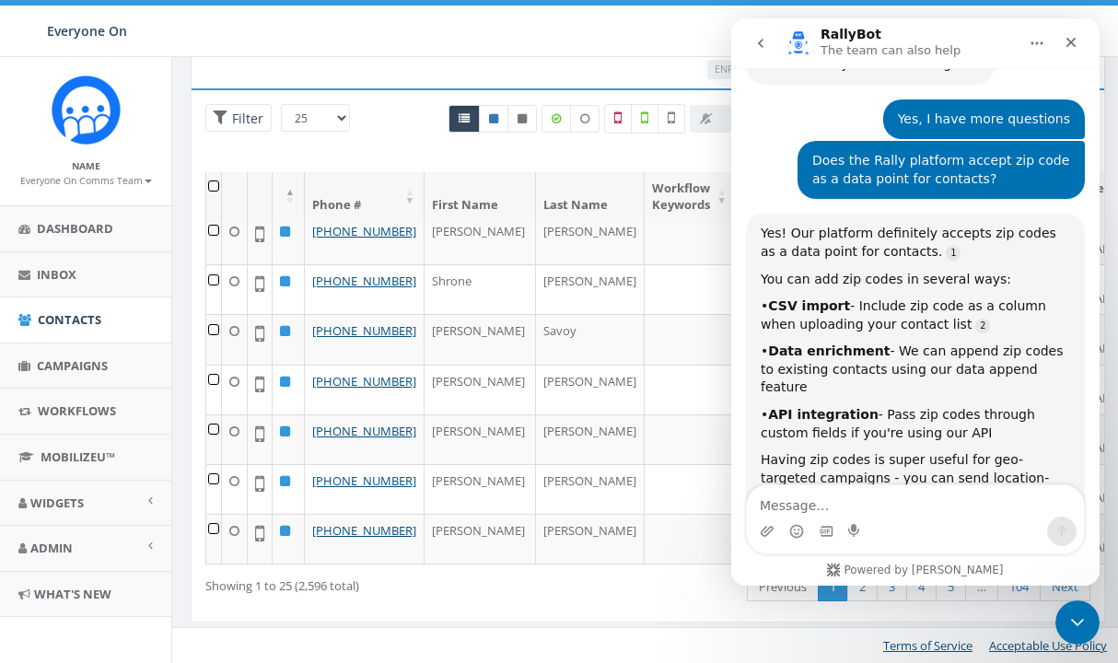
scroll to position [1978, 0]
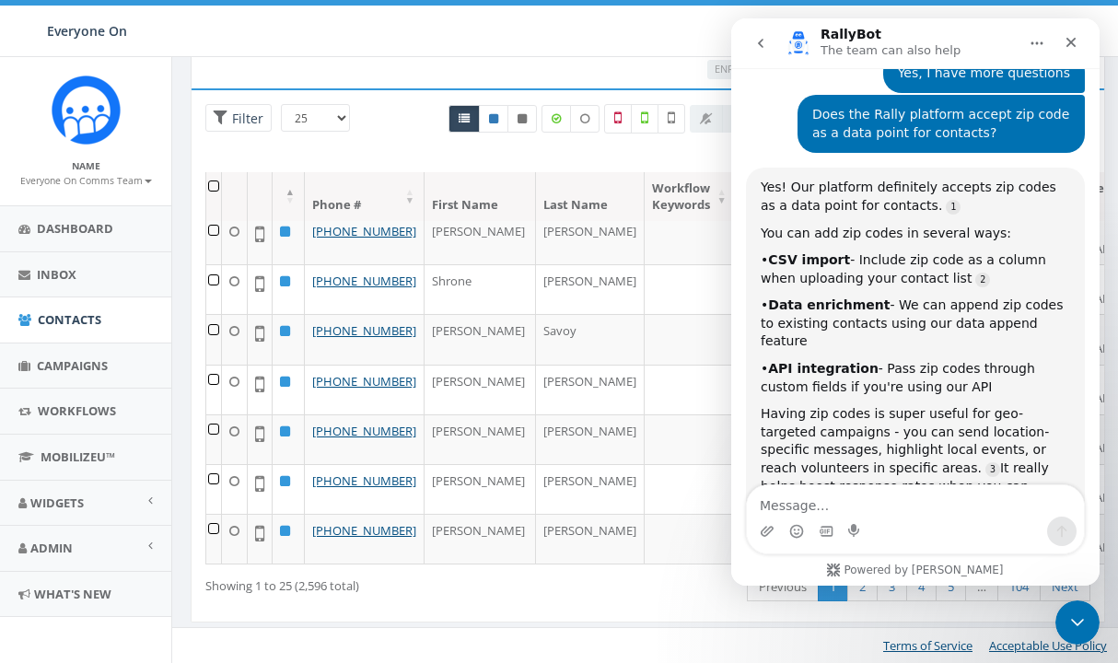
click at [1038, 48] on icon "Home" at bounding box center [1037, 43] width 15 height 15
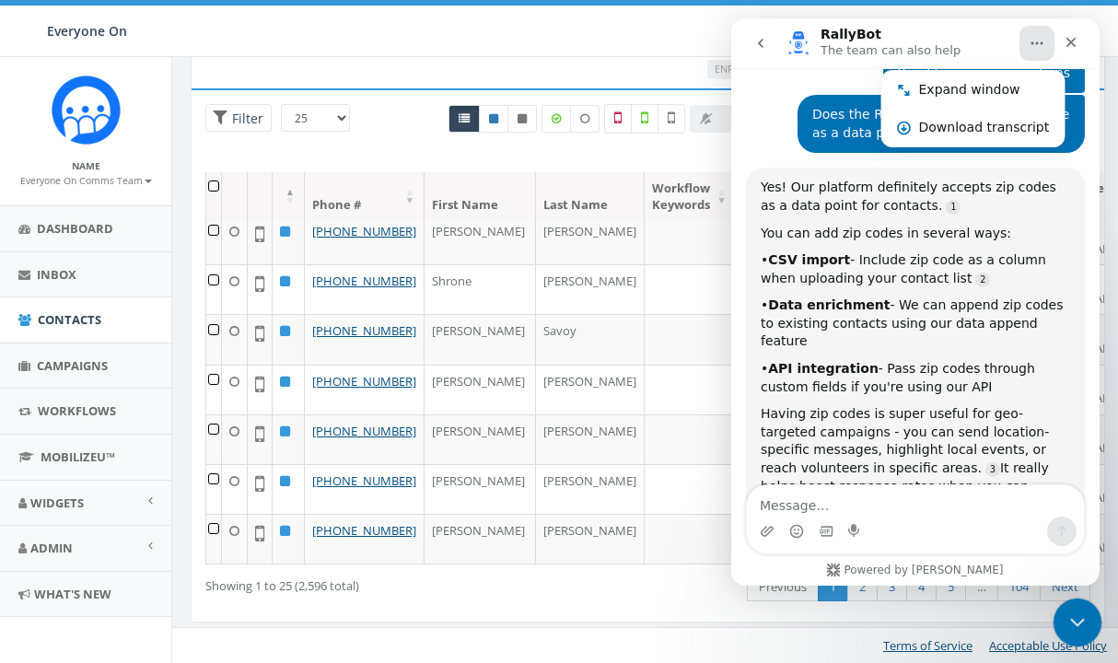
click at [1084, 632] on div "Close Intercom Messenger" at bounding box center [1075, 620] width 44 height 44
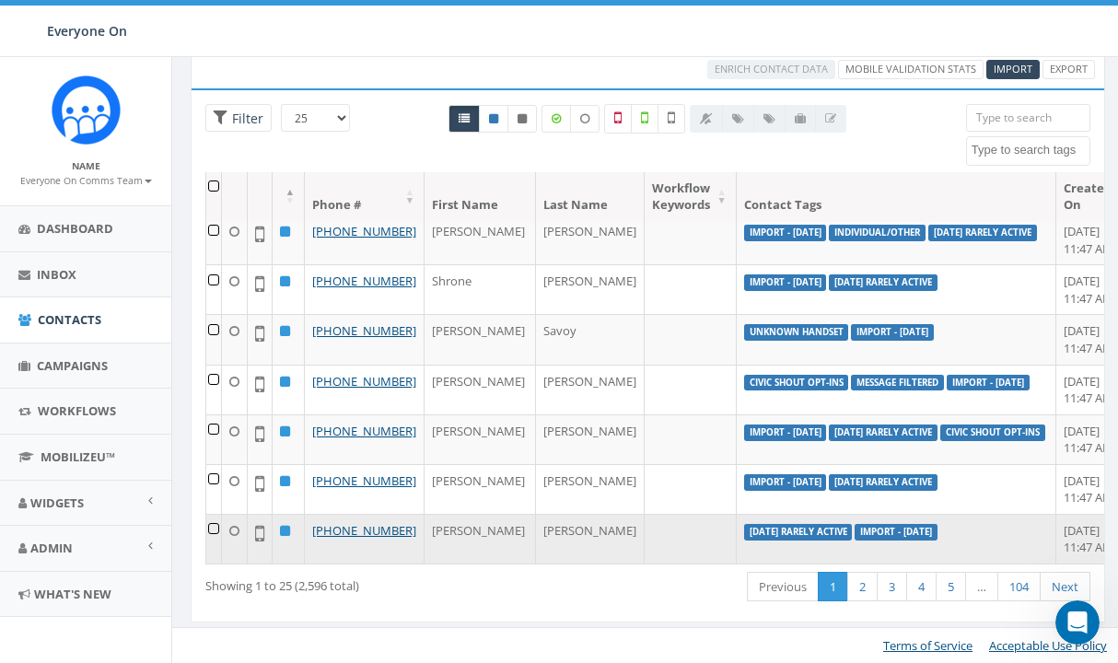
scroll to position [1993, 0]
click at [536, 529] on td "[PERSON_NAME]" at bounding box center [590, 539] width 109 height 50
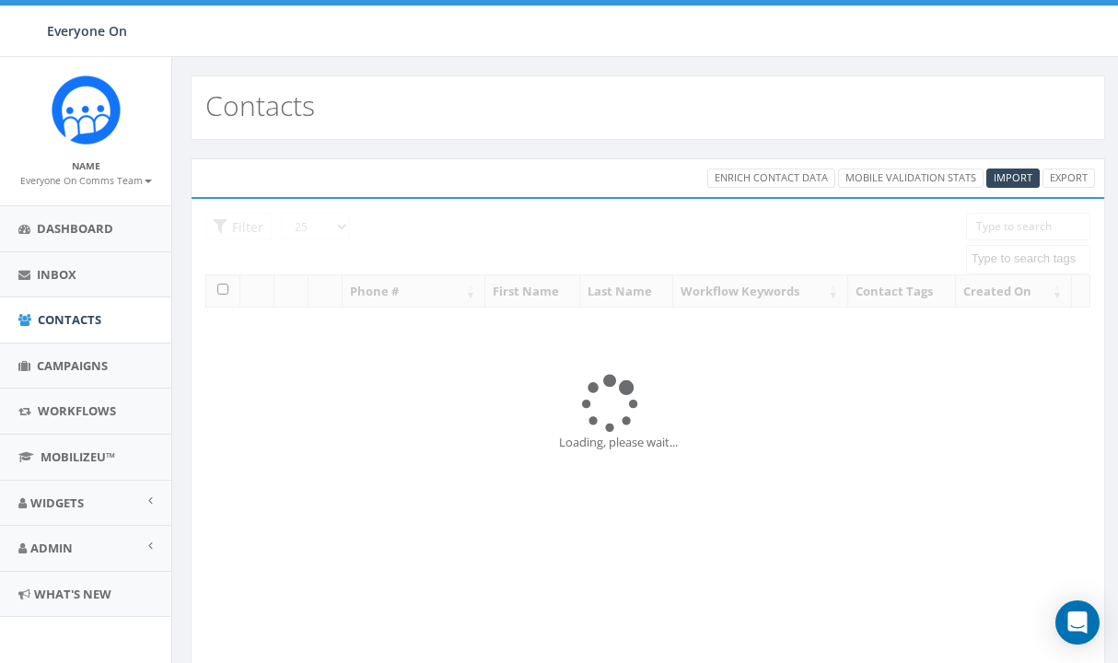
select select
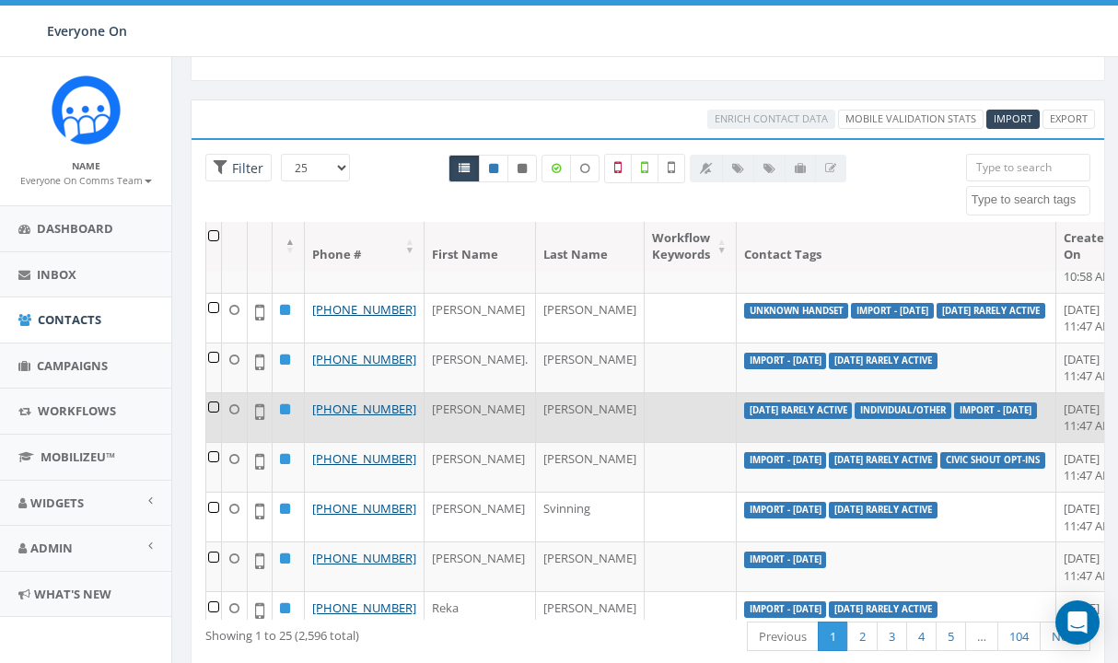
scroll to position [333, 0]
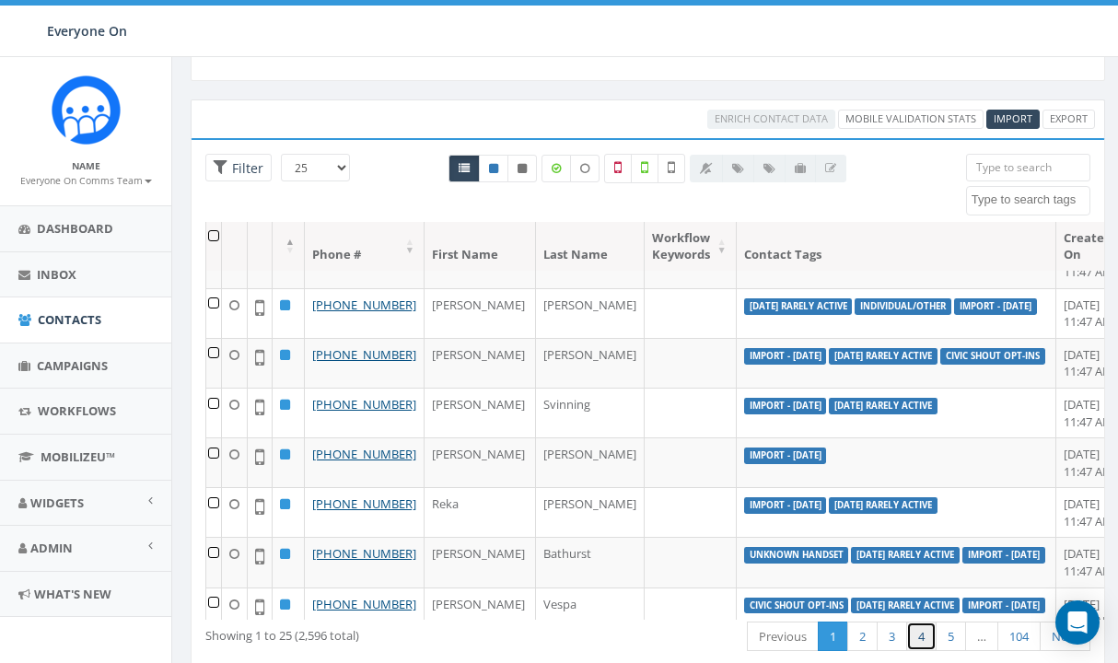
click at [918, 639] on link "4" at bounding box center [921, 637] width 30 height 30
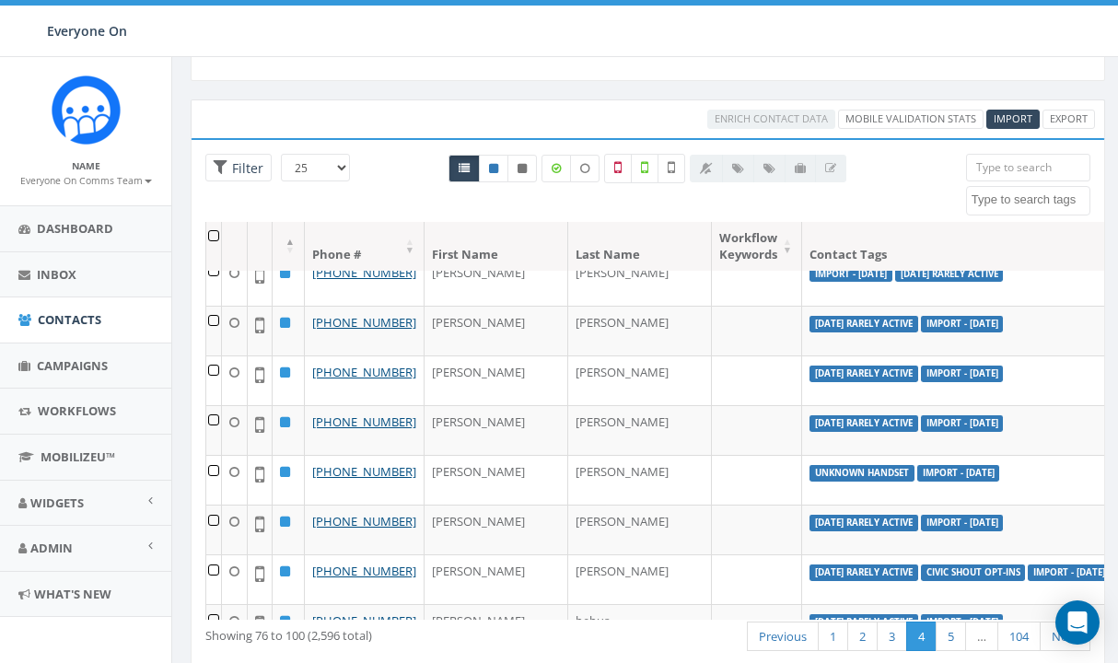
scroll to position [259, 0]
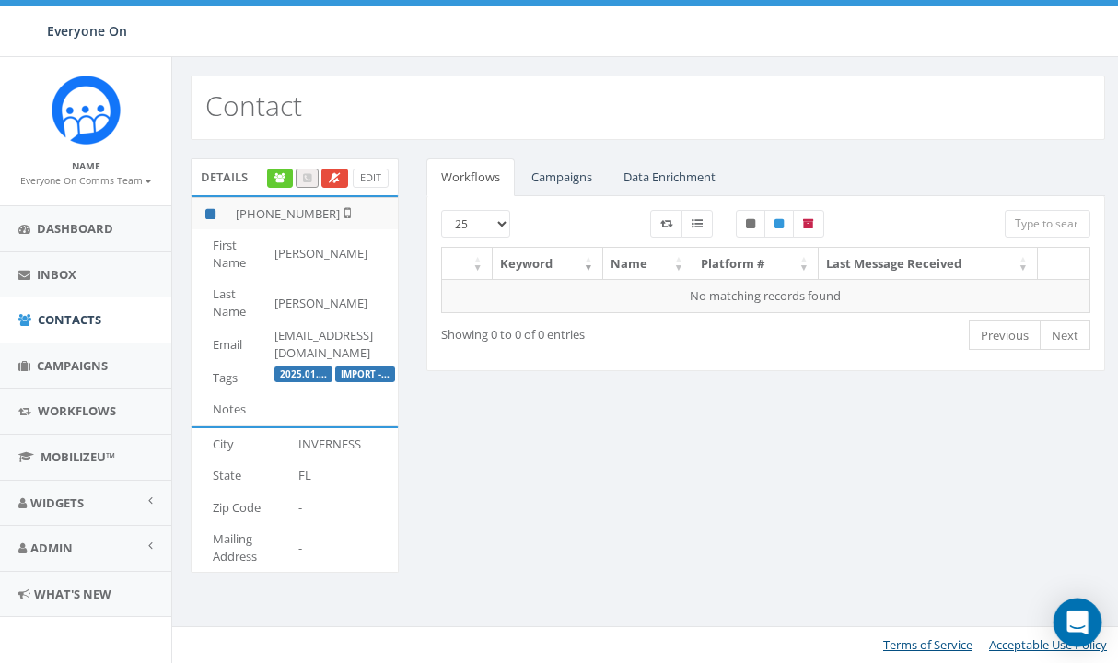
click at [1082, 632] on div "Open Intercom Messenger" at bounding box center [1078, 623] width 49 height 49
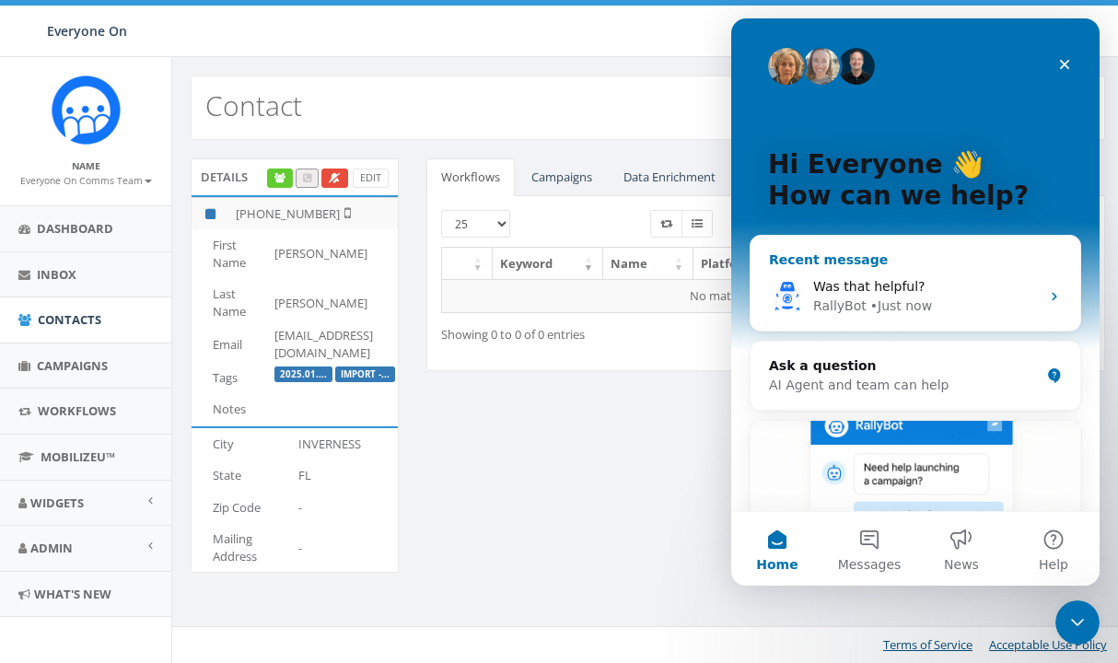
click at [984, 302] on div "RallyBot • Just now" at bounding box center [926, 306] width 227 height 19
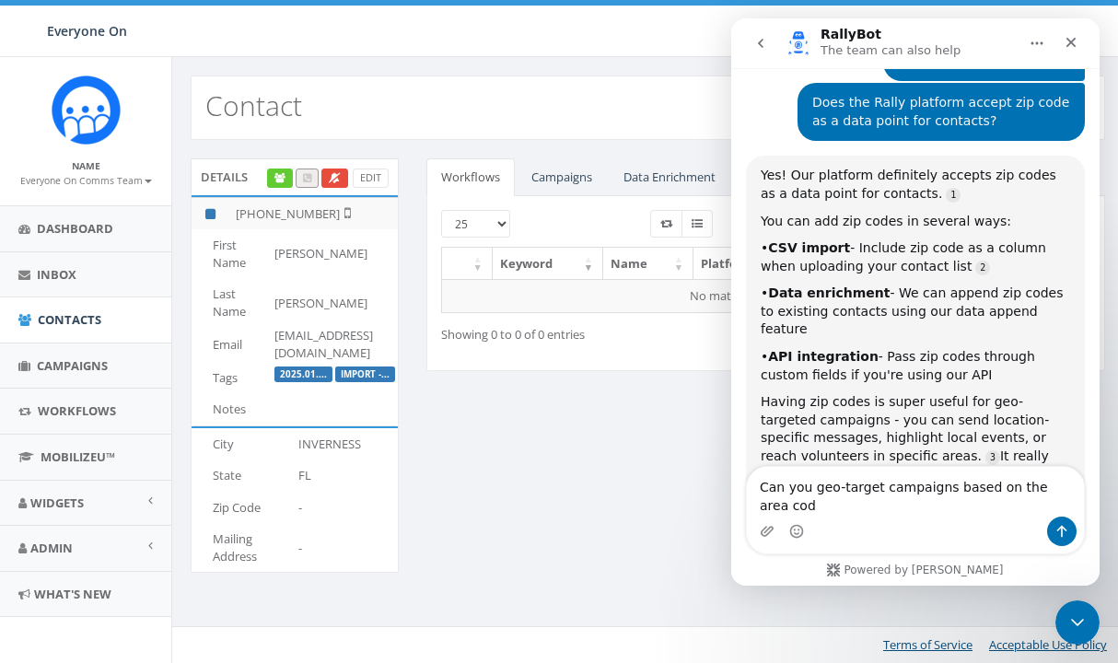
scroll to position [2011, 0]
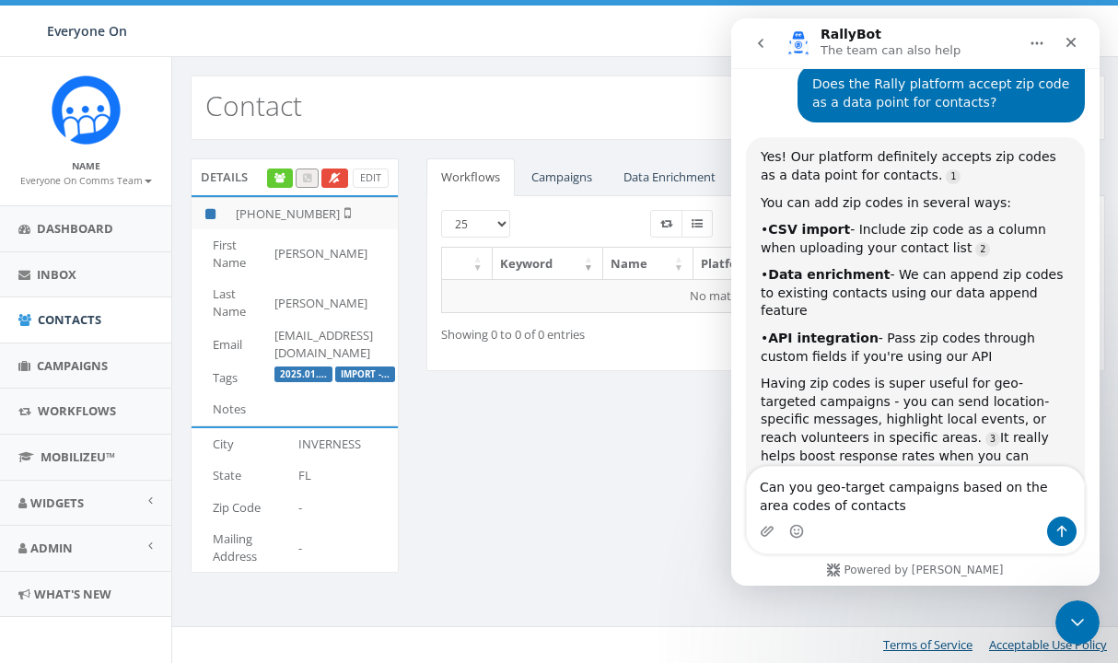
type textarea "Can you geo-target campaigns based on the area codes of contacts?"
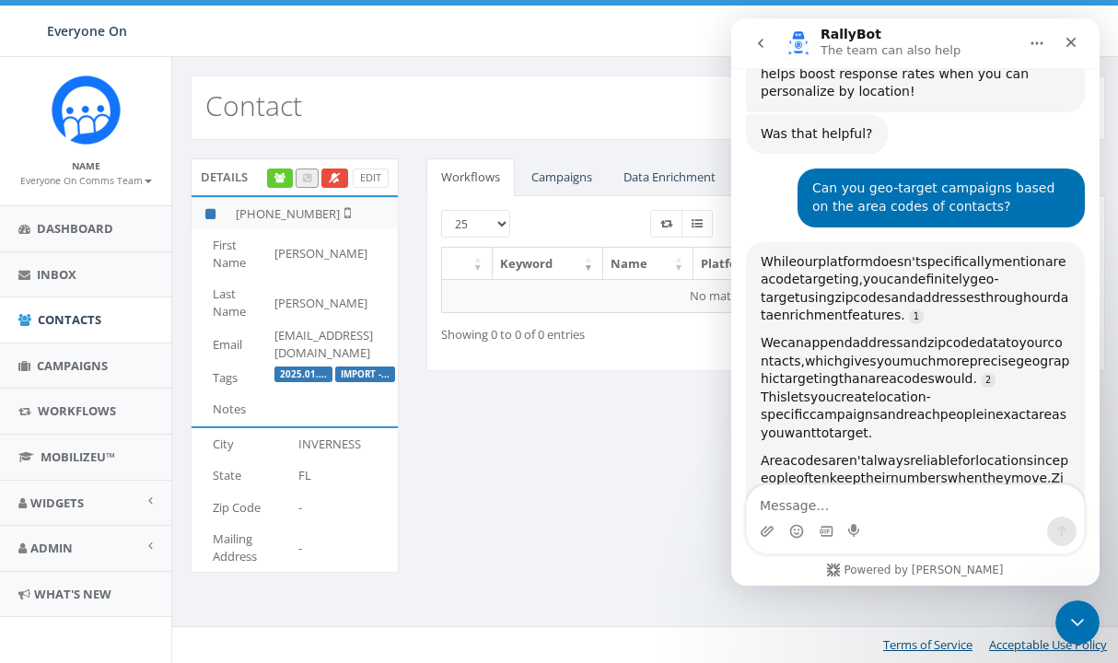
scroll to position [2397, 0]
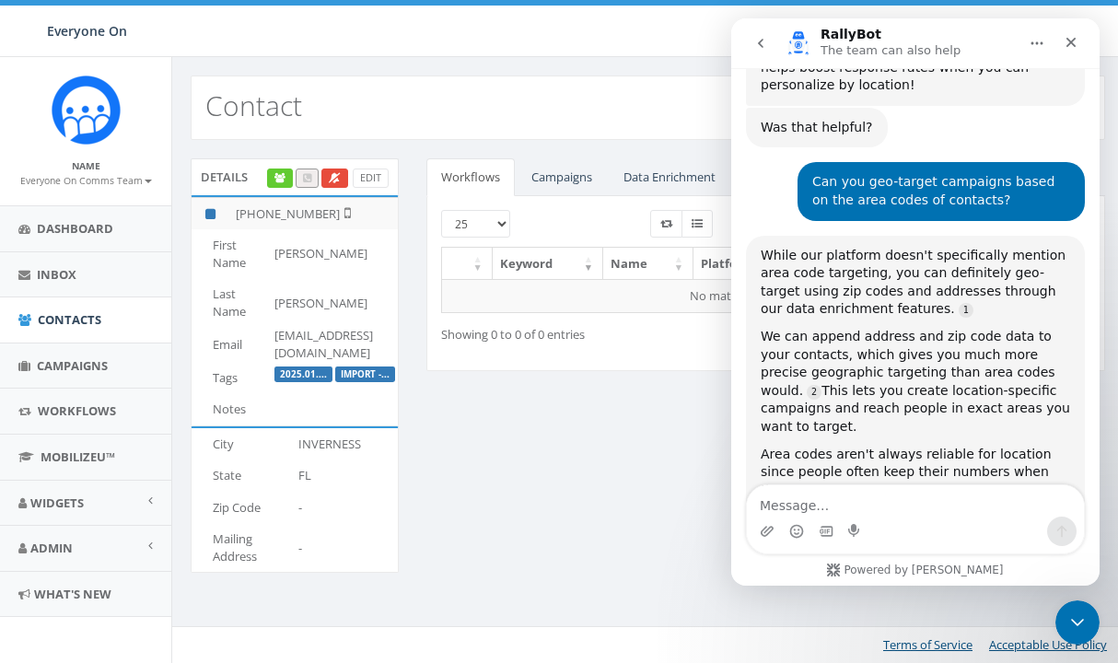
click at [120, 202] on div "Name Everyone On Comms Team Profile Sign Out" at bounding box center [85, 131] width 171 height 148
click at [103, 223] on span "Dashboard" at bounding box center [75, 228] width 76 height 17
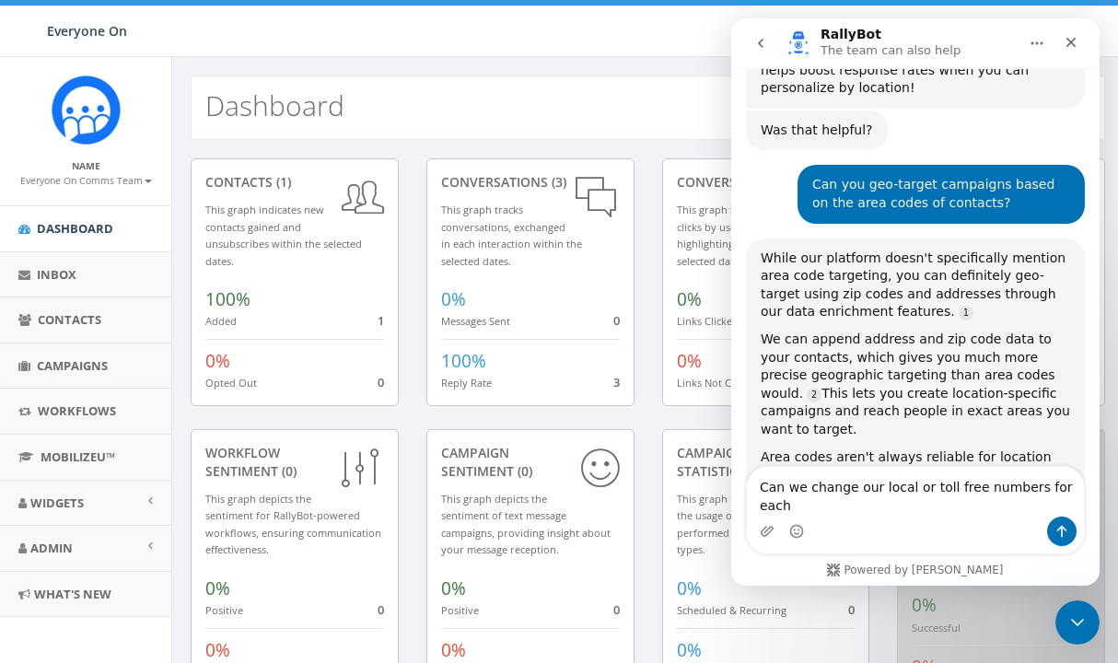
scroll to position [2415, 0]
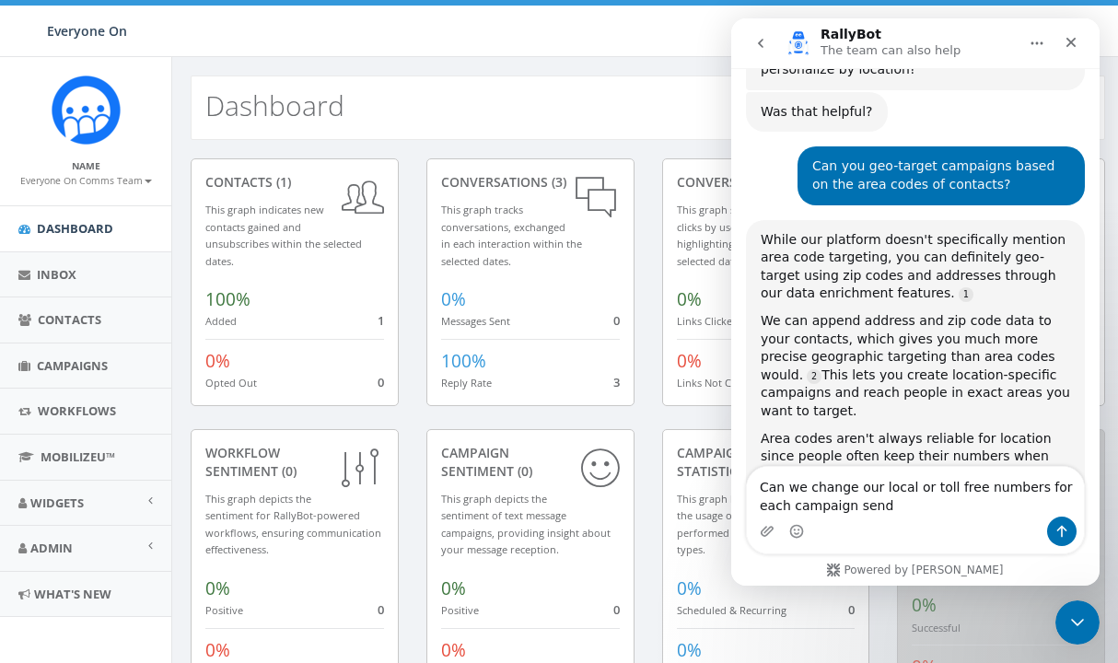
type textarea "Can we change our local or toll free numbers for each campaign send?"
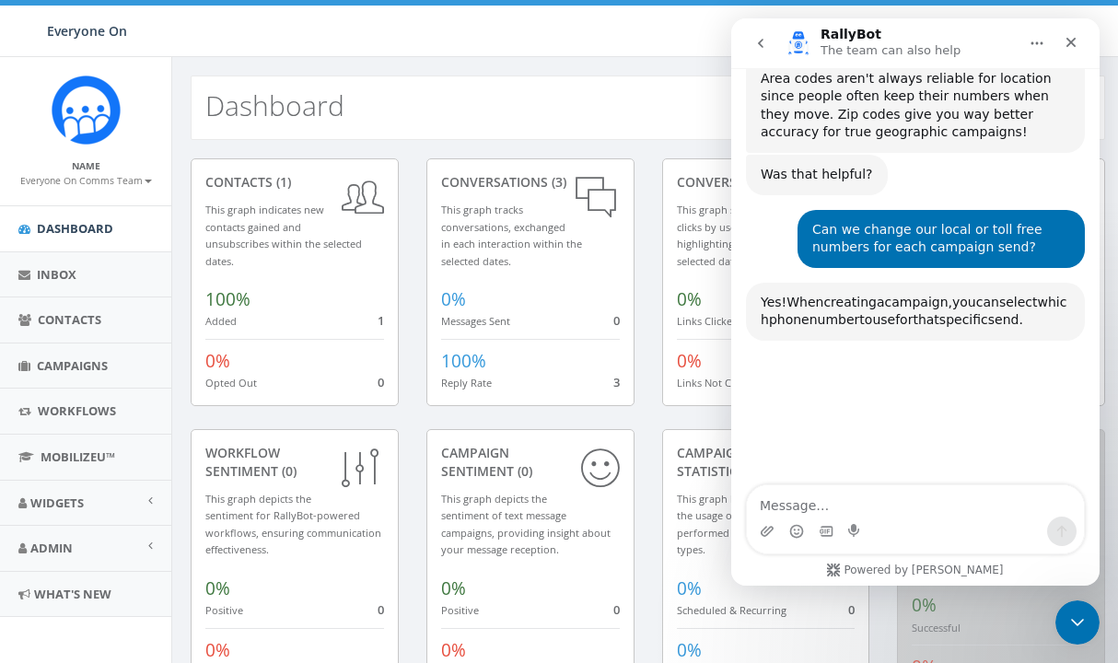
scroll to position [2795, 0]
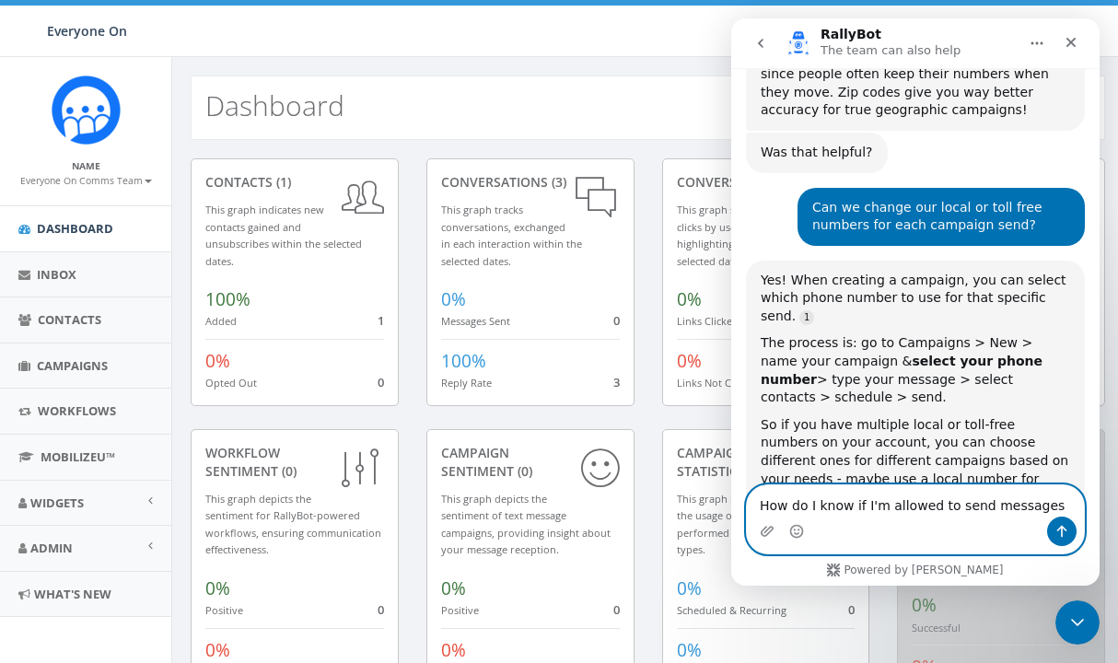
type textarea "How do I know if I'm allowed to send messages?"
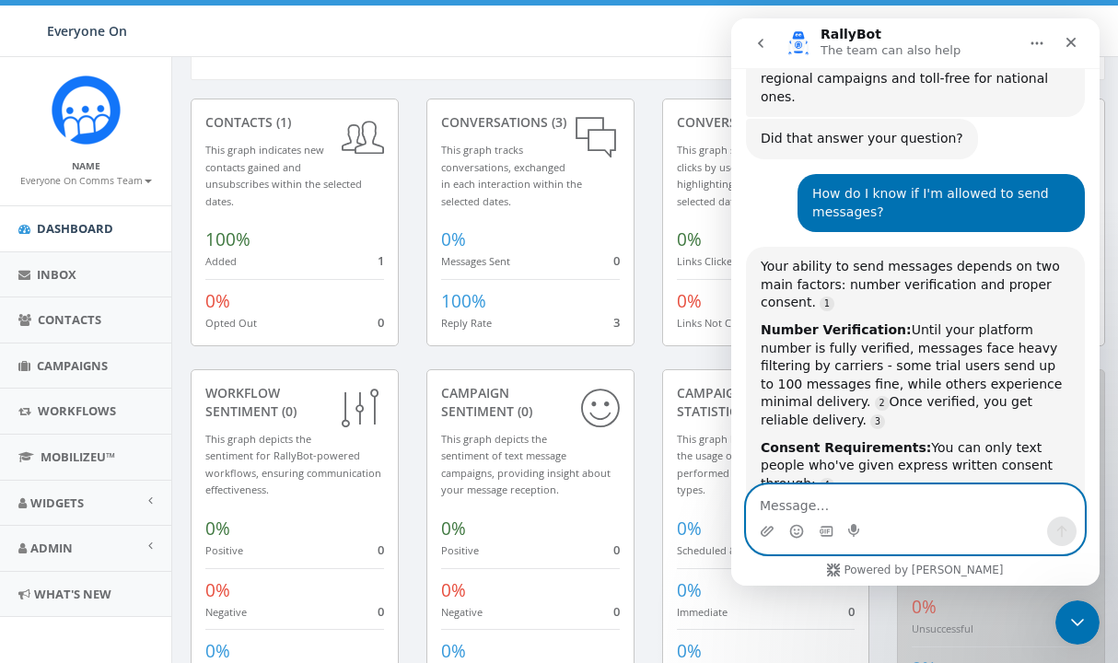
scroll to position [3306, 0]
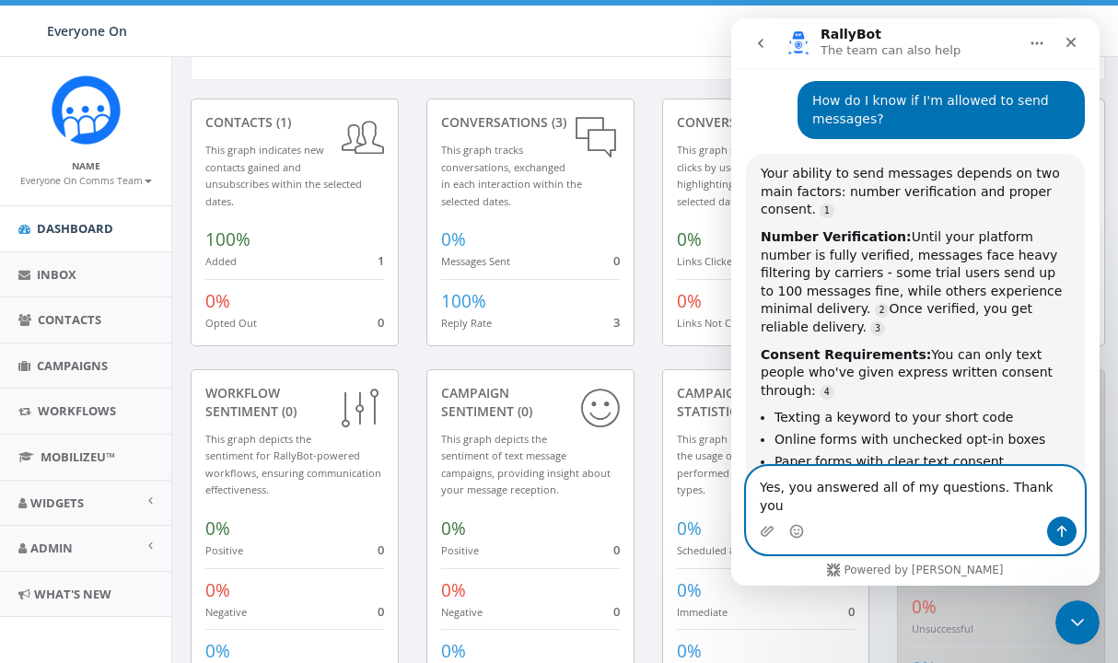
type textarea "Yes, you answered all of my questions. Thank you!"
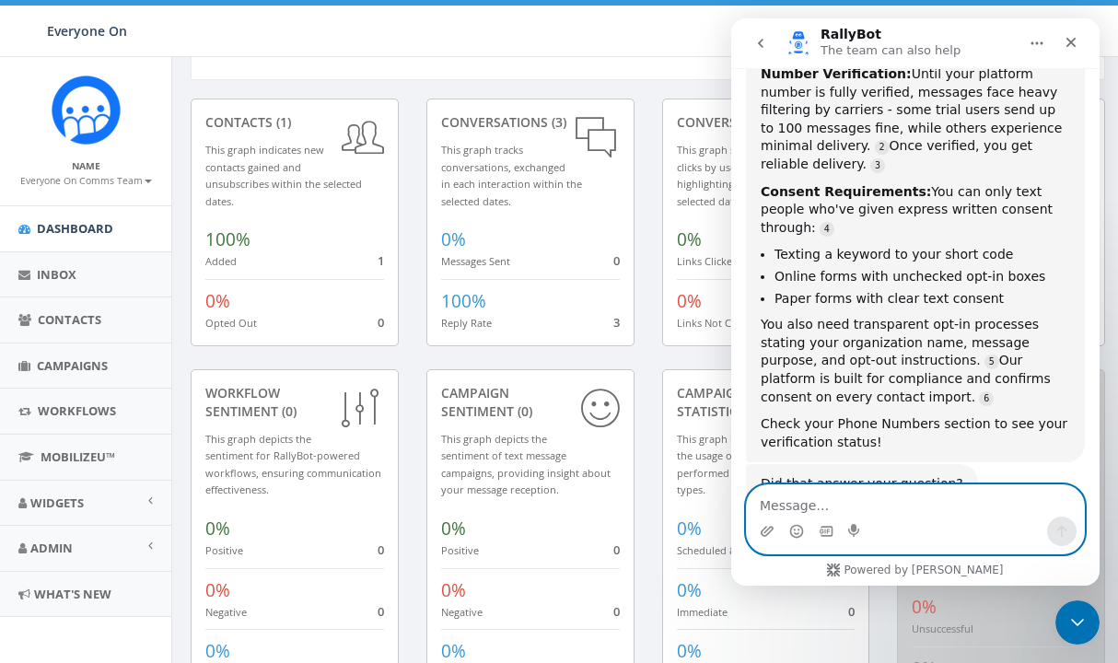
scroll to position [3470, 0]
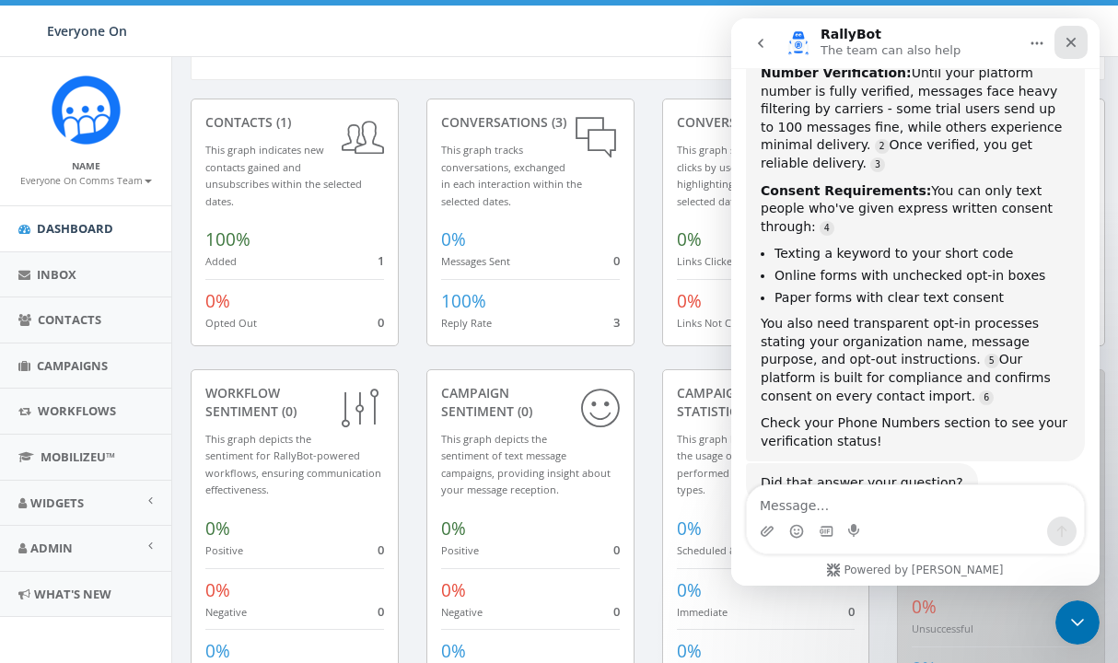
click at [1077, 46] on icon "Close" at bounding box center [1071, 42] width 15 height 15
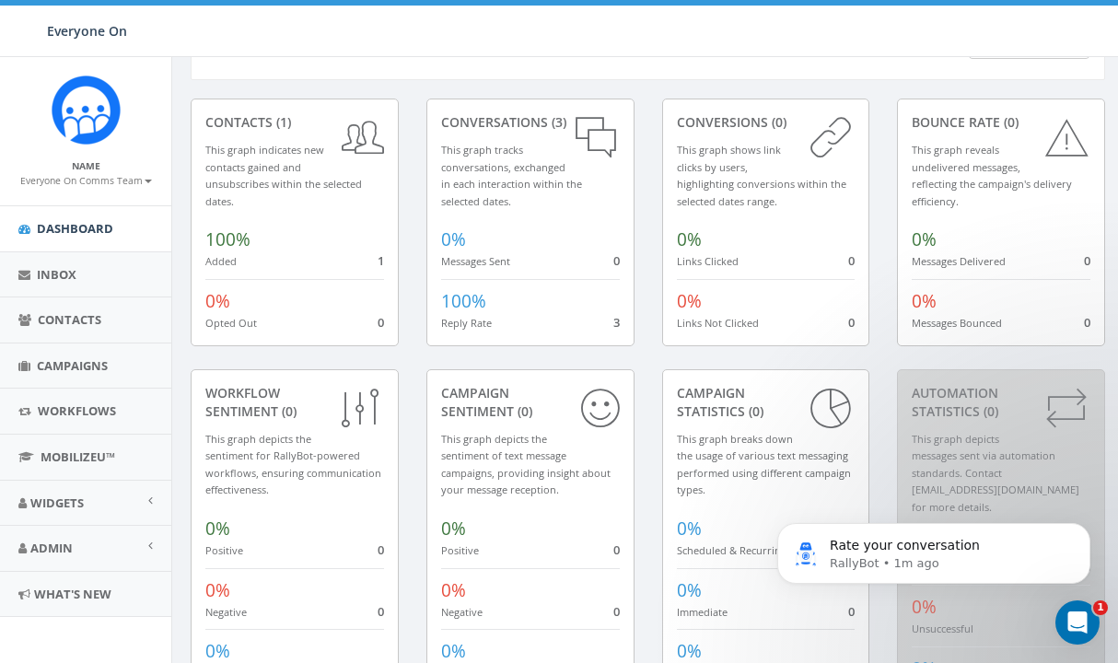
scroll to position [3622, 0]
